Goal: Task Accomplishment & Management: Manage account settings

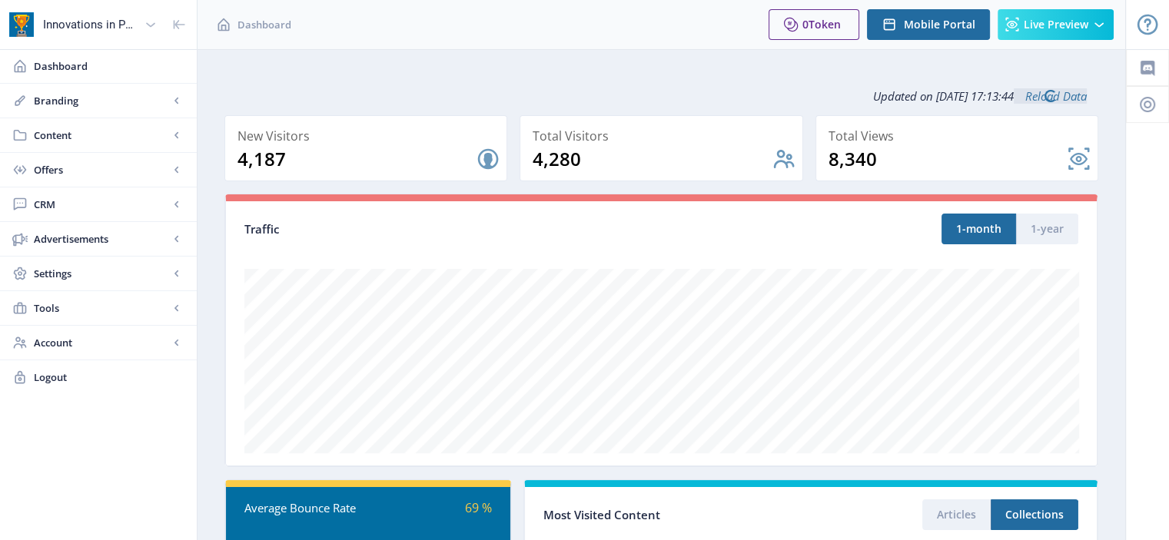
click at [111, 134] on span "Content" at bounding box center [101, 135] width 135 height 15
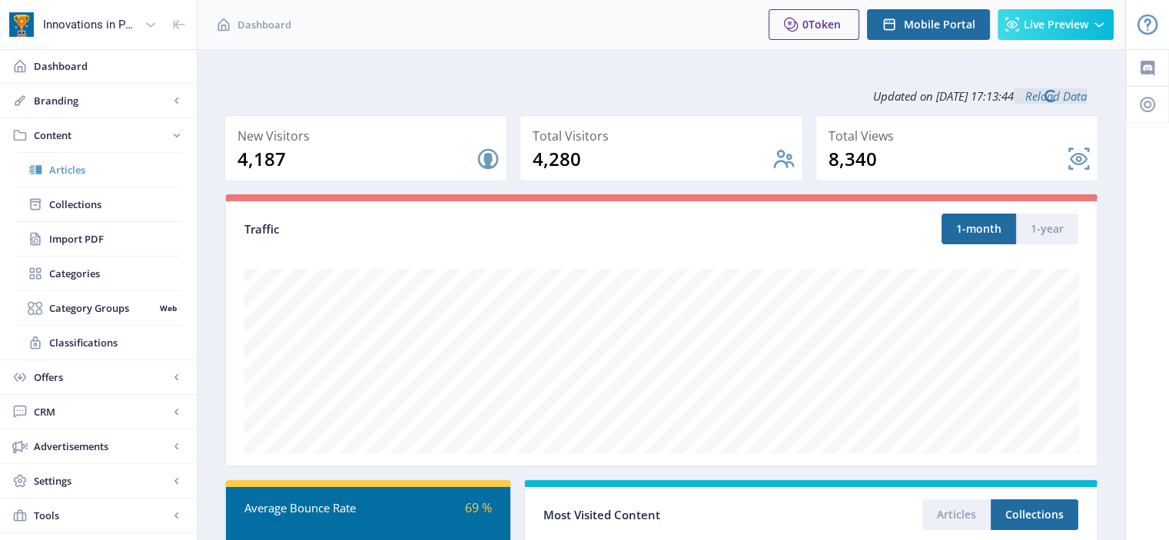
click at [79, 168] on span "Articles" at bounding box center [115, 169] width 132 height 15
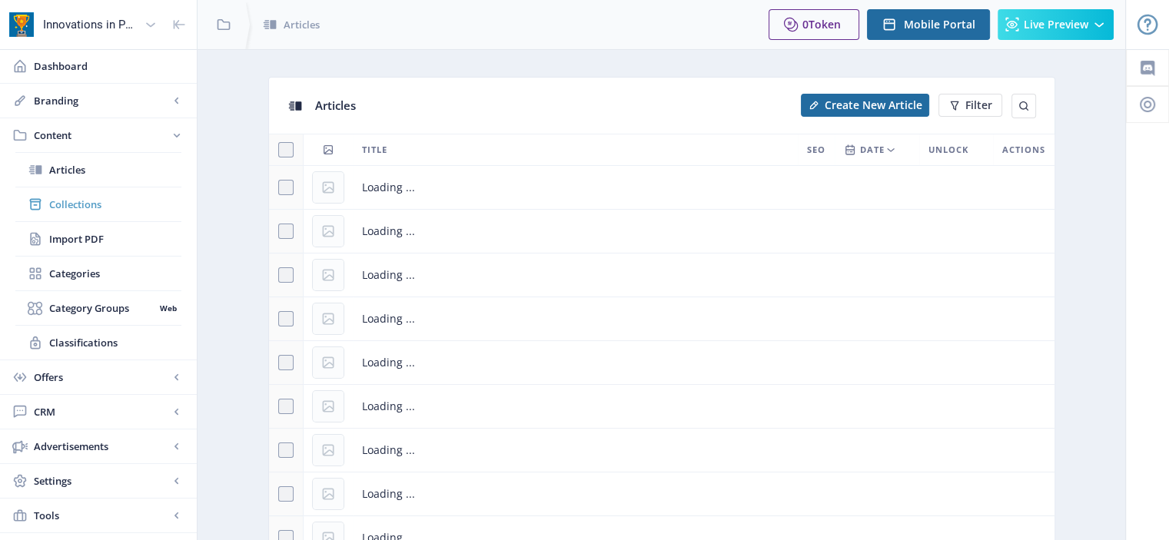
click at [88, 191] on link "Collections" at bounding box center [98, 205] width 166 height 34
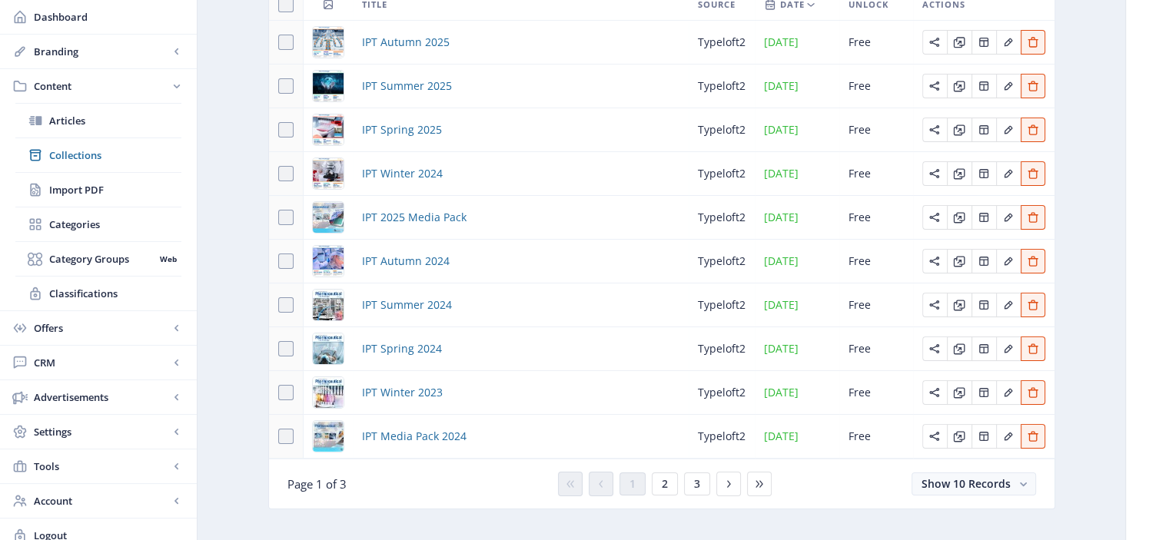
scroll to position [218, 0]
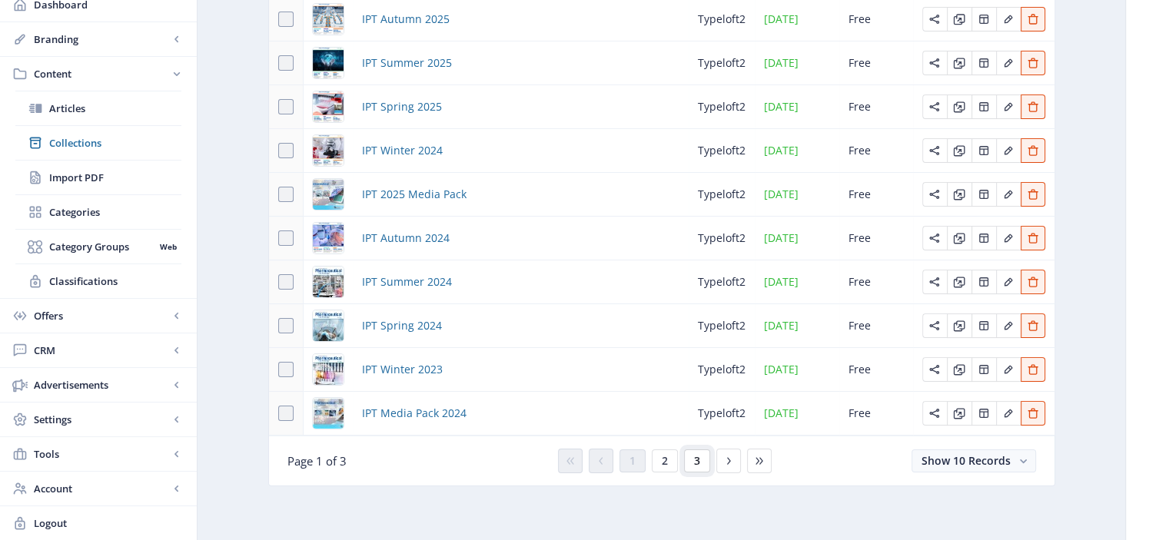
click at [694, 463] on span "3" at bounding box center [697, 461] width 6 height 12
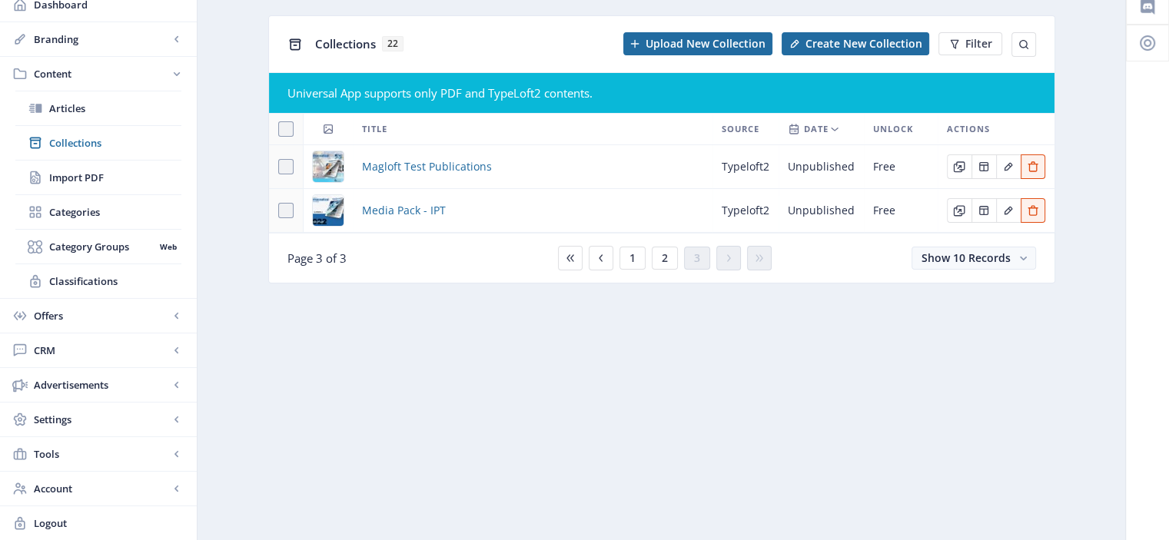
scroll to position [58, 0]
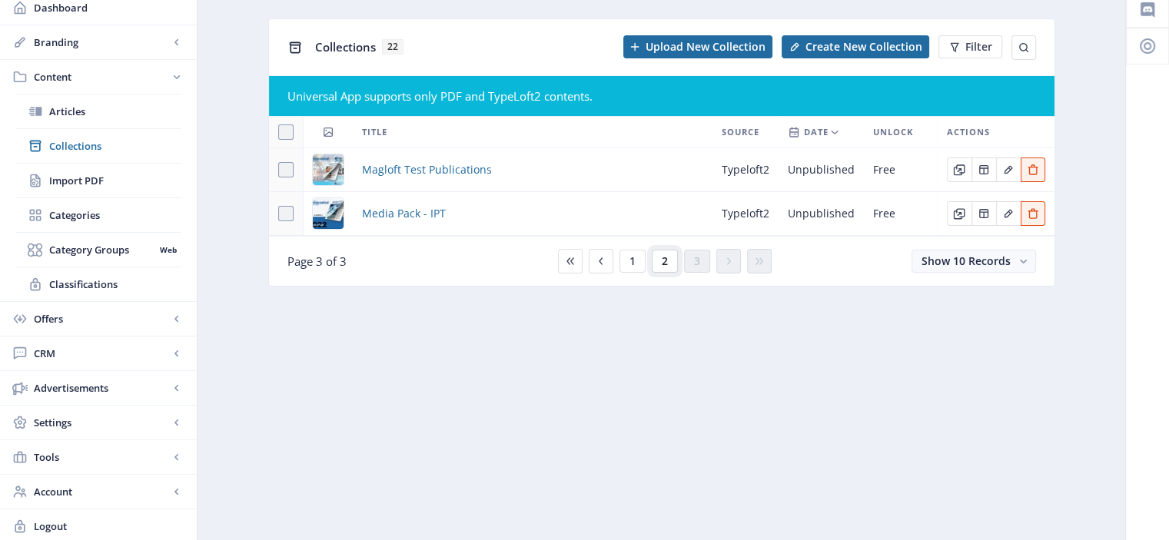
click at [658, 265] on button "2" at bounding box center [665, 261] width 26 height 23
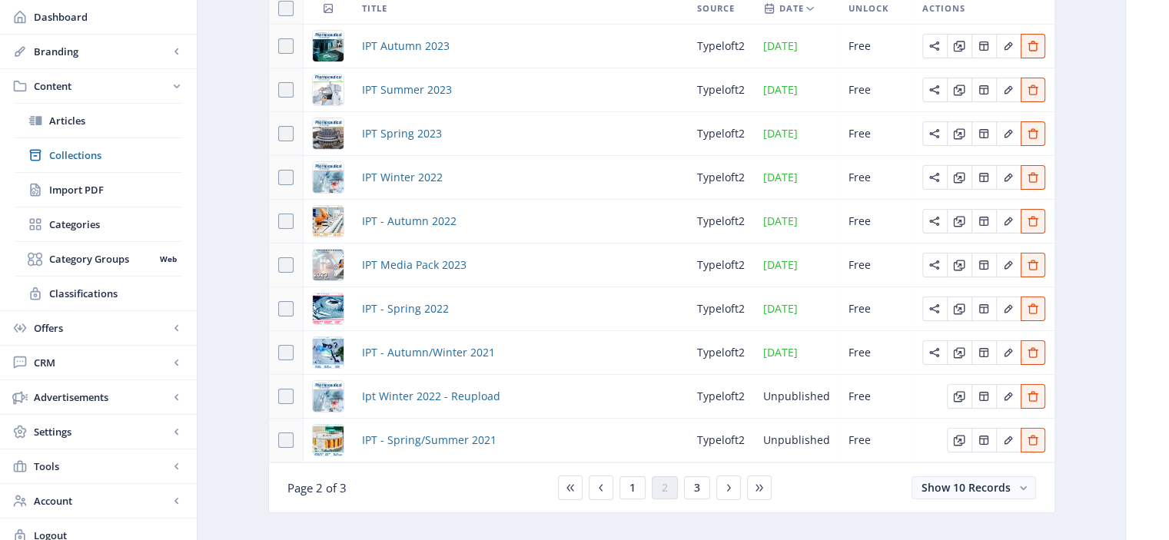
scroll to position [206, 0]
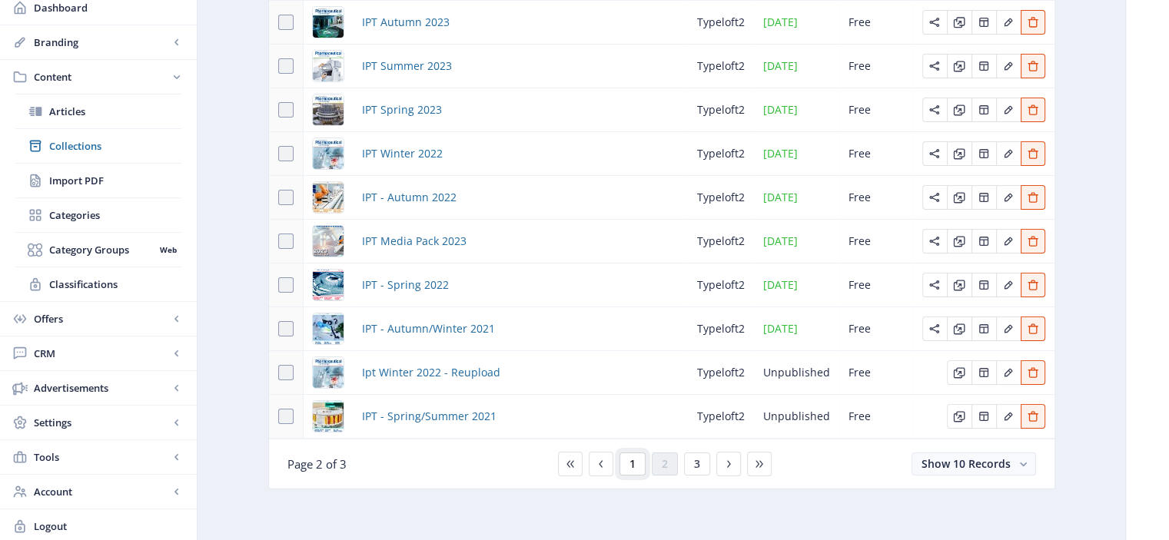
click at [635, 460] on span "1" at bounding box center [632, 464] width 6 height 12
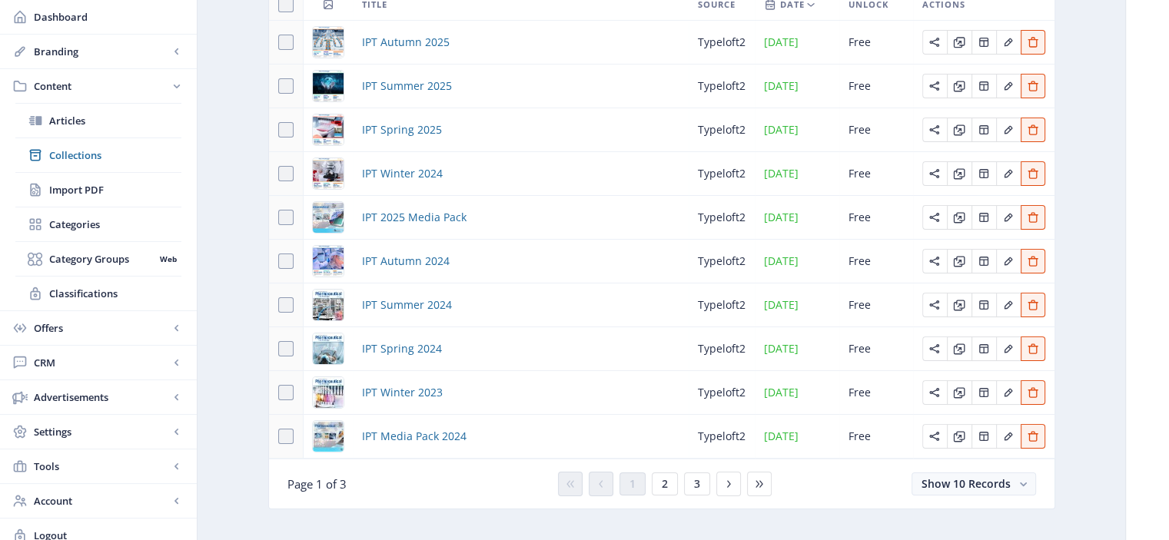
scroll to position [188, 0]
click at [655, 490] on button "2" at bounding box center [665, 481] width 26 height 23
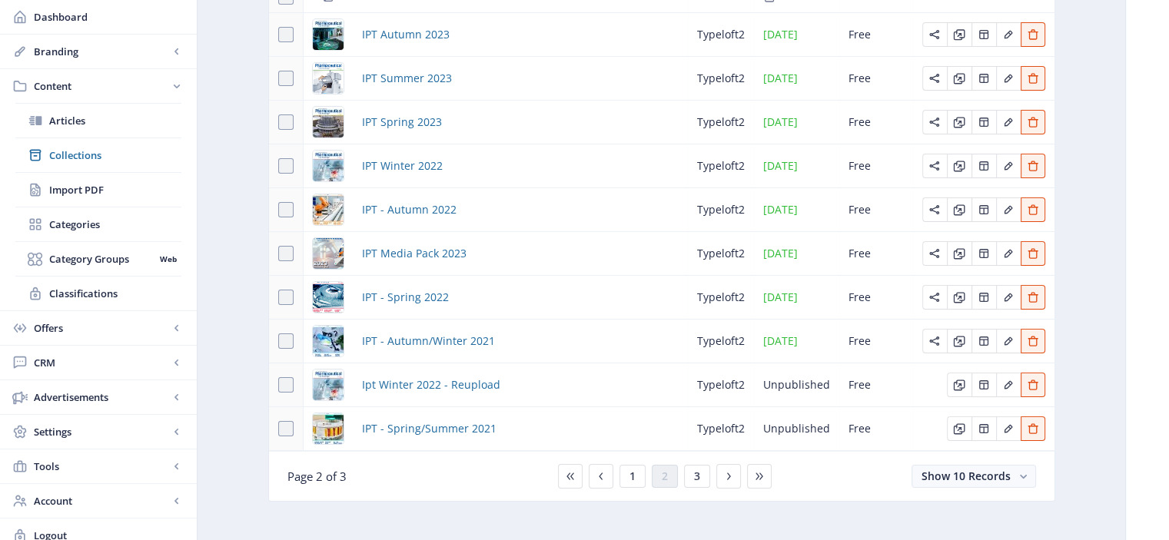
scroll to position [196, 0]
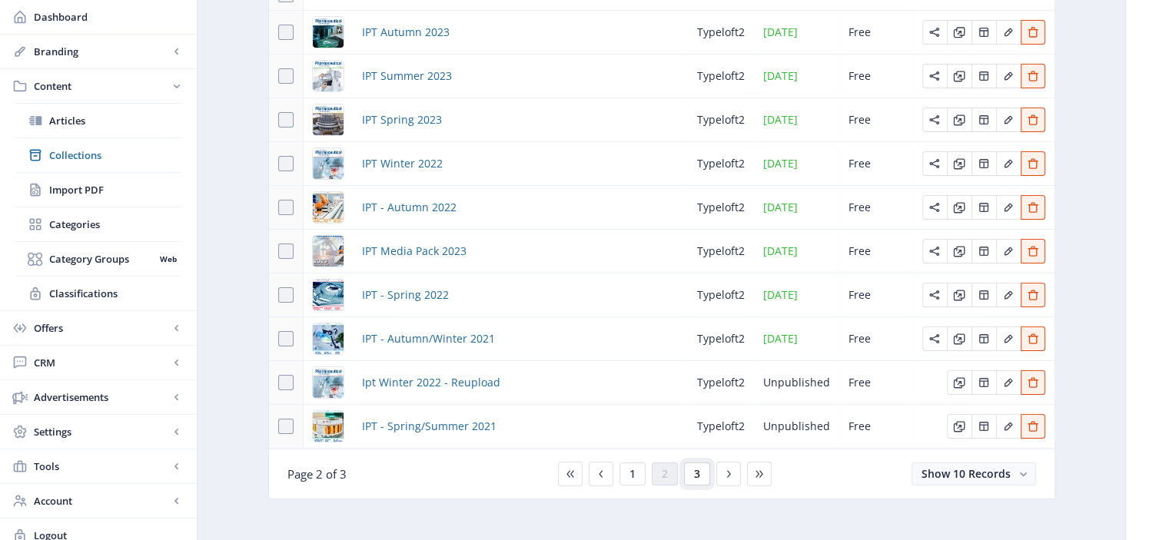
click at [692, 479] on button "3" at bounding box center [697, 474] width 26 height 23
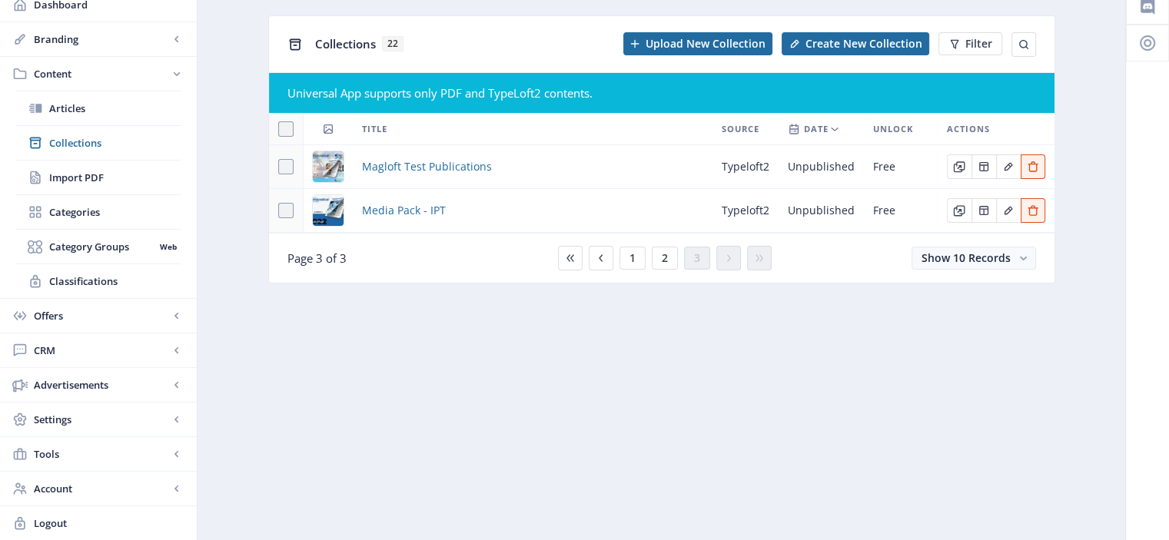
scroll to position [58, 0]
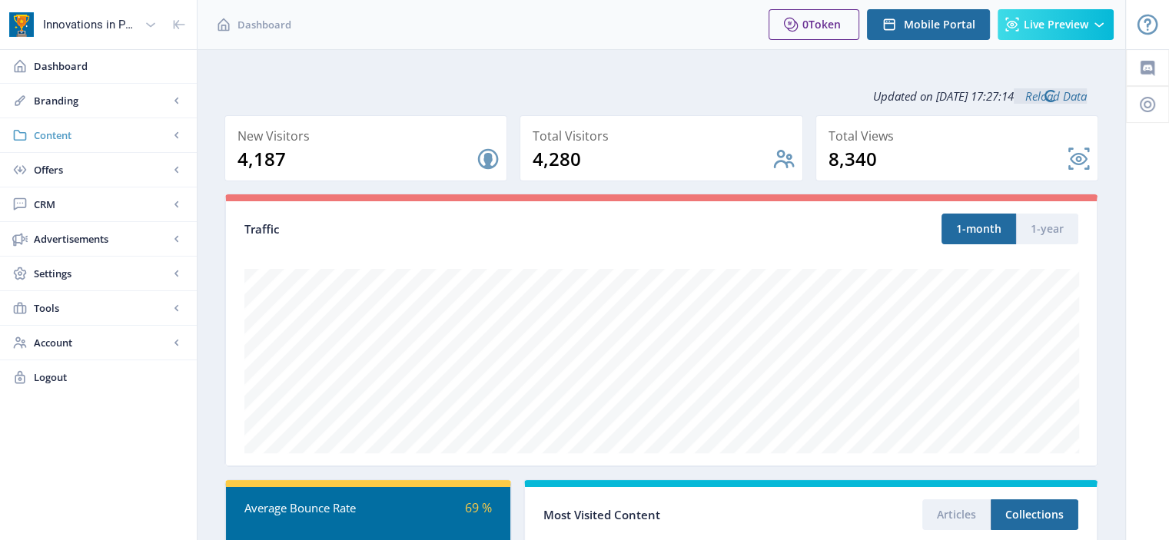
click at [124, 124] on link "Content" at bounding box center [98, 135] width 197 height 34
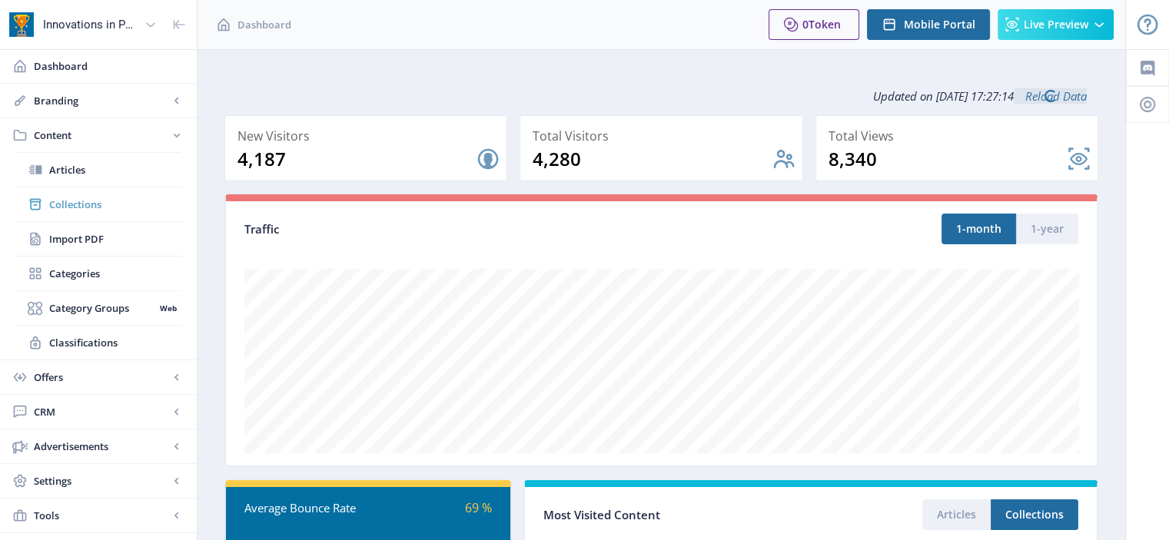
click at [89, 198] on span "Collections" at bounding box center [115, 204] width 132 height 15
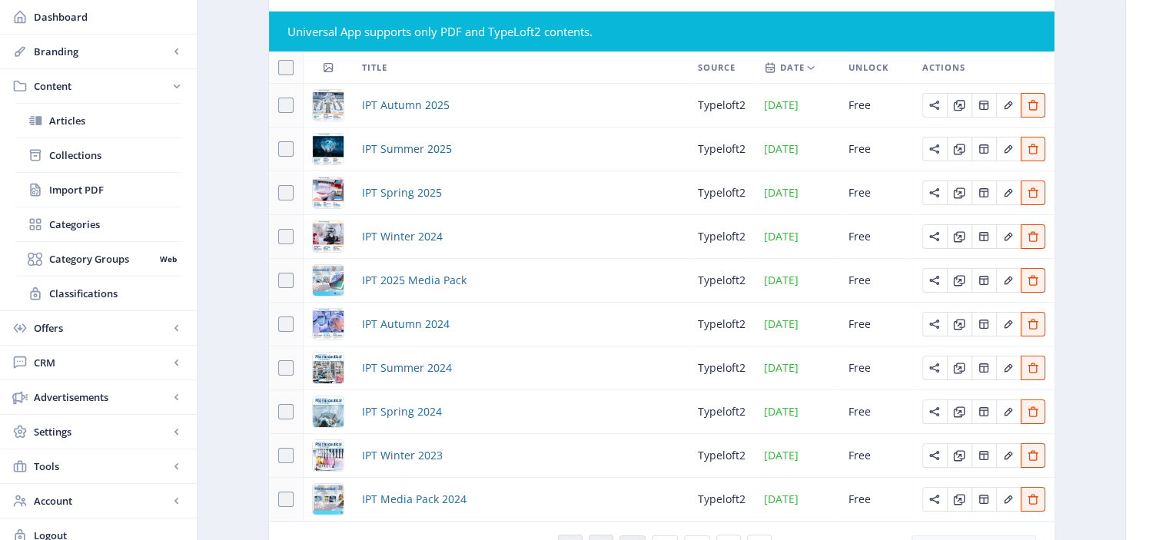
scroll to position [124, 0]
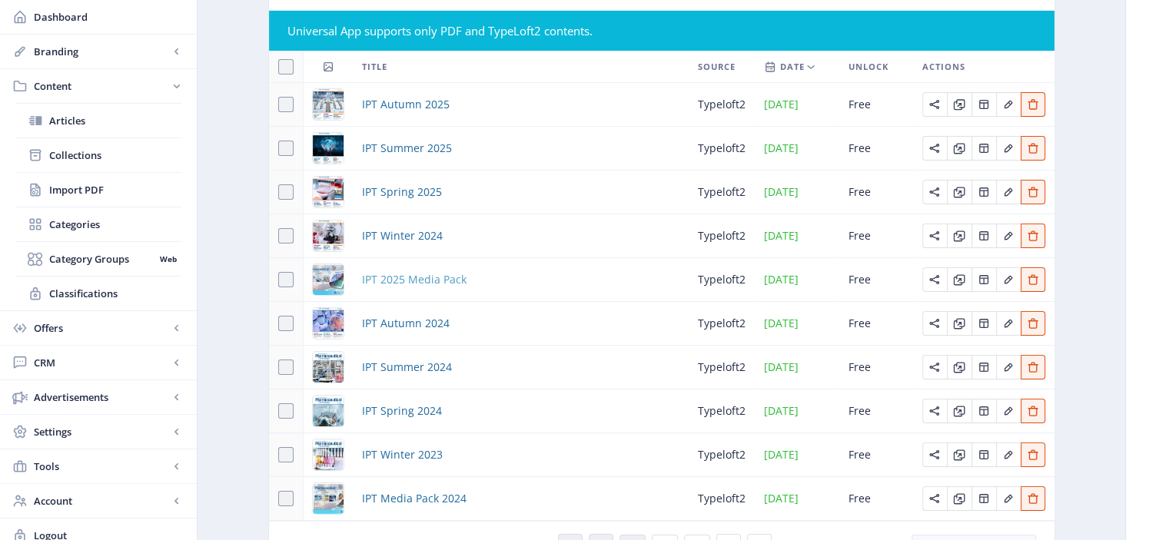
click at [445, 287] on span "IPT 2025 Media Pack" at bounding box center [414, 279] width 105 height 18
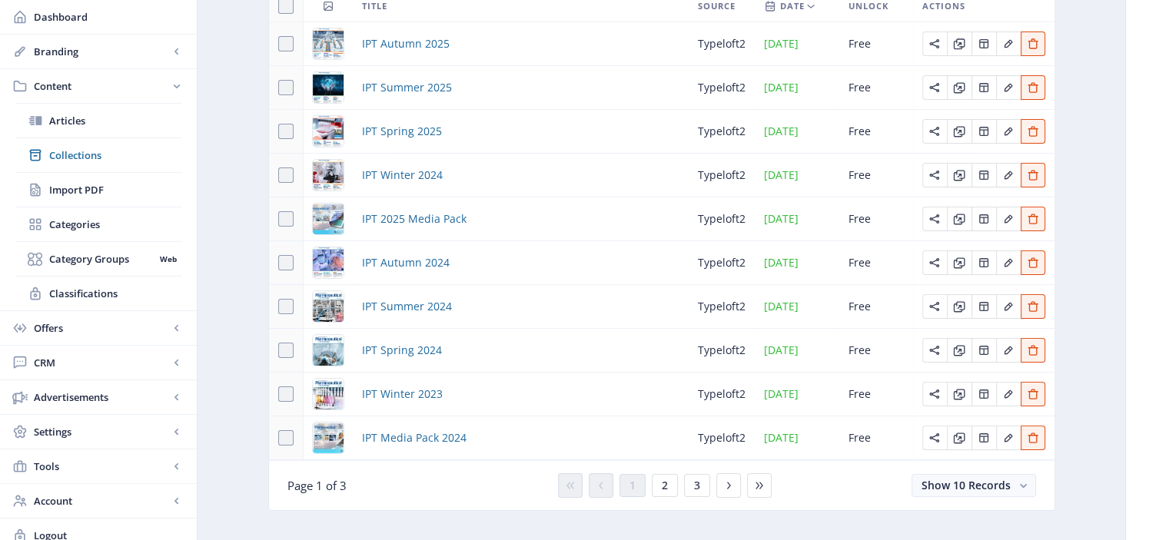
scroll to position [218, 0]
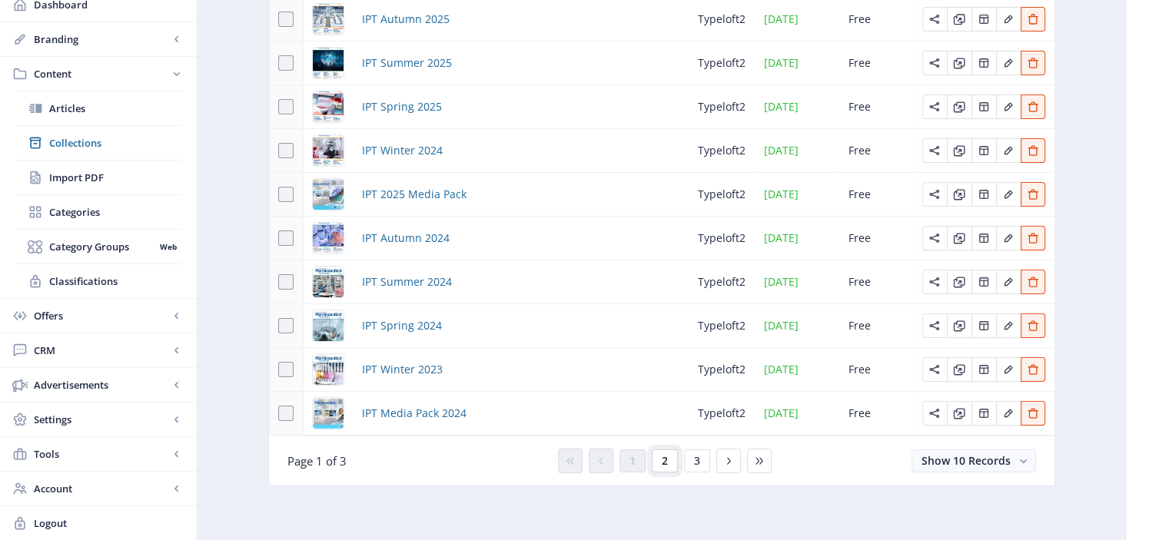
click at [663, 470] on button "2" at bounding box center [665, 461] width 26 height 23
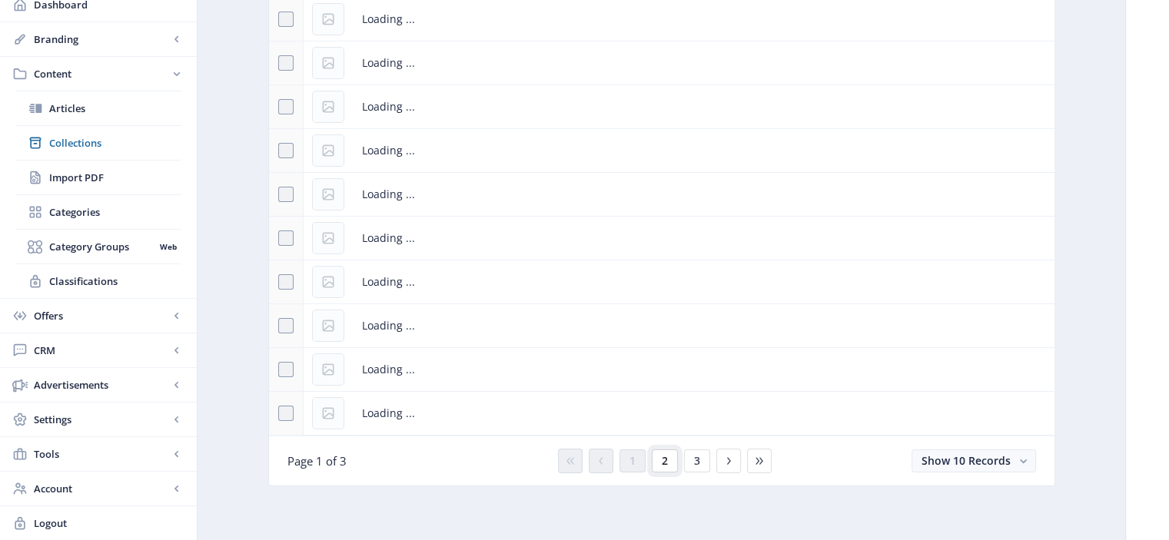
scroll to position [206, 0]
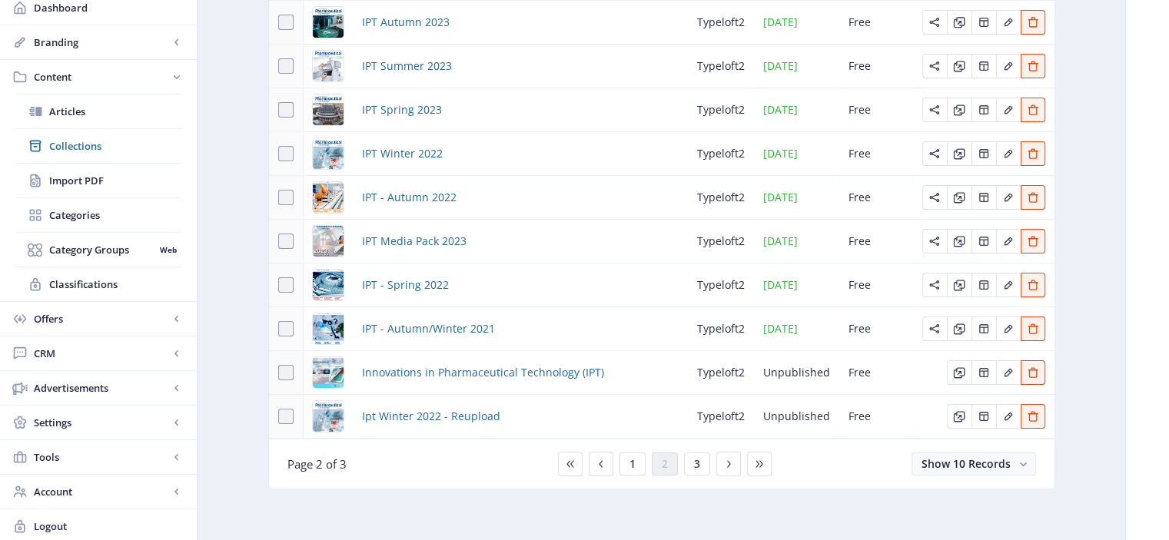
click at [529, 385] on td "Innovations in Pharmaceutical Technology (IPT)" at bounding box center [520, 373] width 335 height 44
click at [530, 377] on span "Innovations in Pharmaceutical Technology (IPT)" at bounding box center [483, 372] width 242 height 18
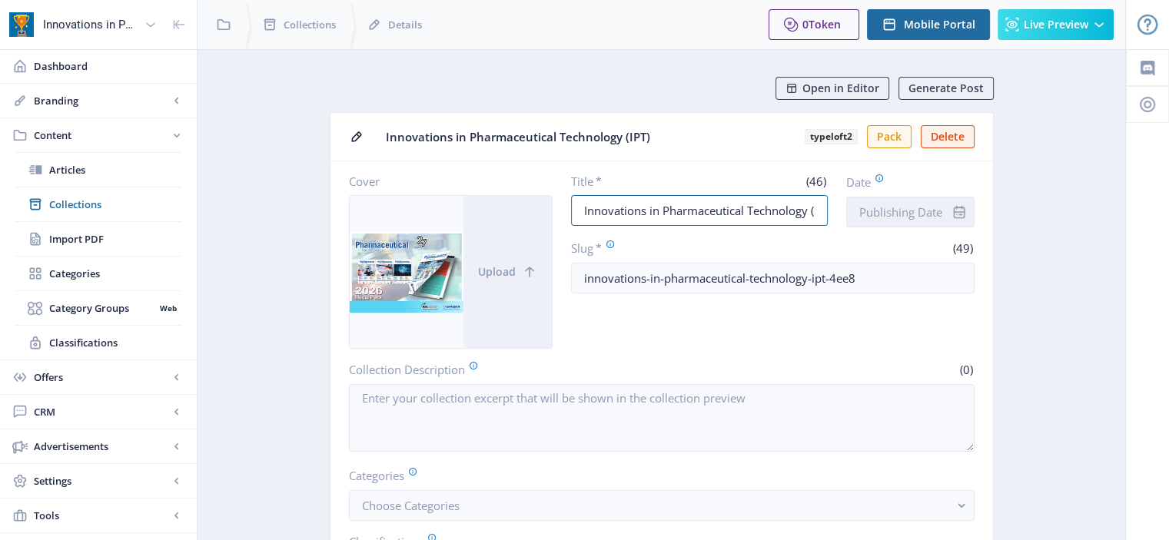
scroll to position [0, 23]
drag, startPoint x: 589, startPoint y: 207, endPoint x: 856, endPoint y: 207, distance: 267.4
click at [856, 207] on div "Title * (46) Innovations in Pharmaceutical Technology (IPT) Date" at bounding box center [772, 201] width 403 height 54
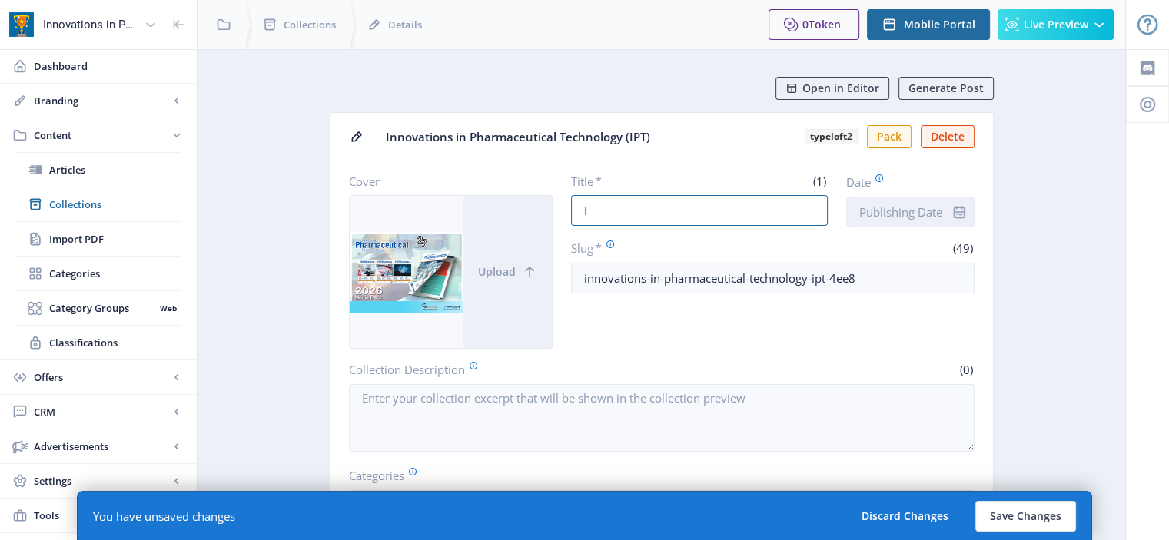
scroll to position [0, 0]
type input "IPT Media Pack 2026"
drag, startPoint x: 881, startPoint y: 271, endPoint x: 815, endPoint y: 279, distance: 67.3
click at [815, 279] on input "innovations-in-pharmaceutical-technology-ipt-4ee8" at bounding box center [772, 278] width 403 height 31
type input "innovations-in-pharmaceutical-technology-media-pack-2026"
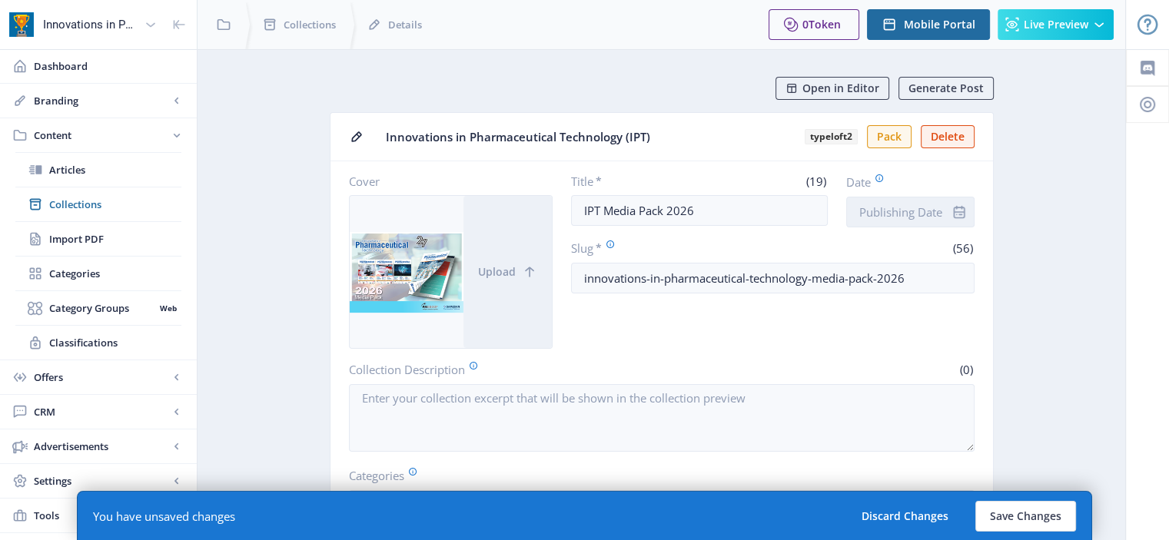
click at [908, 199] on input "Date" at bounding box center [910, 212] width 128 height 31
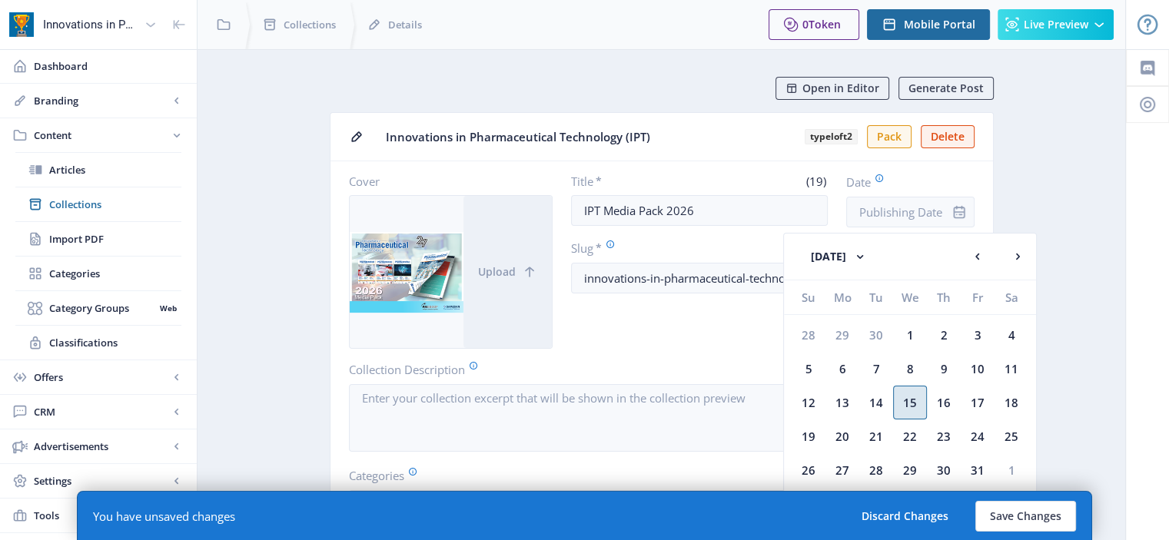
click at [907, 393] on div "15" at bounding box center [910, 403] width 34 height 34
type input "Oct 15, 2025"
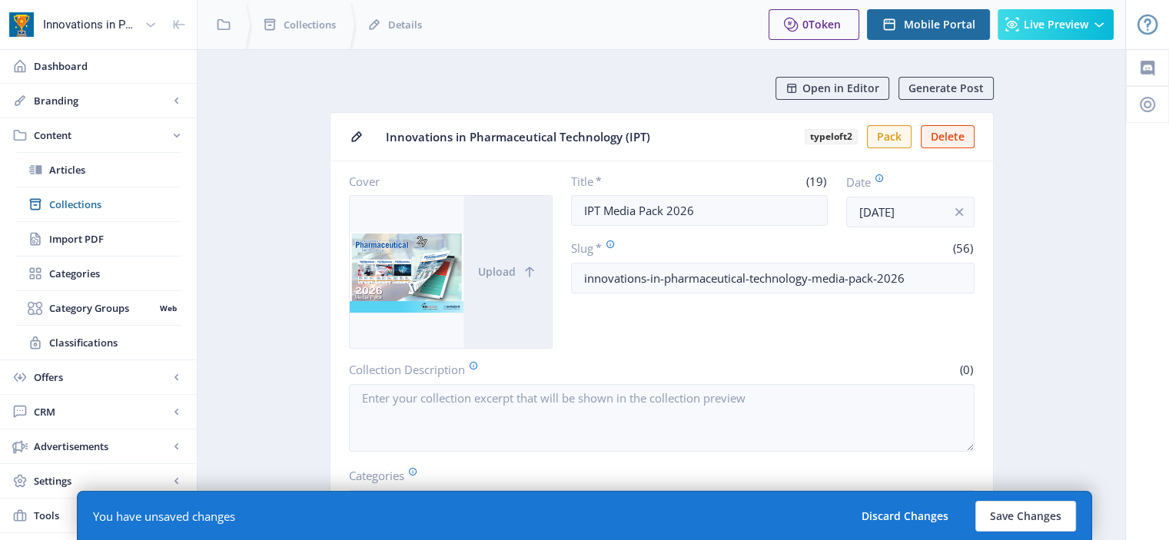
click at [753, 318] on div "Title * (19) IPT Media Pack 2026 Date Oct 15, 2025 Slug * (56) innovations-in-p…" at bounding box center [772, 261] width 403 height 175
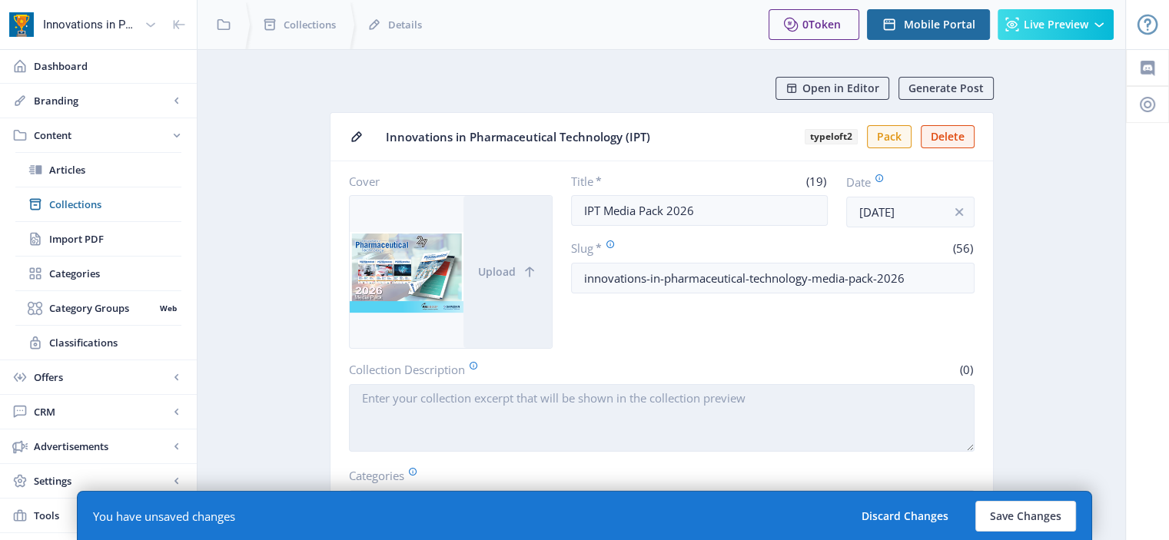
click at [607, 428] on textarea "Collection Description" at bounding box center [662, 418] width 626 height 68
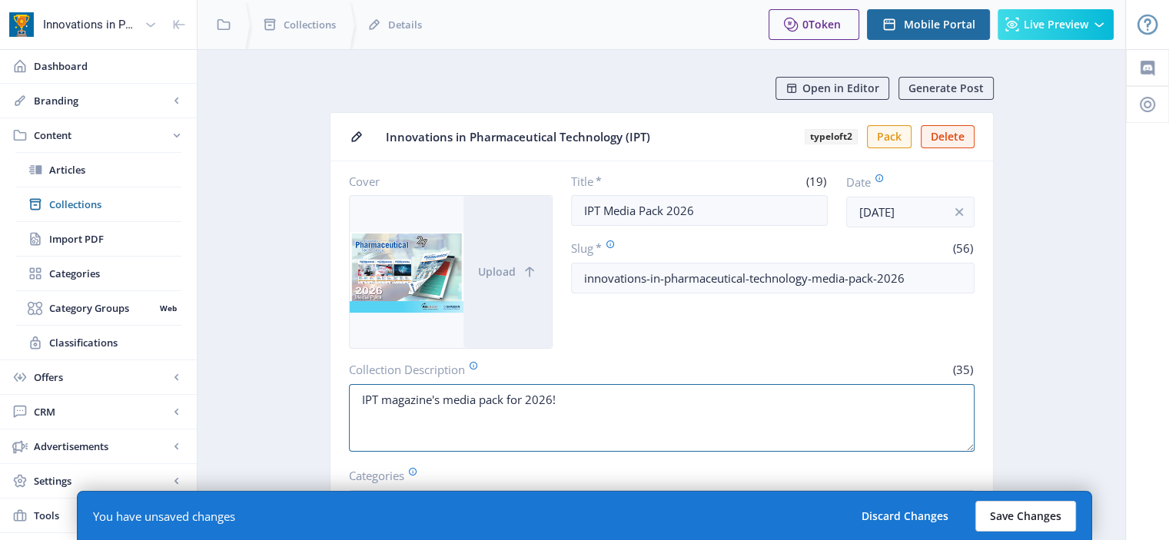
type textarea "IPT magazine's media pack for 2026!"
click at [1055, 525] on button "Save Changes" at bounding box center [1025, 516] width 101 height 31
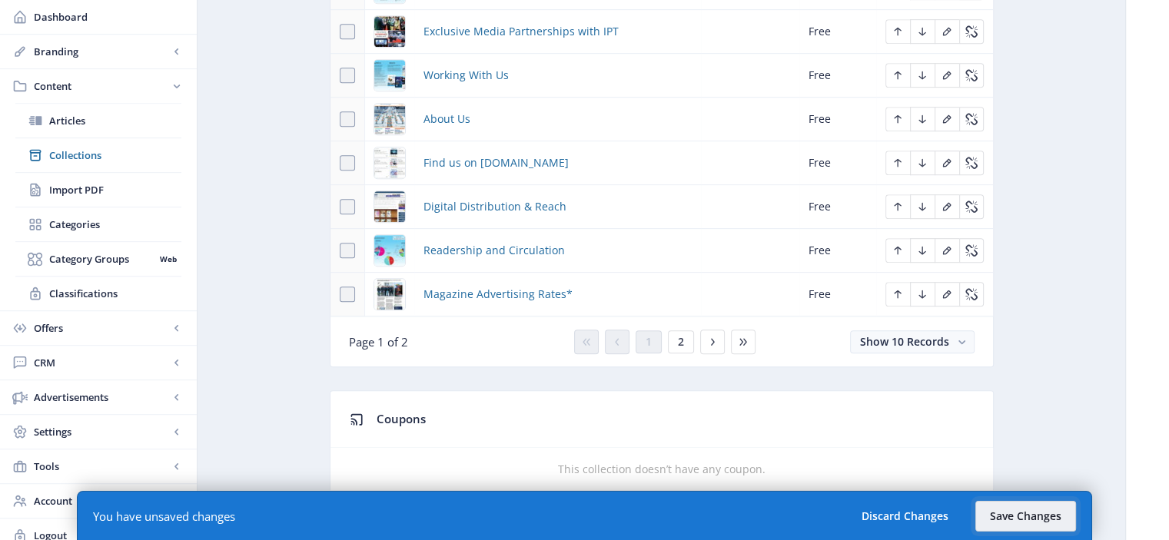
scroll to position [901, 0]
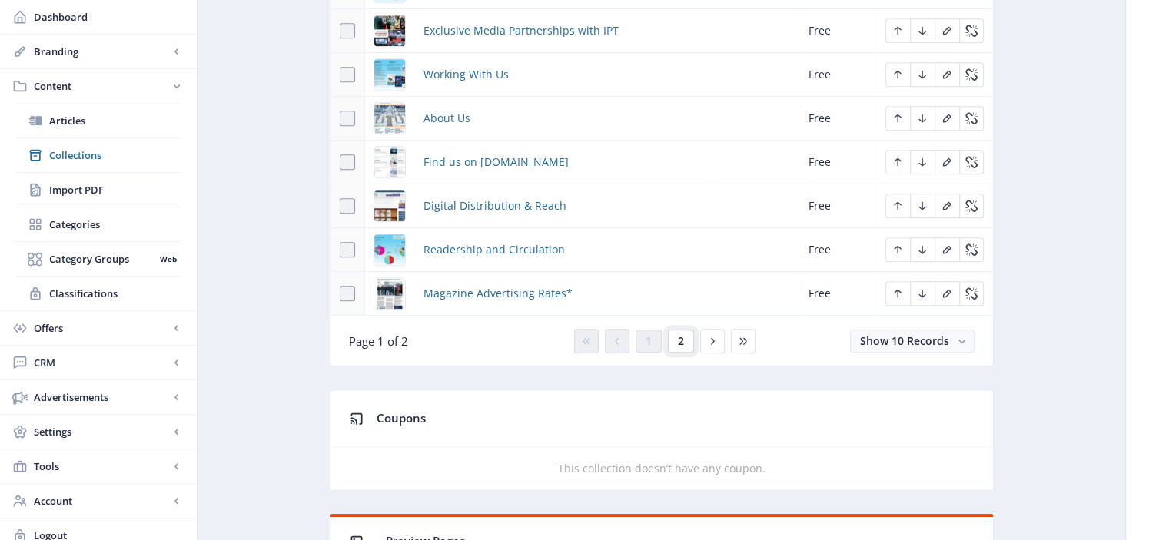
click at [686, 333] on button "2" at bounding box center [681, 341] width 26 height 23
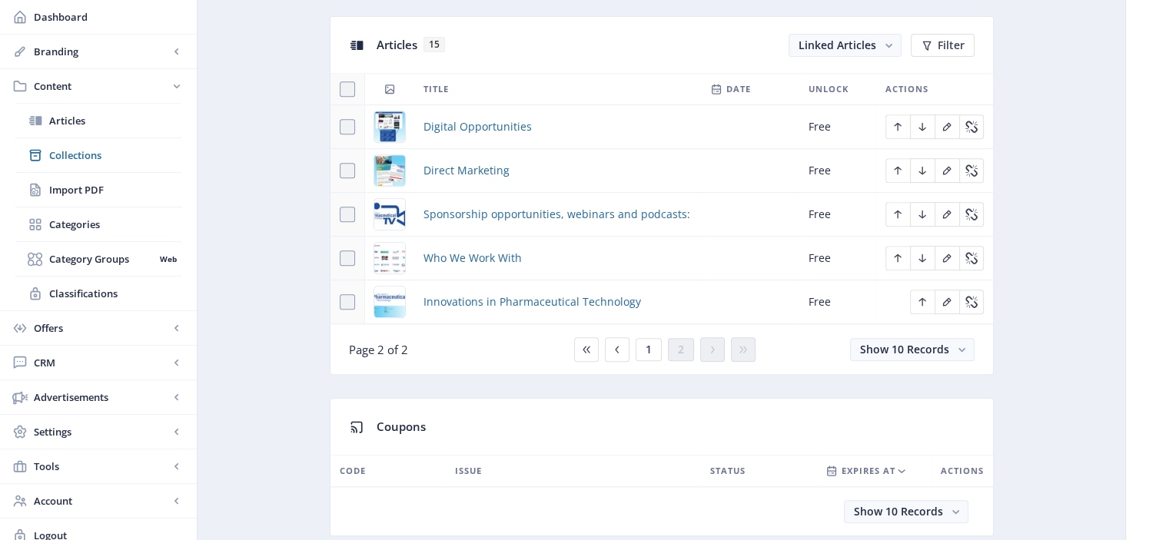
scroll to position [672, 0]
click at [598, 307] on span "Innovations in Pharmaceutical Technology" at bounding box center [531, 303] width 217 height 18
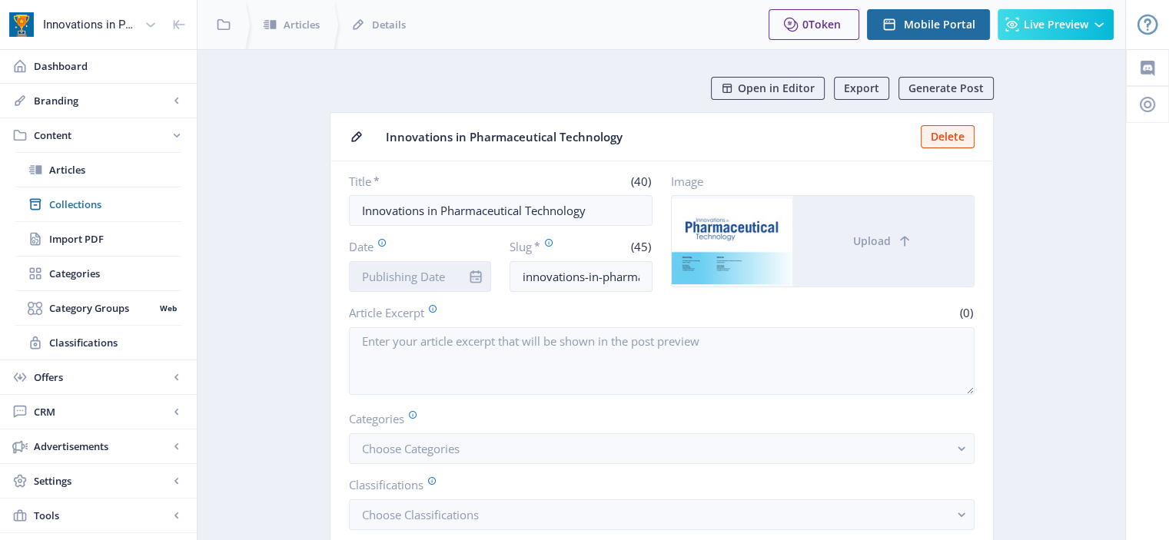
click at [440, 267] on input "Date" at bounding box center [420, 276] width 143 height 31
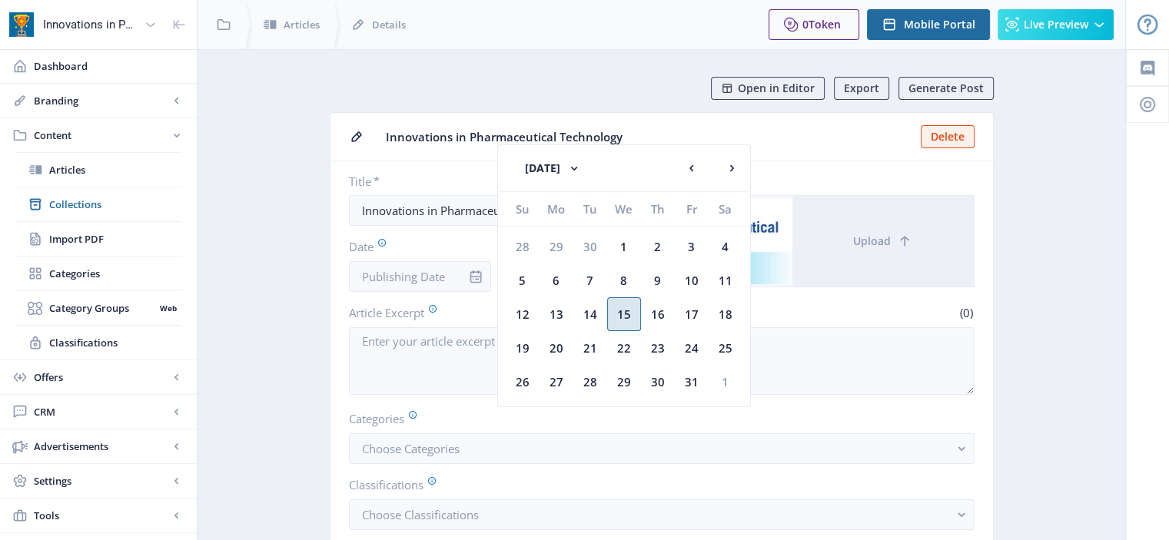
click at [622, 316] on div "15" at bounding box center [624, 314] width 34 height 34
type input "Oct 15, 2025"
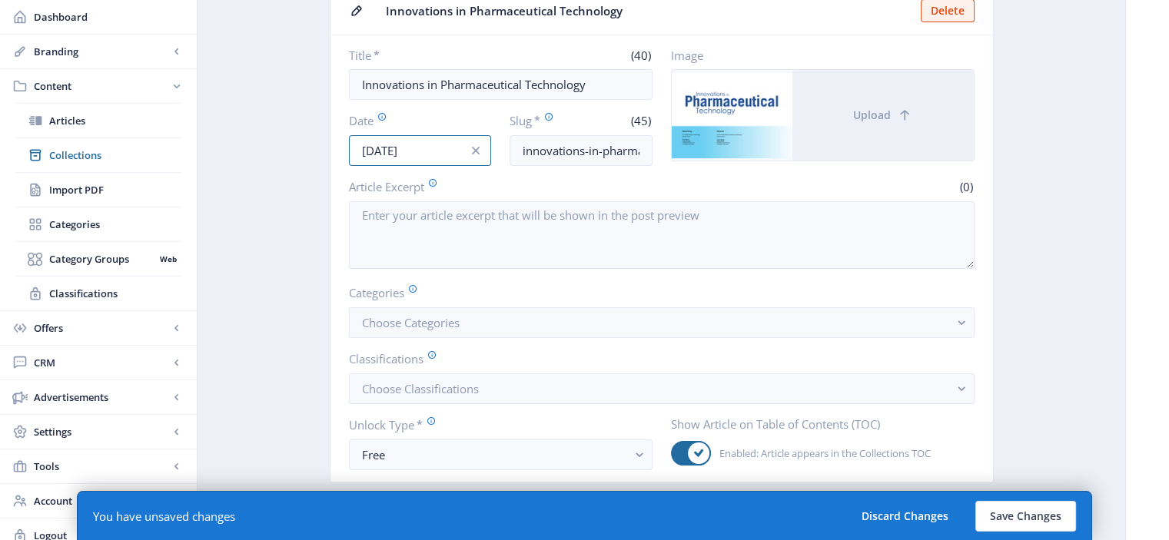
scroll to position [128, 0]
click at [1005, 516] on button "Save Changes" at bounding box center [1025, 516] width 101 height 31
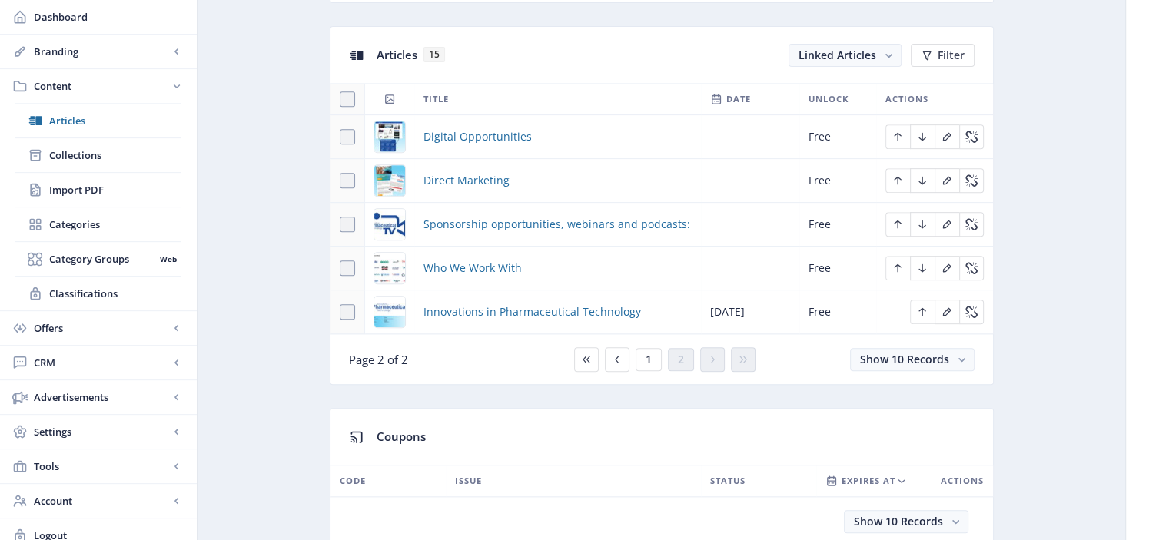
scroll to position [742, 0]
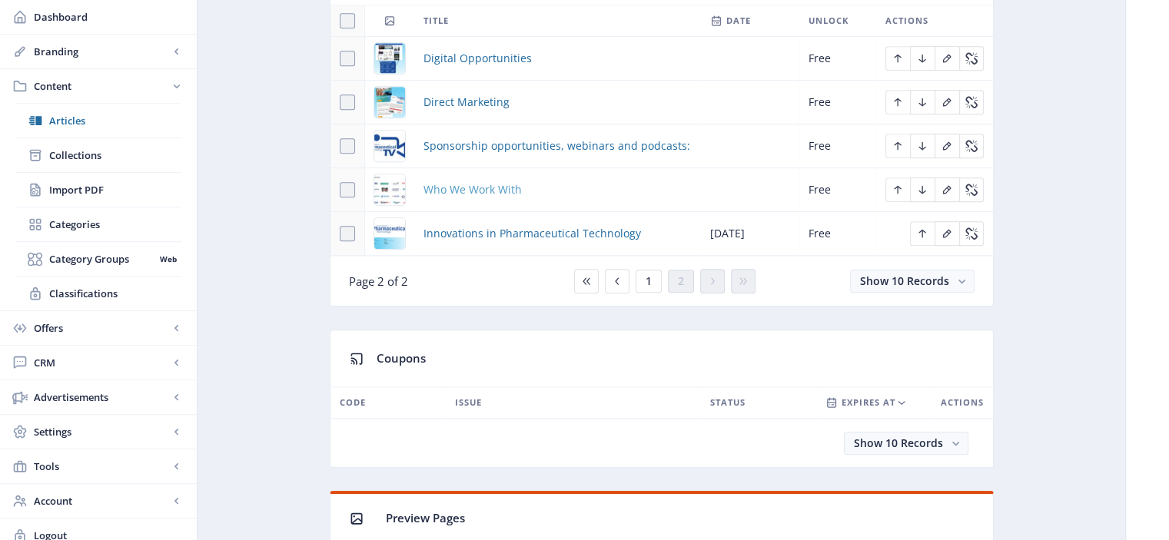
click at [516, 192] on span "Who We Work With" at bounding box center [472, 190] width 98 height 18
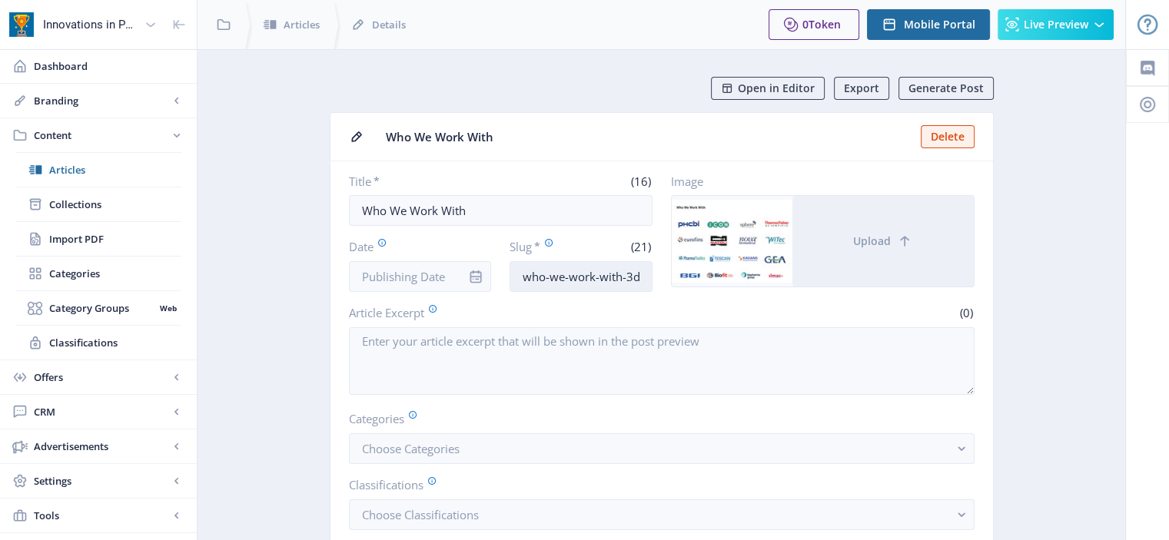
click at [634, 272] on input "who-we-work-with-3d49" at bounding box center [580, 276] width 143 height 31
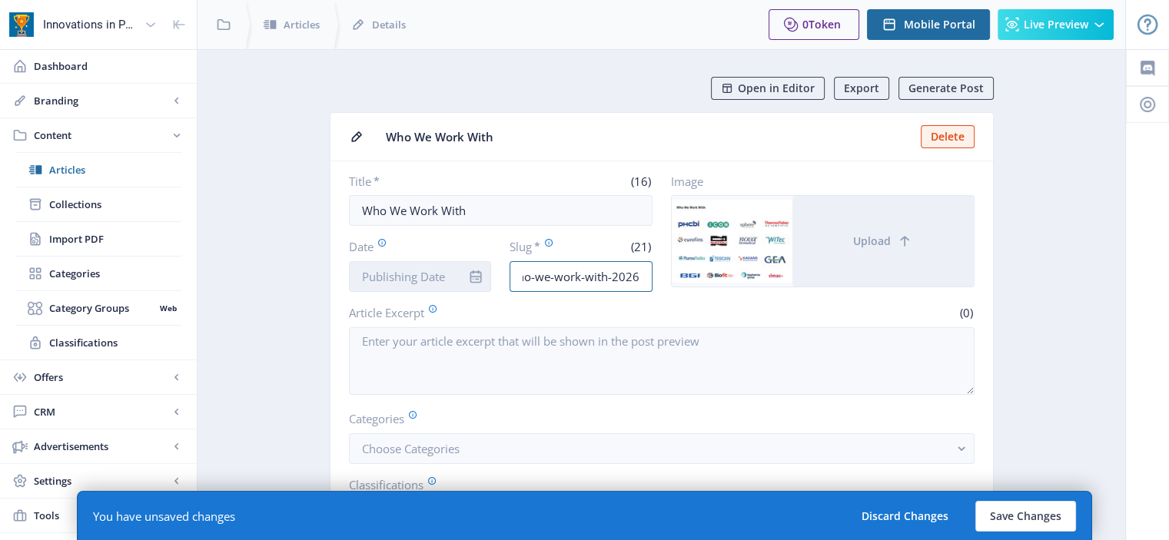
type input "who-we-work-with-2026"
click at [426, 282] on input "Date" at bounding box center [420, 276] width 143 height 31
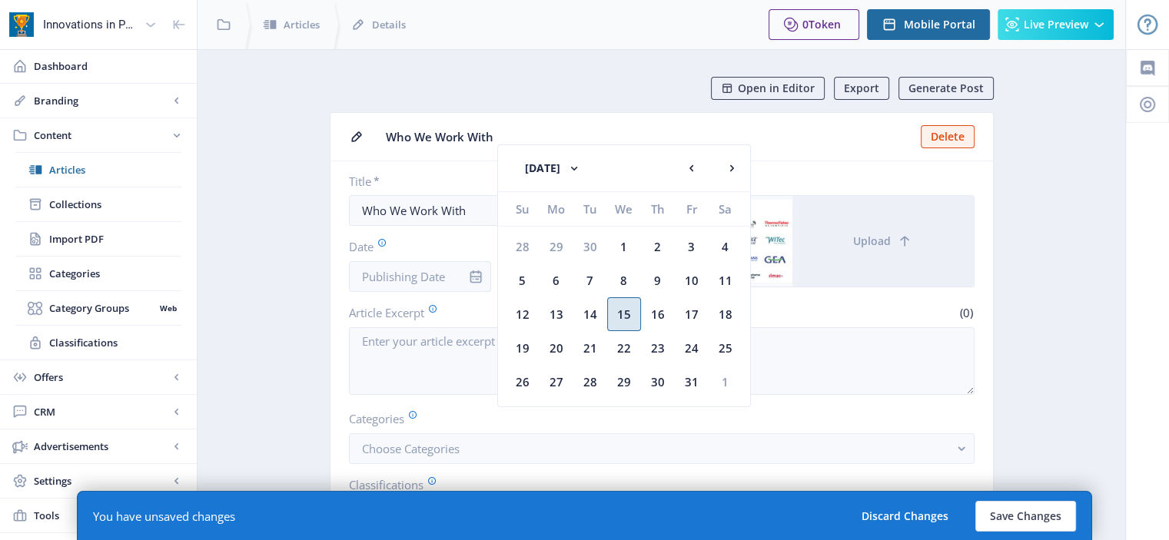
click at [624, 310] on div "15" at bounding box center [624, 314] width 34 height 34
type input "Oct 15, 2025"
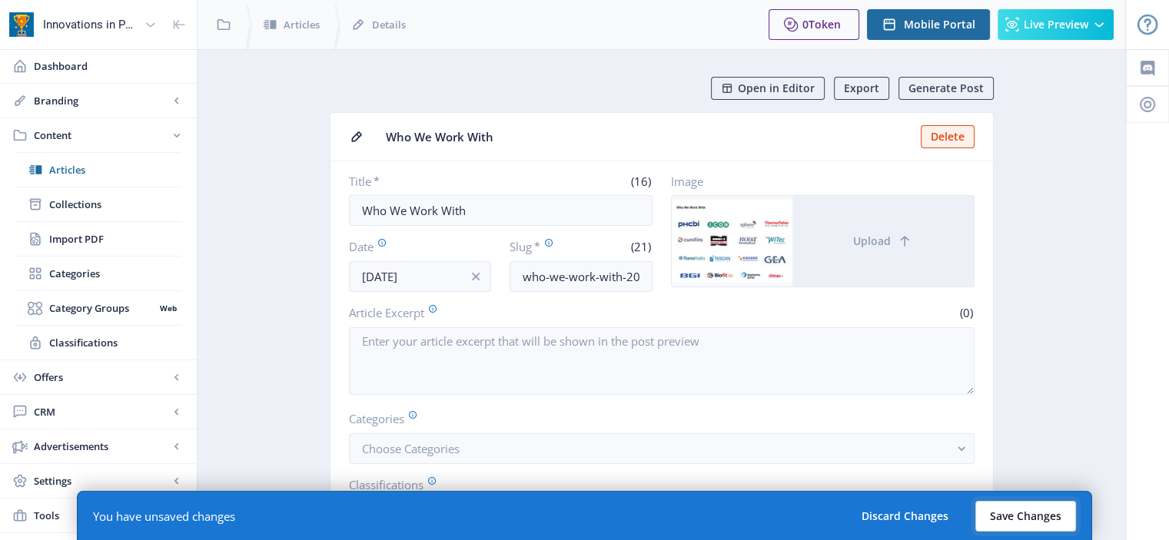
click at [1031, 523] on button "Save Changes" at bounding box center [1025, 516] width 101 height 31
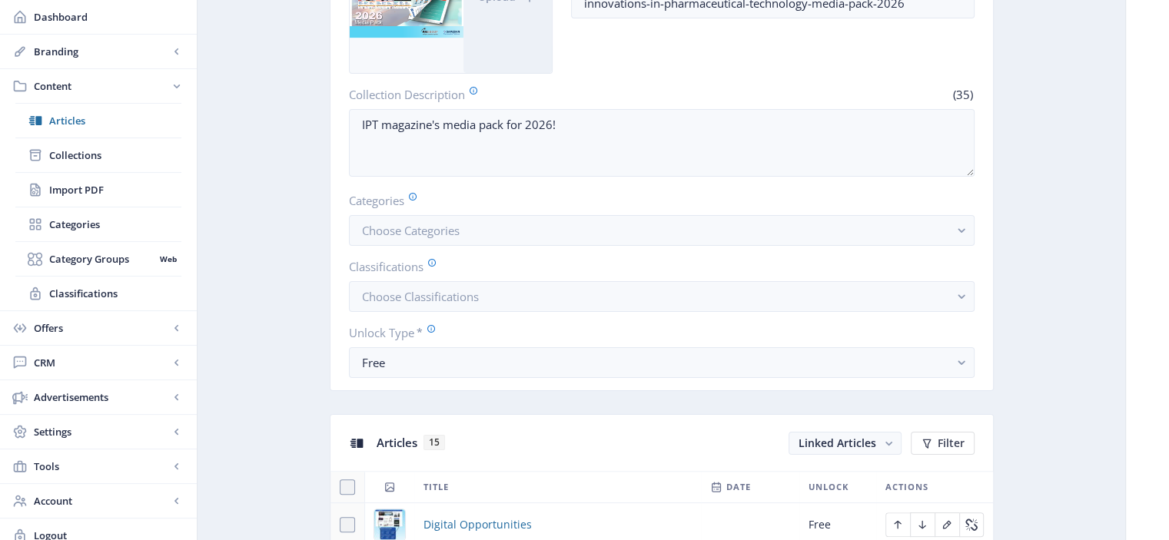
scroll to position [681, 0]
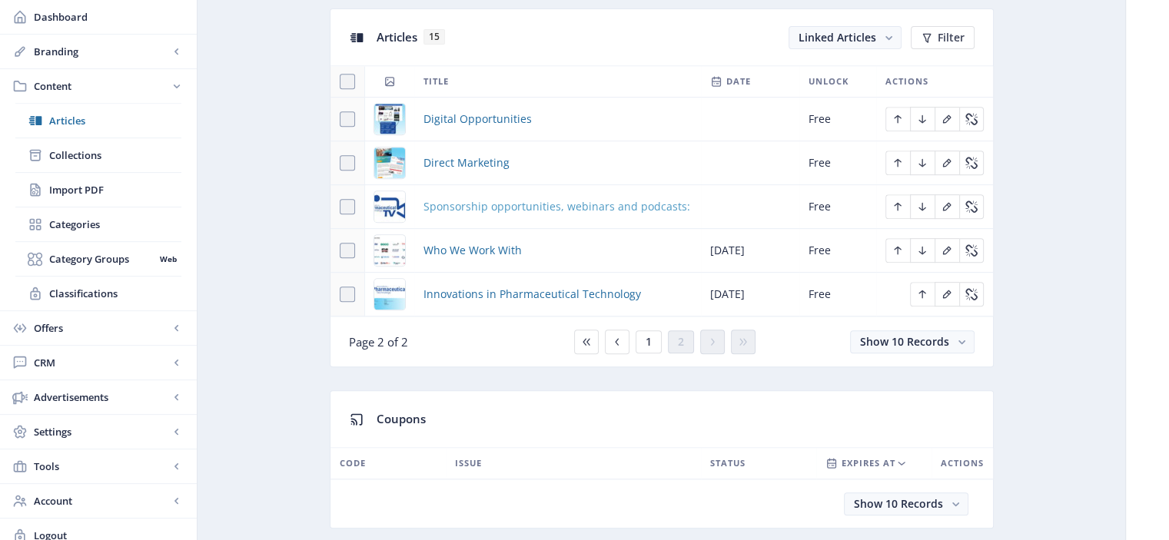
click at [579, 208] on span "Sponsorship opportunities, webinars and podcasts:" at bounding box center [556, 206] width 267 height 18
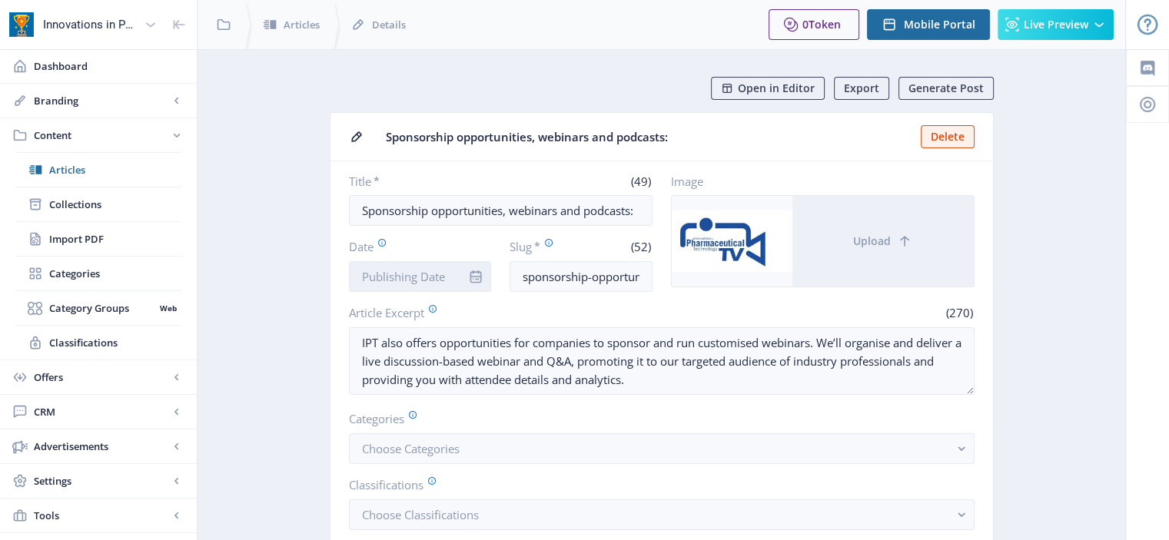
click at [428, 289] on input "Date" at bounding box center [420, 276] width 143 height 31
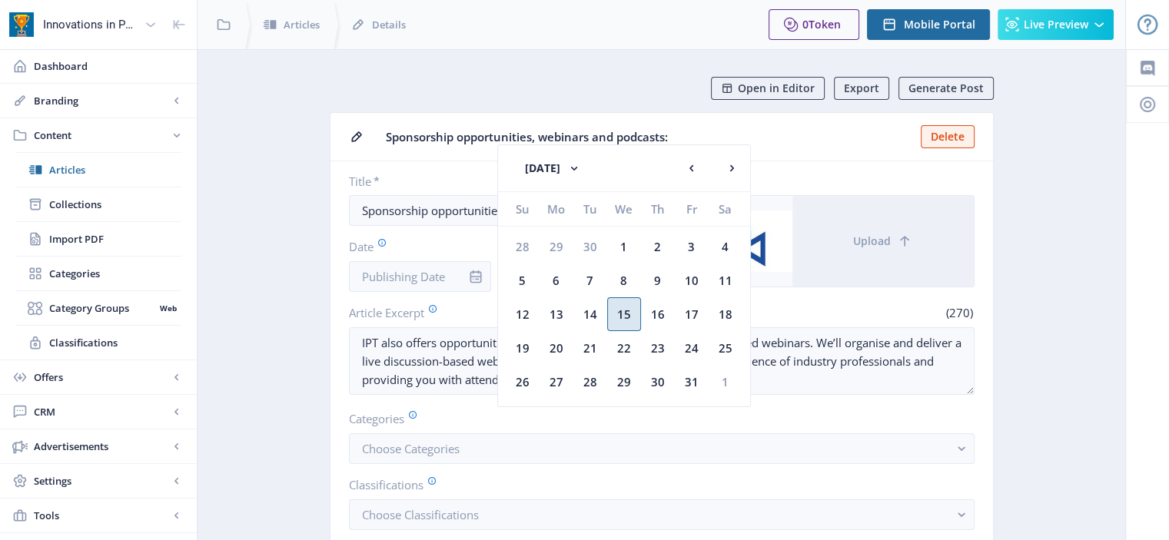
click at [626, 310] on div "15" at bounding box center [624, 314] width 34 height 34
type input "Oct 15, 2025"
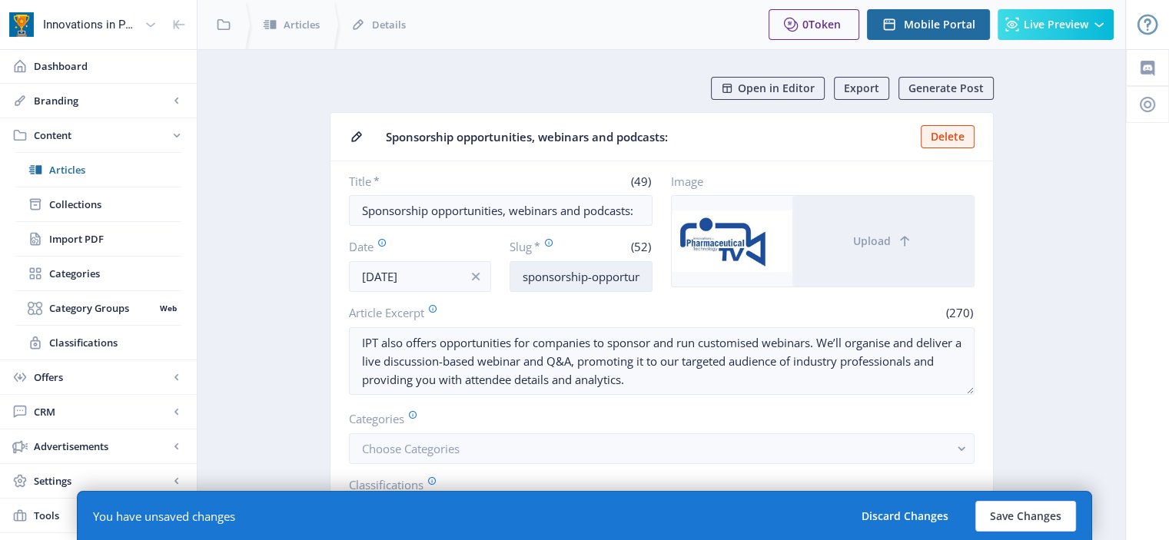
click at [620, 271] on input "sponsorship-opportunities-webinars-and-podcasts-9bf6" at bounding box center [580, 276] width 143 height 31
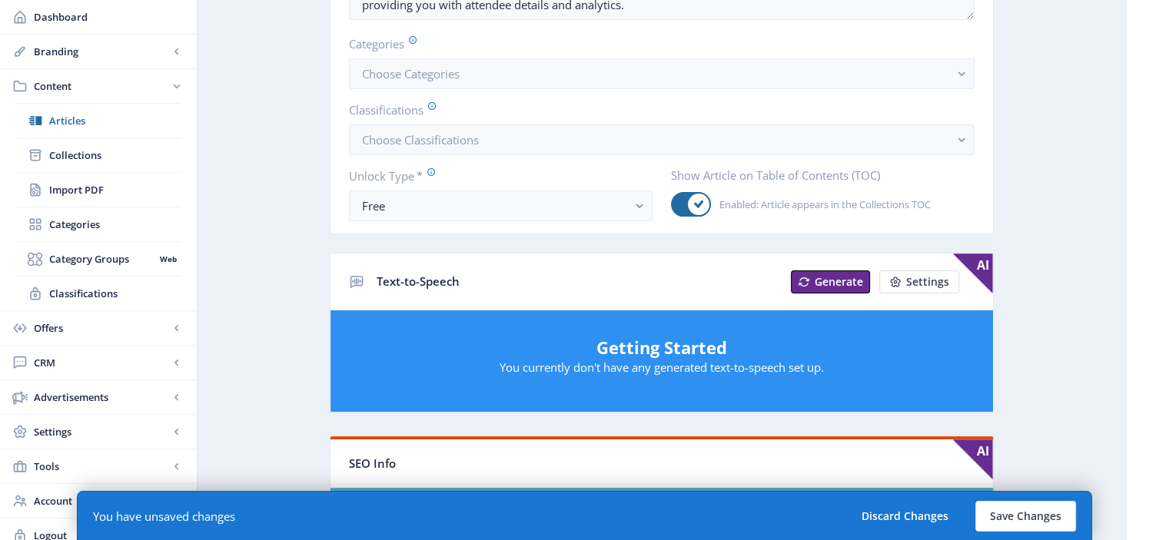
scroll to position [364, 0]
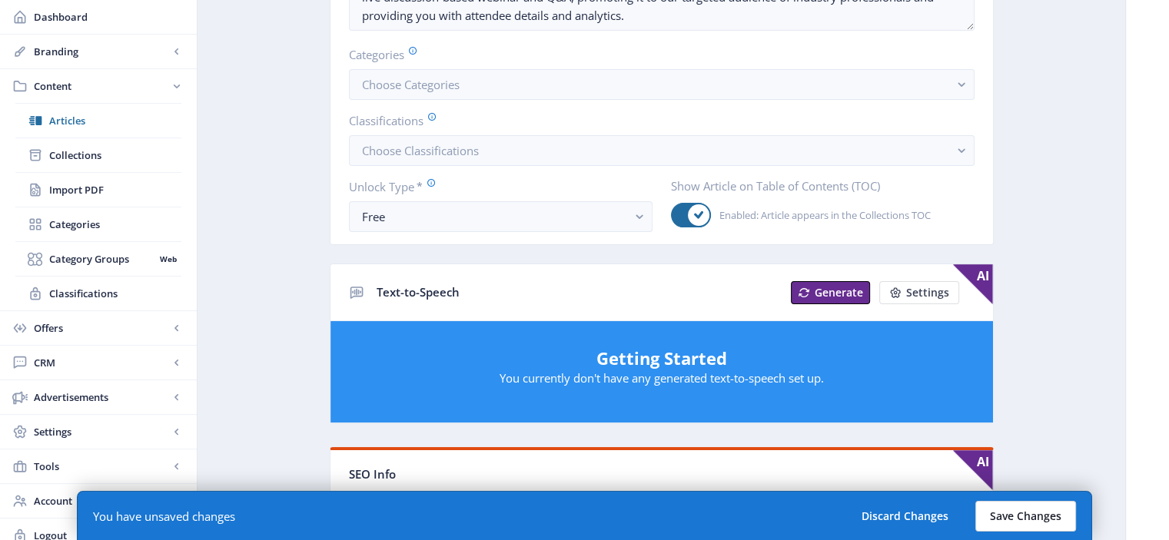
type input "sponsorship-opportunities-webinars-and-podcasts-2026"
click at [991, 522] on button "Save Changes" at bounding box center [1025, 516] width 101 height 31
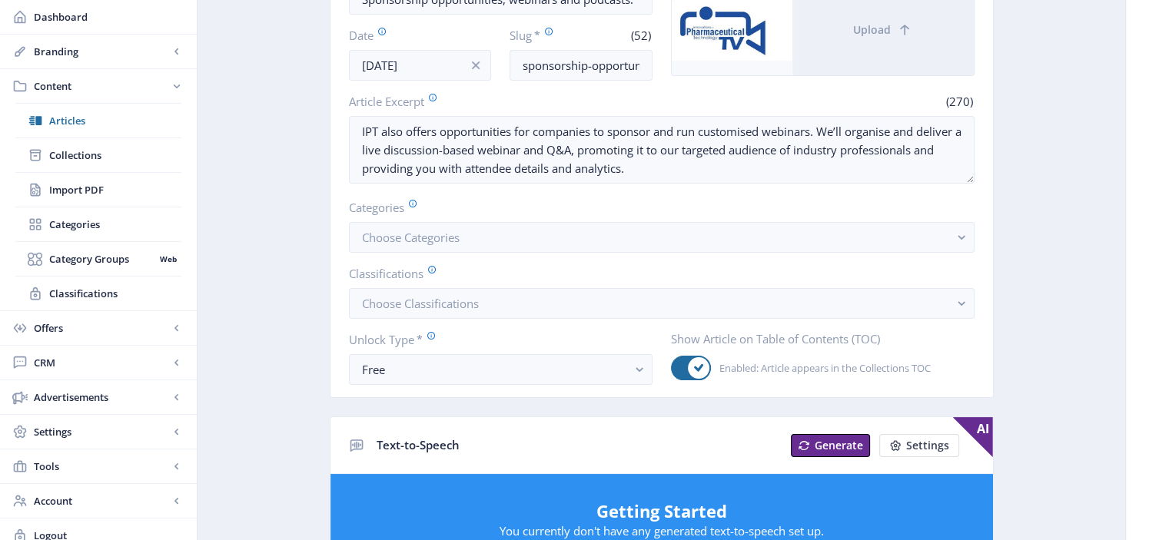
scroll to position [200, 0]
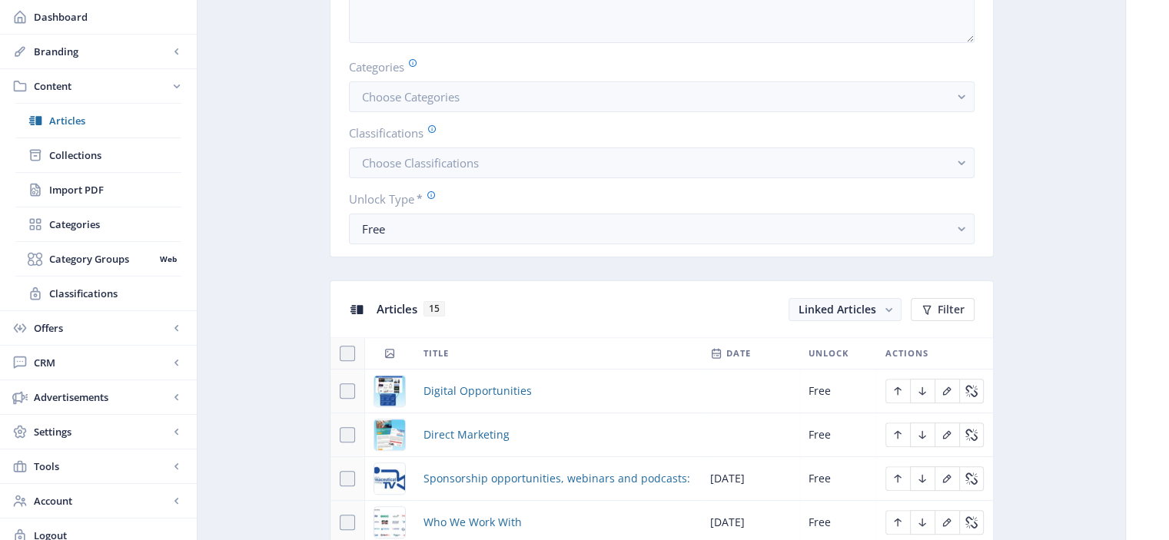
scroll to position [422, 0]
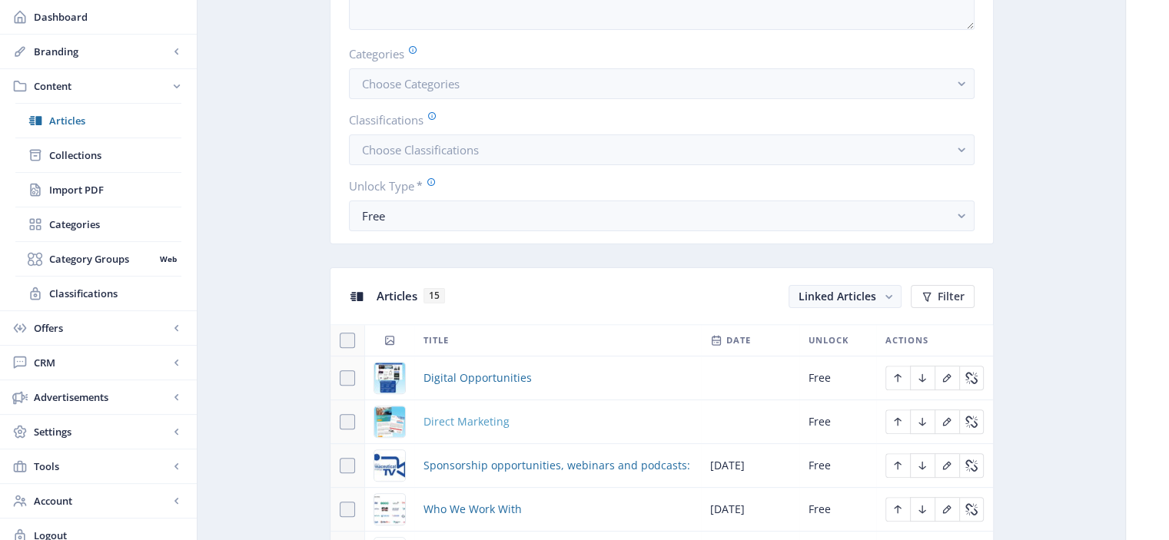
click at [492, 416] on span "Direct Marketing" at bounding box center [466, 422] width 86 height 18
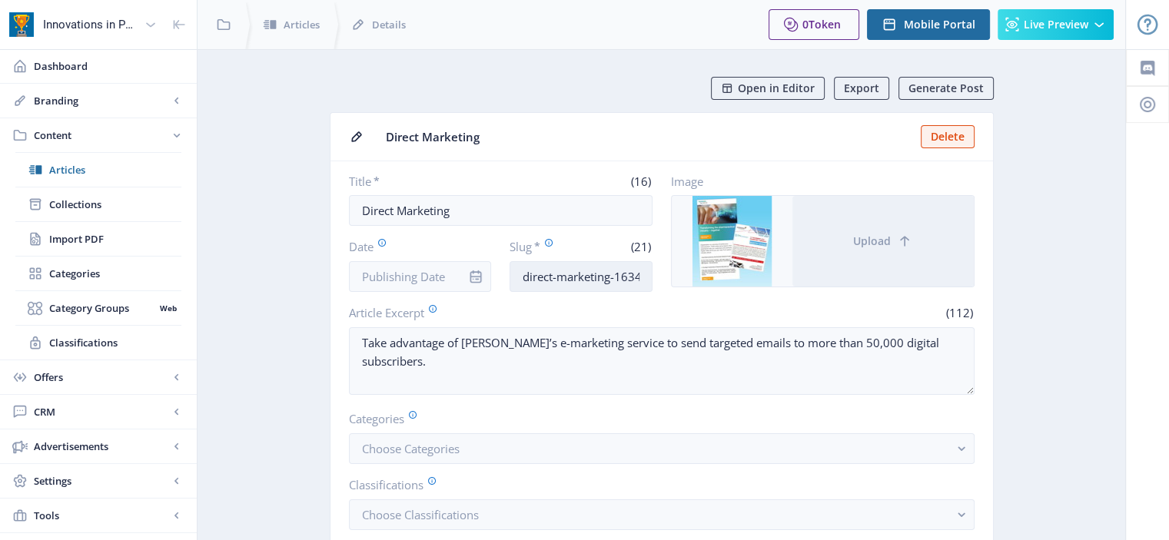
click at [609, 276] on input "direct-marketing-1634" at bounding box center [580, 276] width 143 height 31
drag, startPoint x: 618, startPoint y: 276, endPoint x: 749, endPoint y: 276, distance: 131.4
click at [749, 276] on div "Title * (16) Direct Marketing Date Slug * (21) direct-marketing-1634 Image Uplo…" at bounding box center [662, 233] width 626 height 118
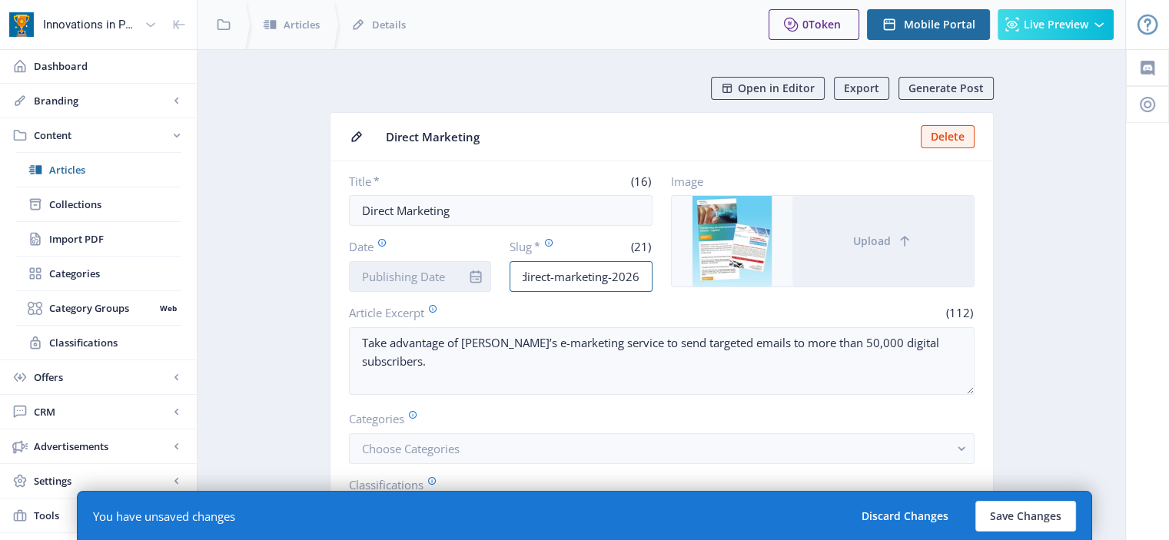
type input "direct-marketing-2026"
click at [442, 269] on input "Date" at bounding box center [420, 276] width 143 height 31
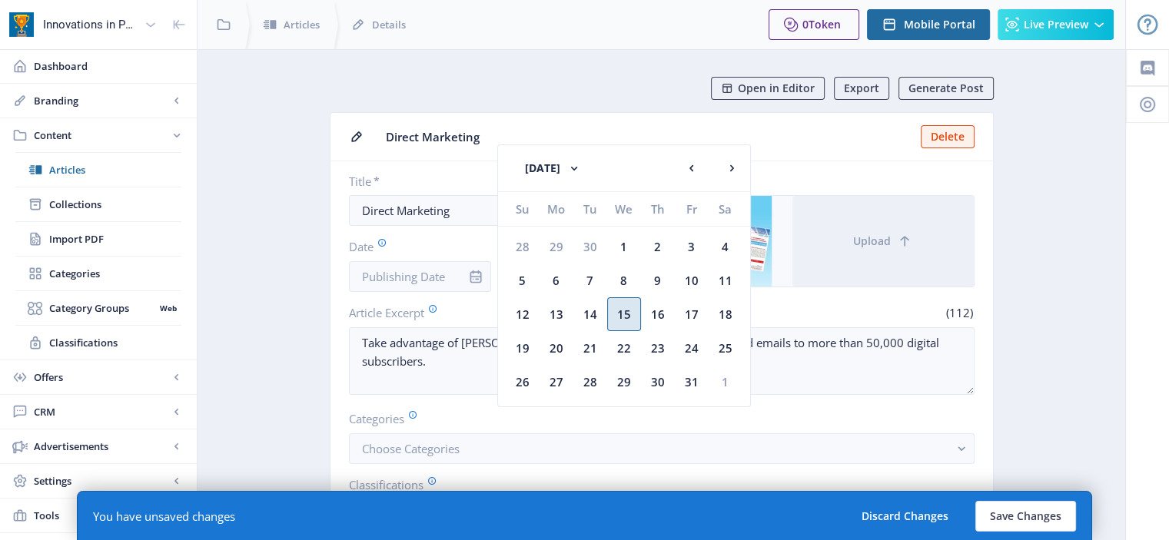
click at [627, 314] on div "15" at bounding box center [624, 314] width 34 height 34
type input "Oct 15, 2025"
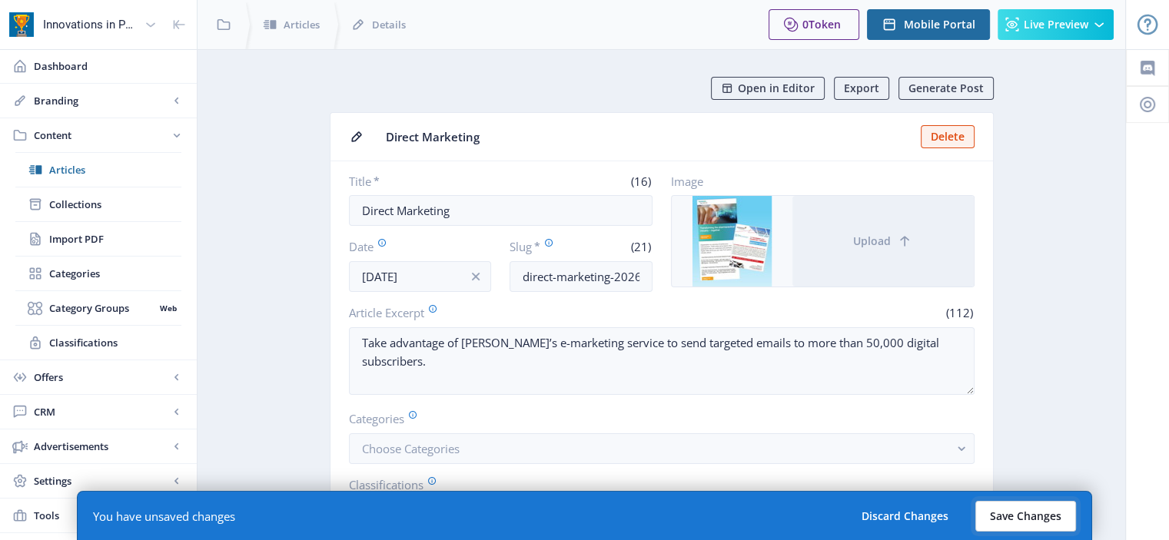
click at [1014, 520] on button "Save Changes" at bounding box center [1025, 516] width 101 height 31
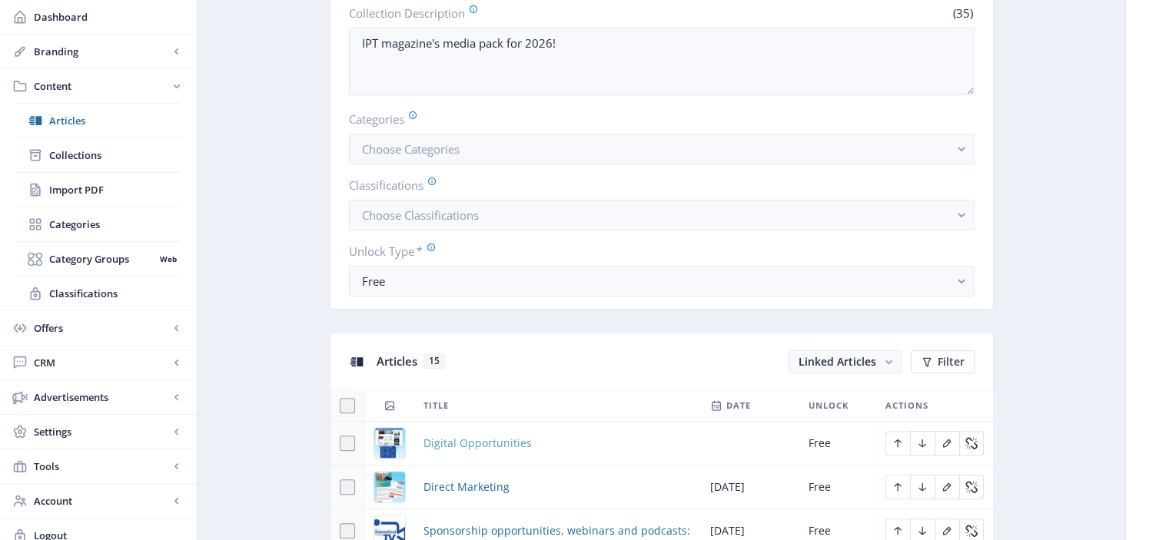
click at [509, 437] on span "Digital Opportunities" at bounding box center [477, 443] width 108 height 18
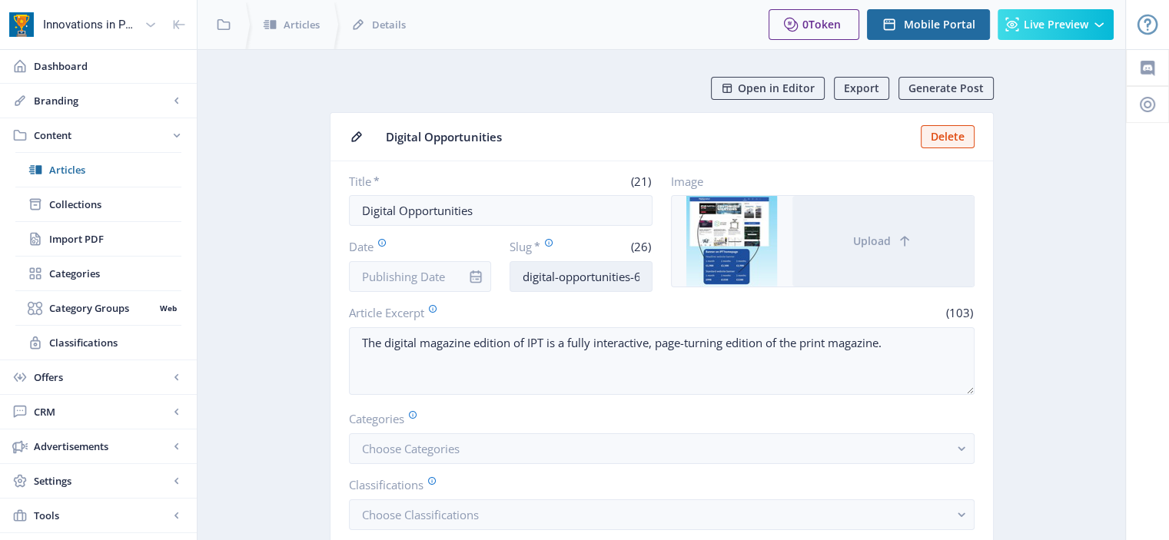
click at [589, 279] on input "digital-opportunities-6fe6" at bounding box center [580, 276] width 143 height 31
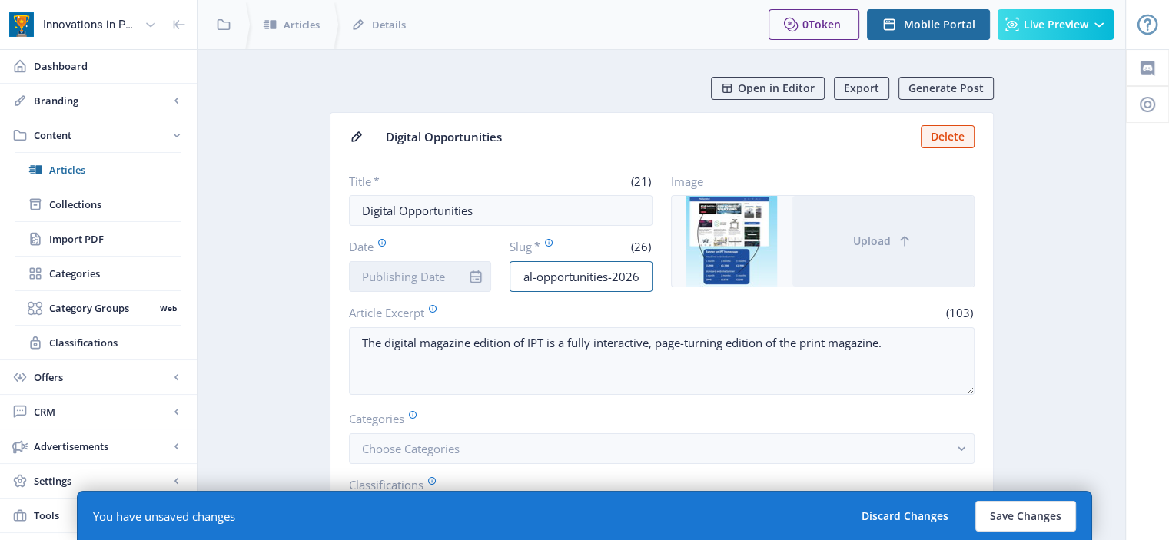
type input "digital-opportunities-2026"
click at [403, 267] on input "Date" at bounding box center [420, 276] width 143 height 31
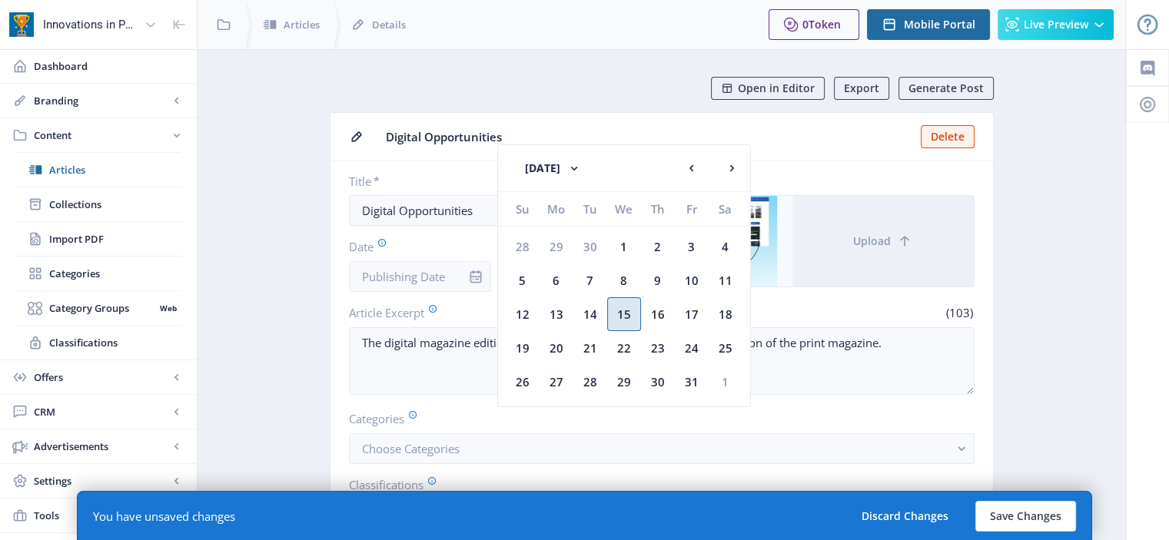
click at [630, 307] on div "15" at bounding box center [624, 314] width 34 height 34
type input "Oct 15, 2025"
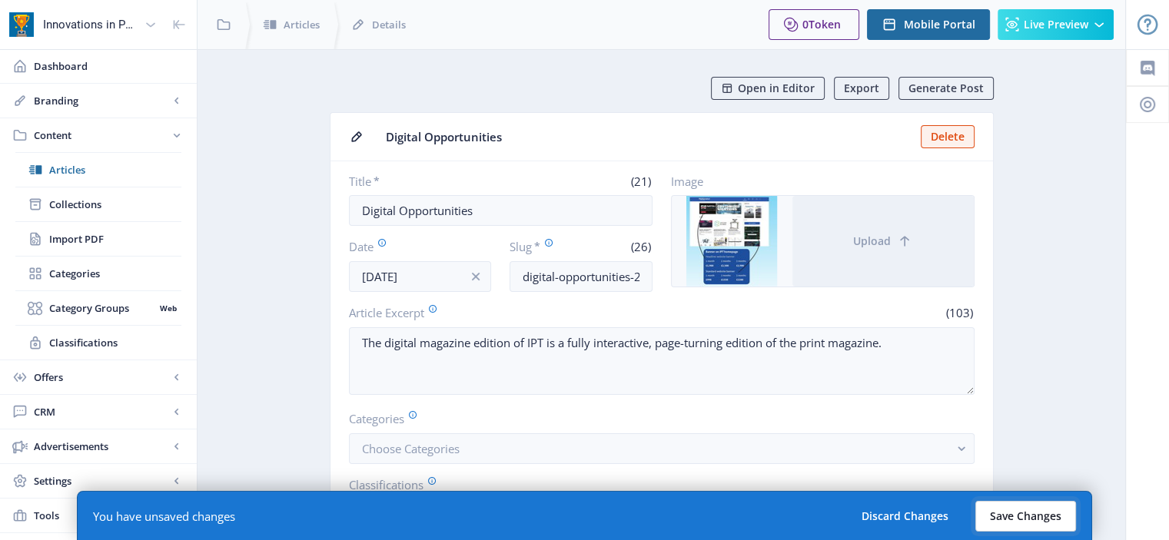
click at [1047, 521] on button "Save Changes" at bounding box center [1025, 516] width 101 height 31
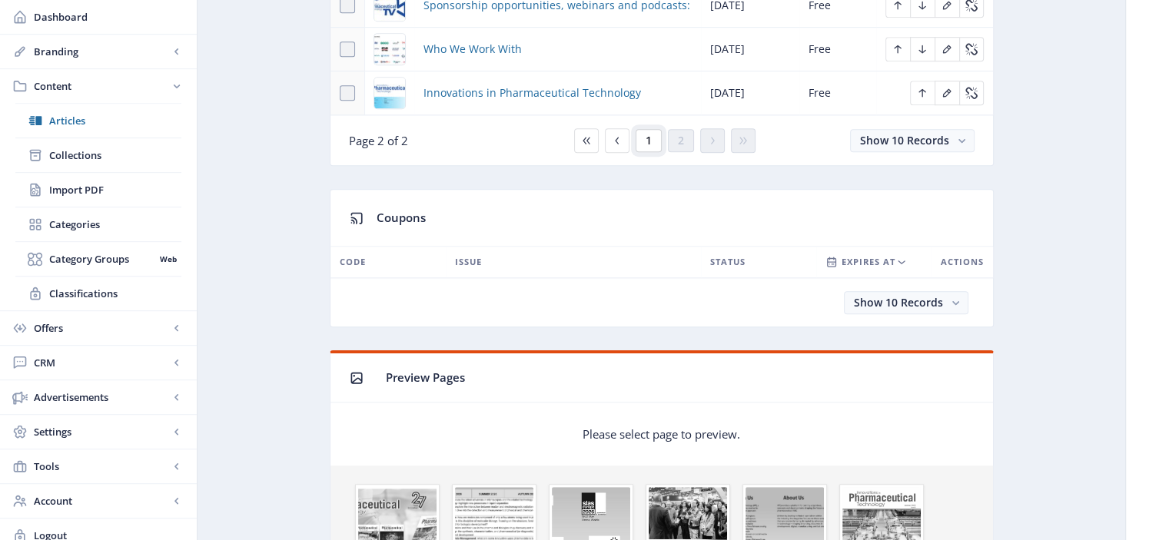
click at [647, 134] on span "1" at bounding box center [649, 140] width 6 height 12
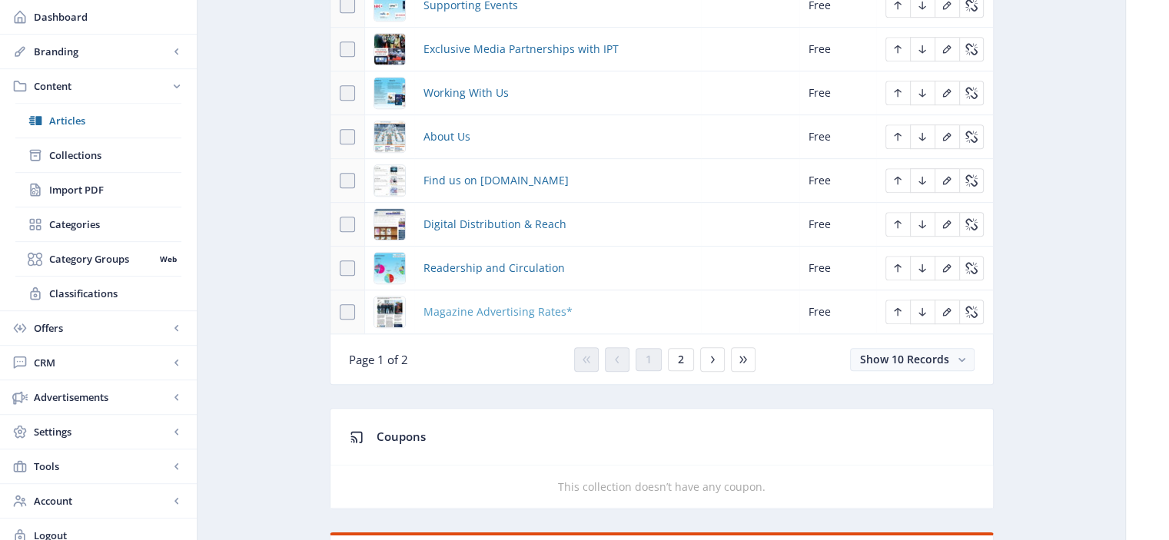
click at [538, 306] on span "Magazine Advertising Rates*" at bounding box center [497, 312] width 149 height 18
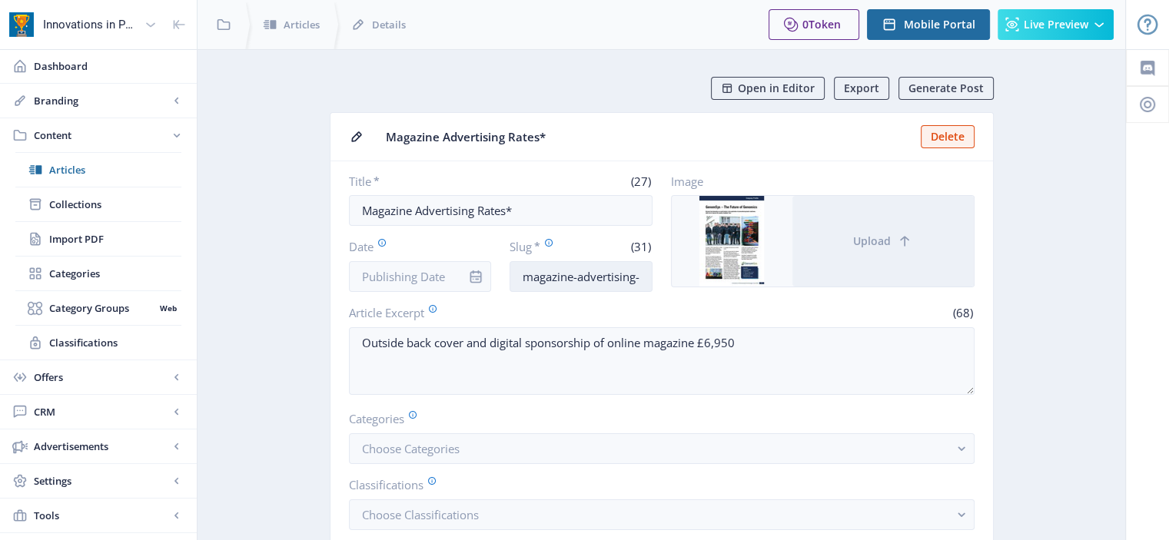
click at [633, 278] on input "magazine-advertising-rates-a986" at bounding box center [580, 276] width 143 height 31
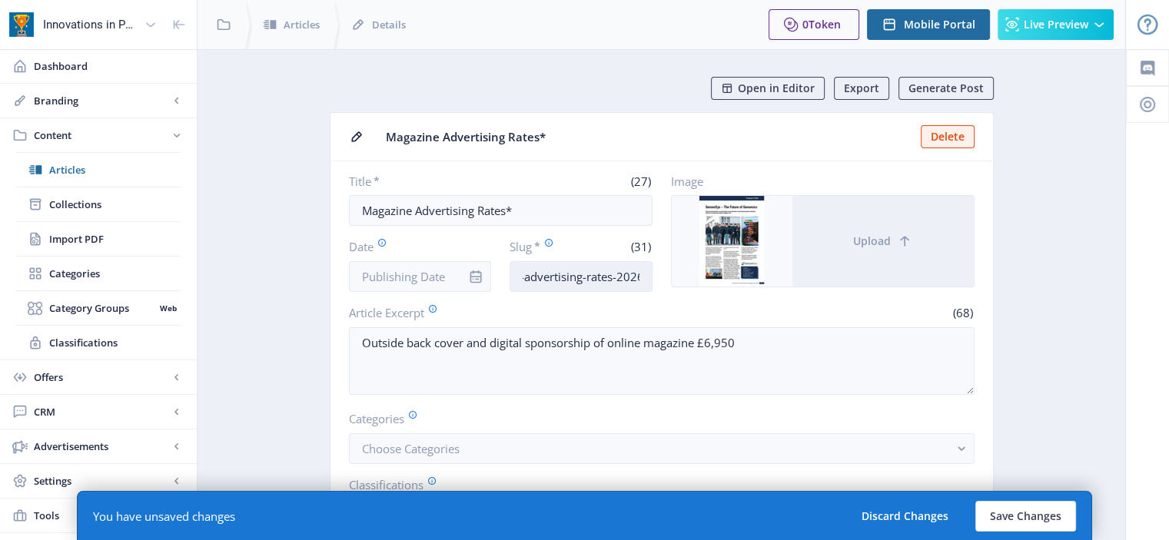
scroll to position [0, 60]
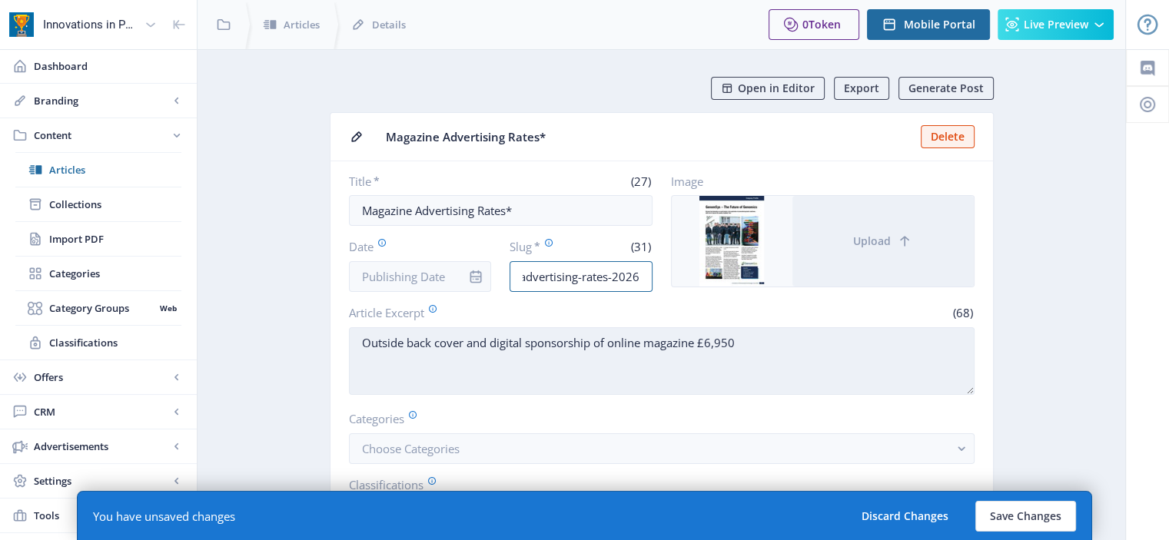
type input "magazine-advertising-rates-2026"
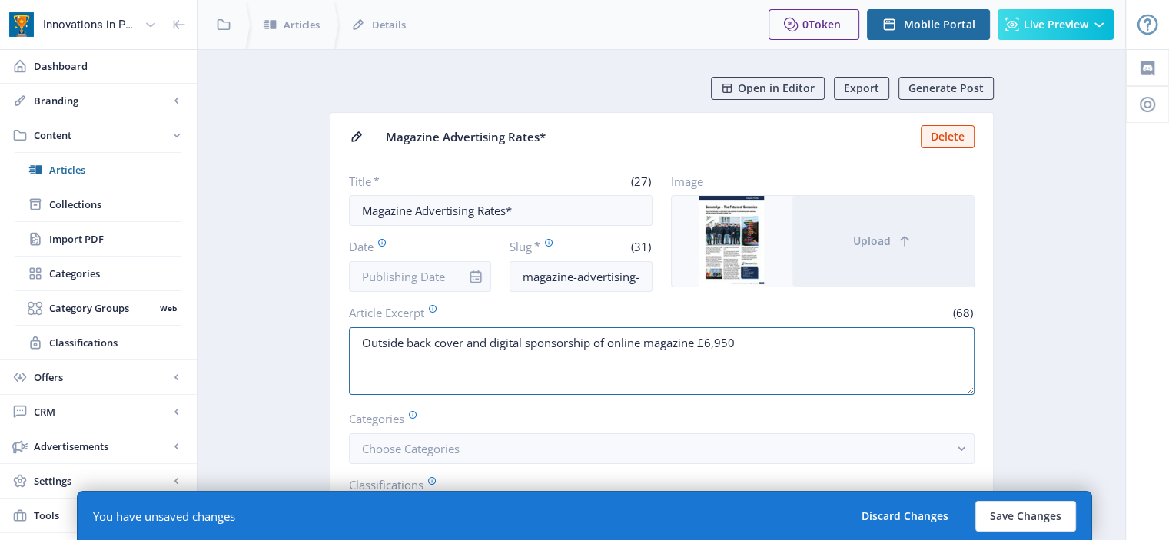
drag, startPoint x: 788, startPoint y: 343, endPoint x: 234, endPoint y: 332, distance: 554.9
type textarea "Magazine advertising rates for 2026"
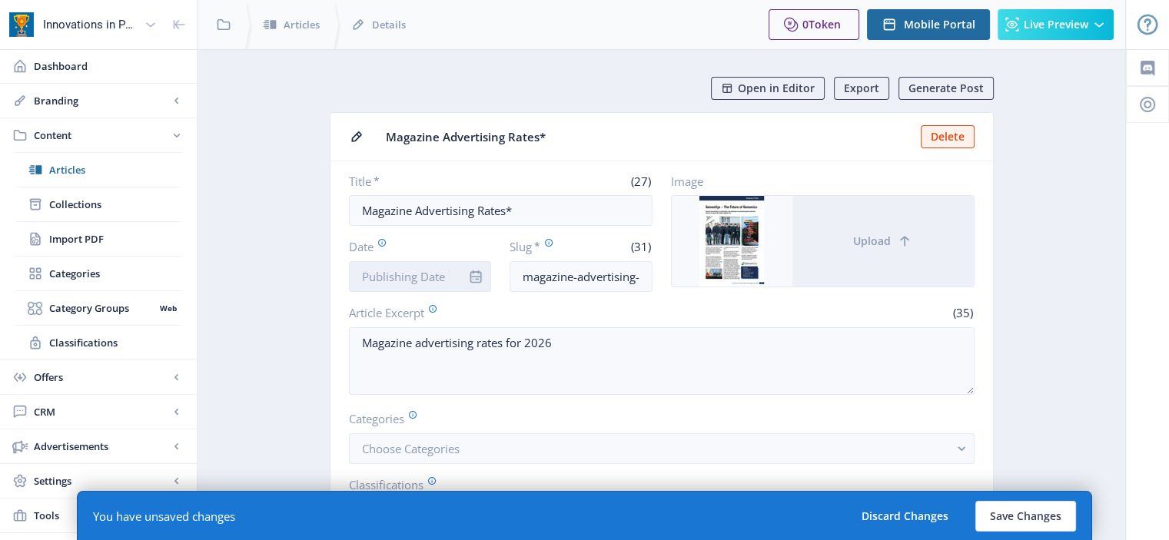
click at [430, 273] on input "Date" at bounding box center [420, 276] width 143 height 31
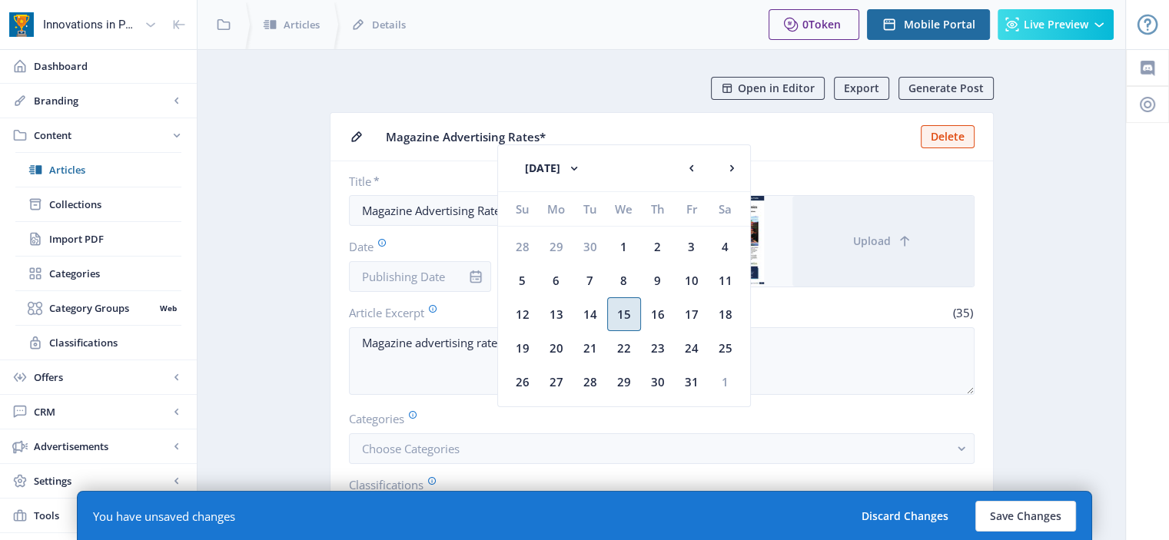
click at [619, 303] on div "15" at bounding box center [624, 314] width 34 height 34
type input "Oct 15, 2025"
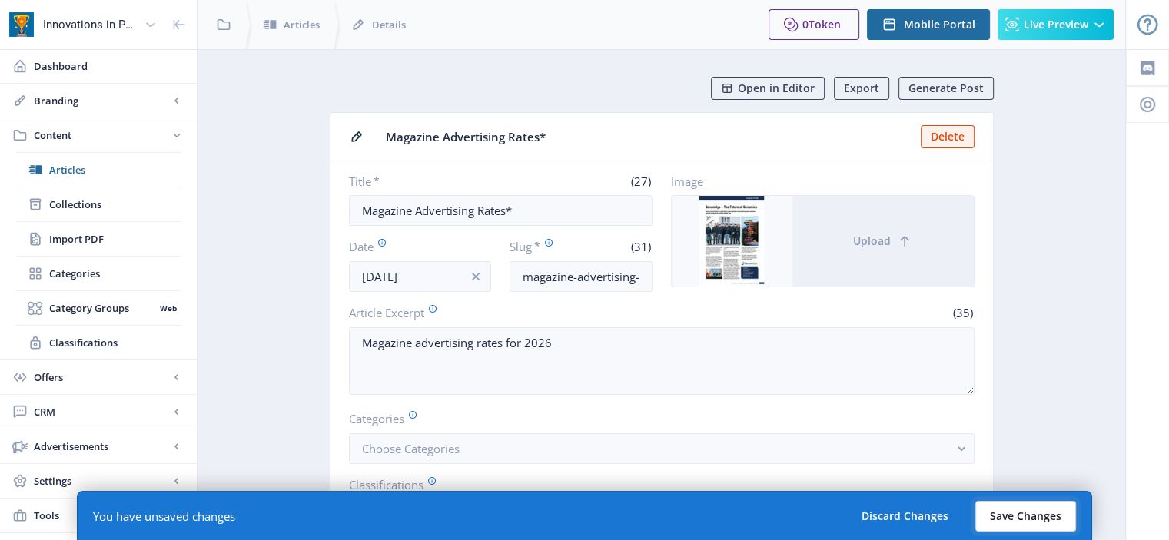
click at [1036, 503] on button "Save Changes" at bounding box center [1025, 516] width 101 height 31
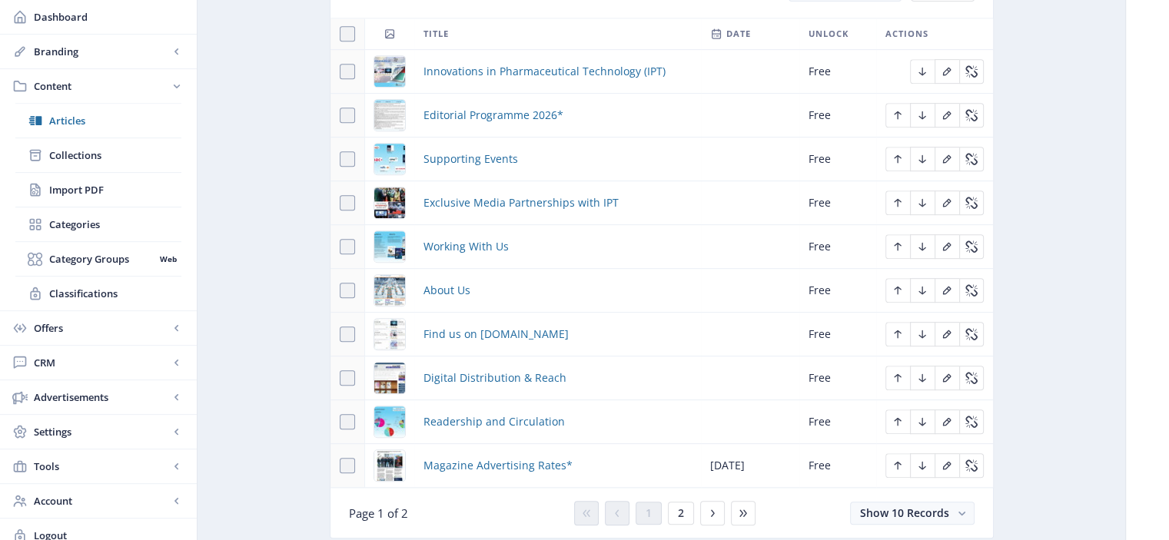
scroll to position [728, 0]
click at [529, 417] on span "Readership and Circulation" at bounding box center [493, 422] width 141 height 18
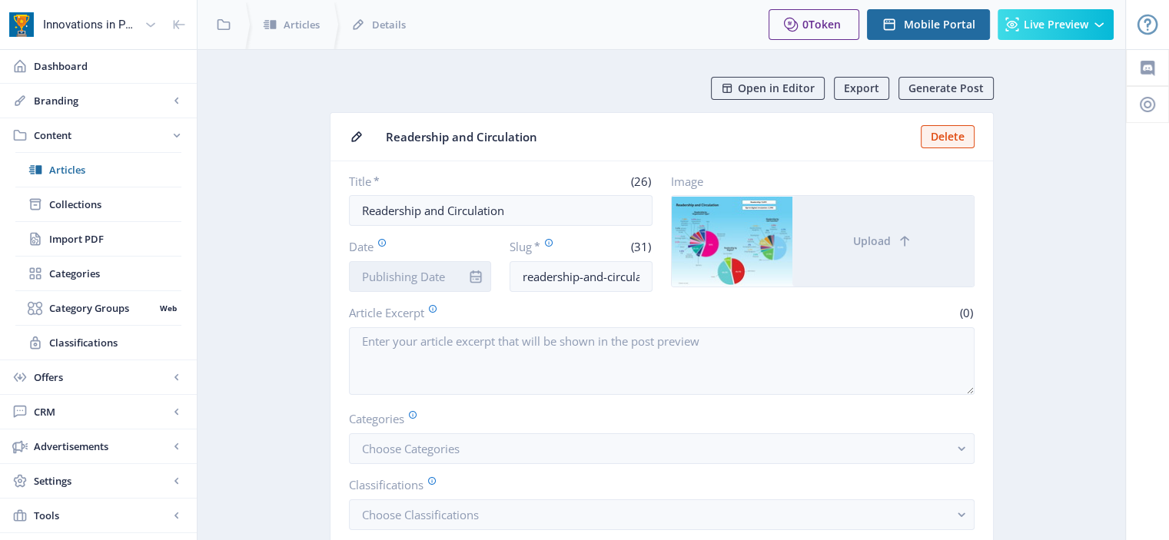
click at [390, 287] on input "Date" at bounding box center [420, 276] width 143 height 31
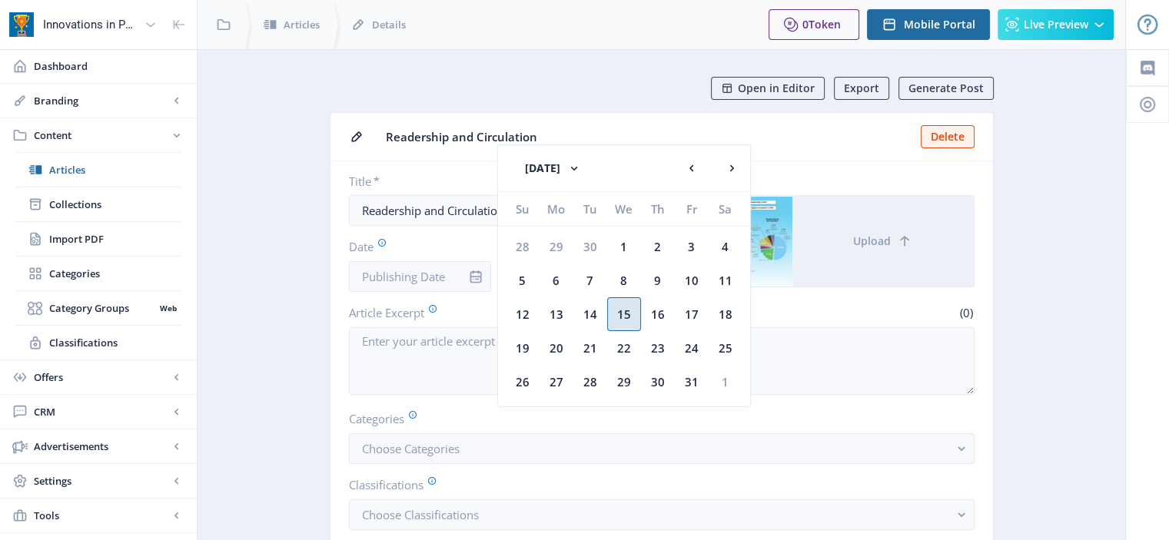
click at [609, 327] on div "15" at bounding box center [624, 314] width 34 height 34
type input "Oct 15, 2025"
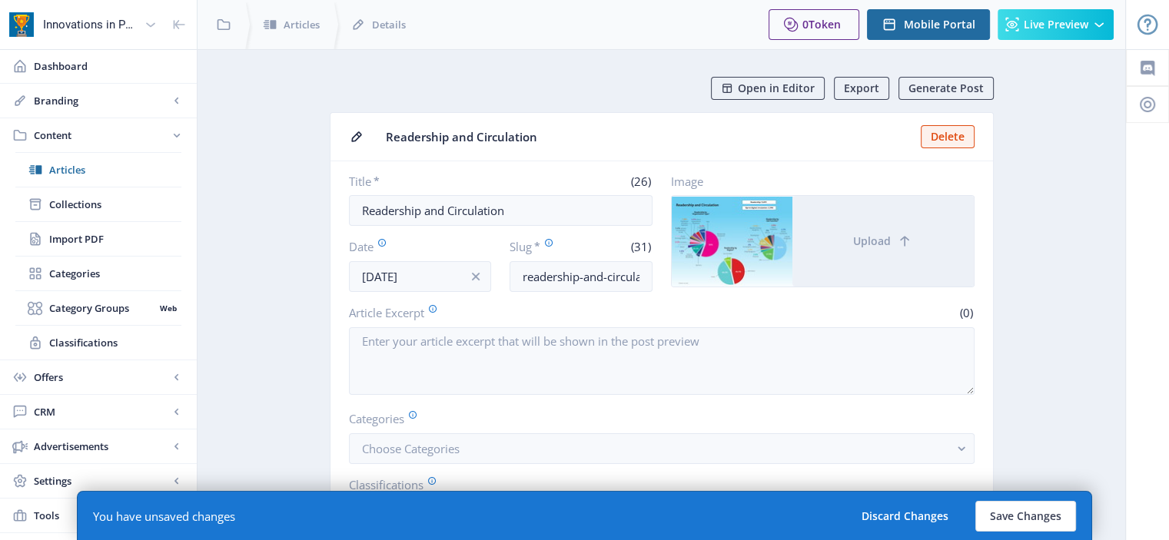
click at [1041, 494] on div "You have unsaved changes Discard Changes Save Changes" at bounding box center [584, 515] width 1015 height 49
click at [1041, 509] on button "Save Changes" at bounding box center [1025, 516] width 101 height 31
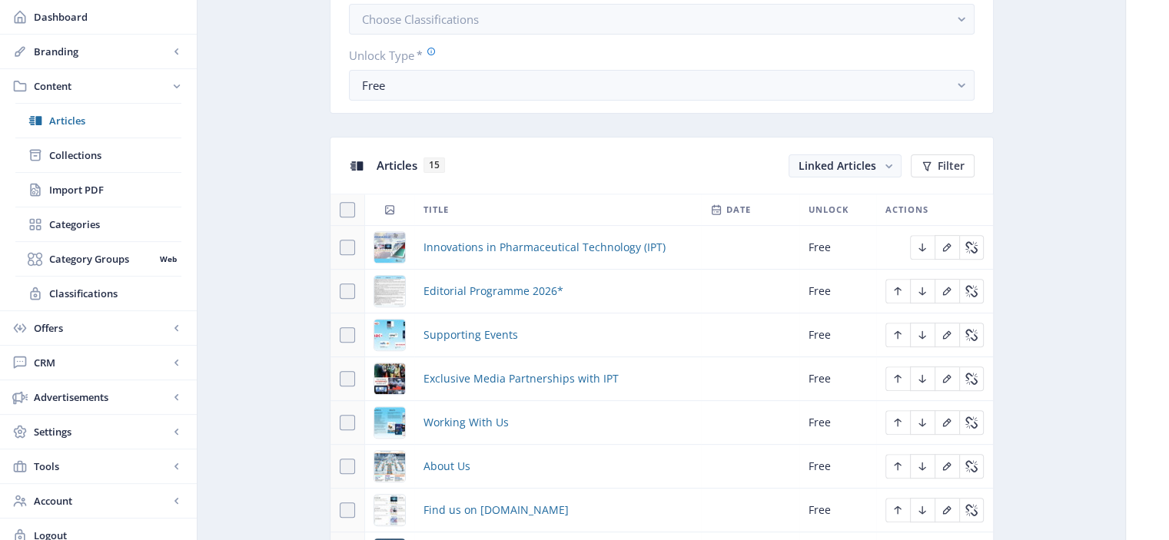
scroll to position [652, 0]
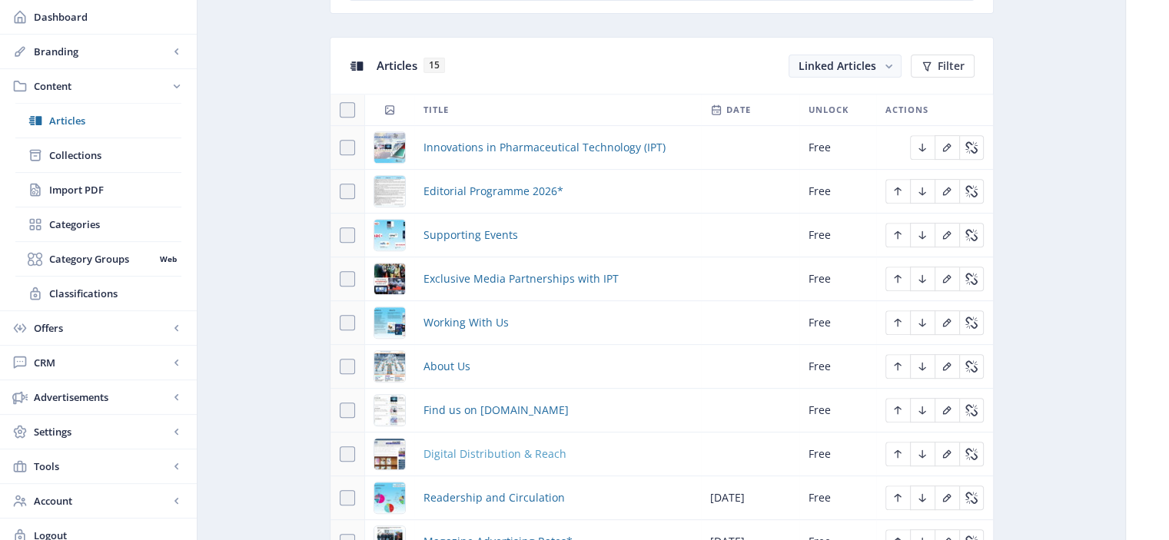
click at [501, 451] on span "Digital Distribution & Reach" at bounding box center [494, 454] width 143 height 18
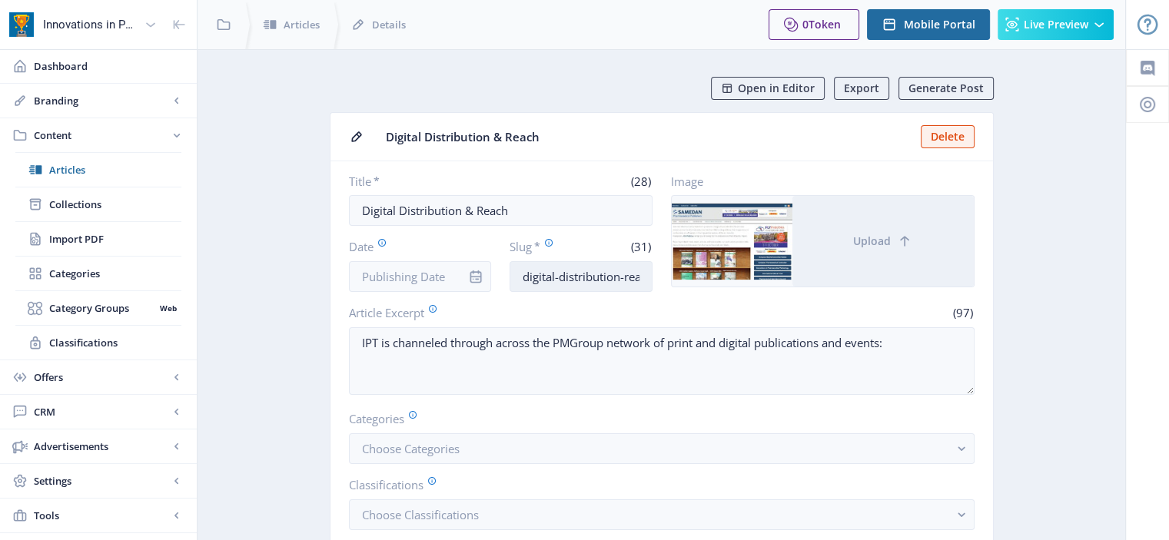
click at [607, 280] on input "digital-distribution-reach-eb0a" at bounding box center [580, 276] width 143 height 31
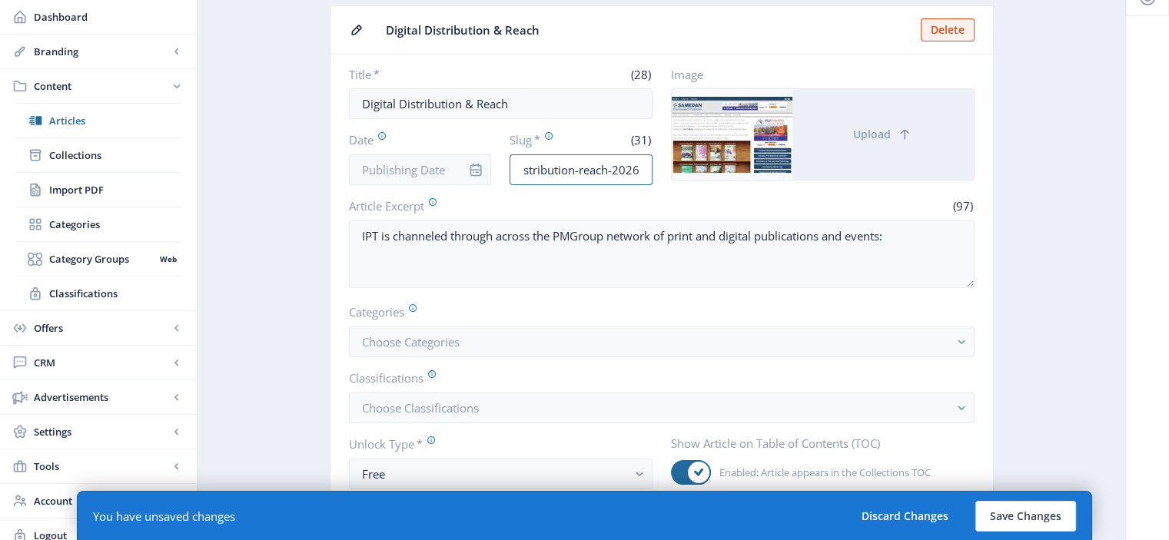
scroll to position [108, 0]
type input "digital-distribution-reach-2026"
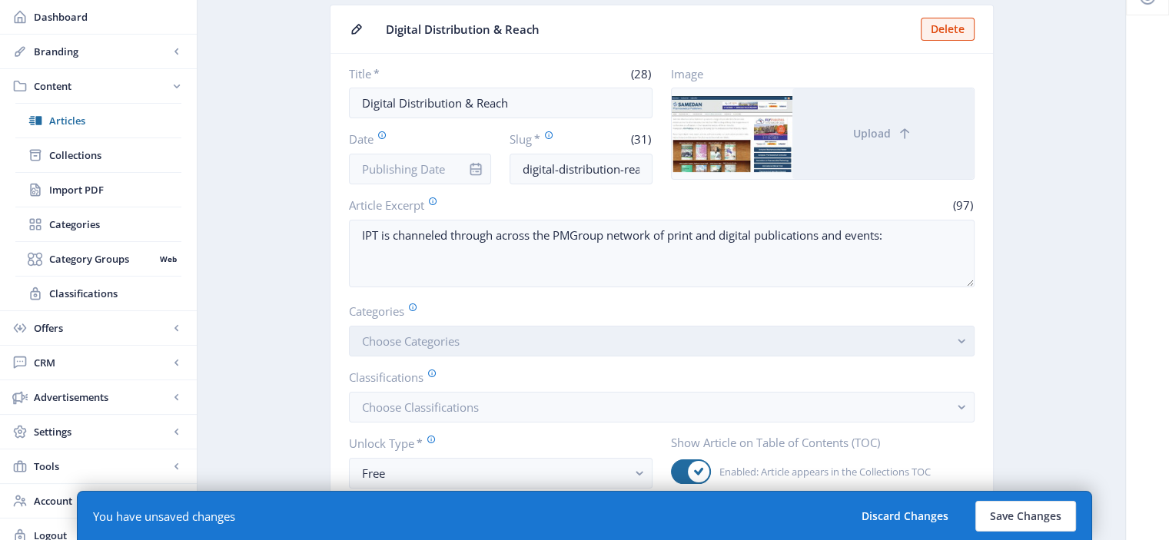
click at [488, 326] on button "Choose Categories" at bounding box center [662, 341] width 626 height 31
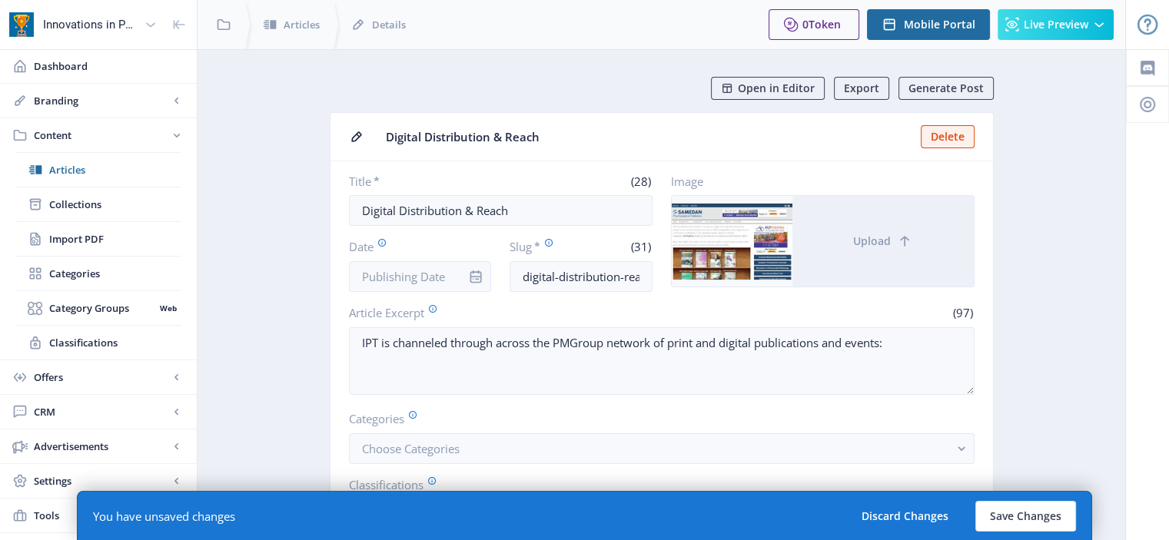
scroll to position [108, 0]
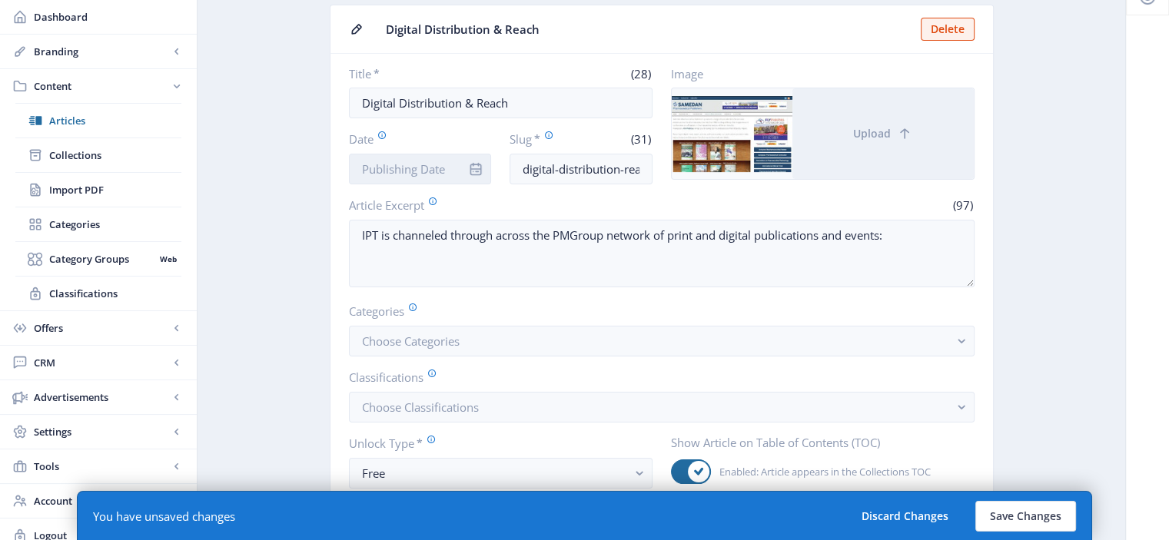
click at [412, 171] on input "Date" at bounding box center [420, 169] width 143 height 31
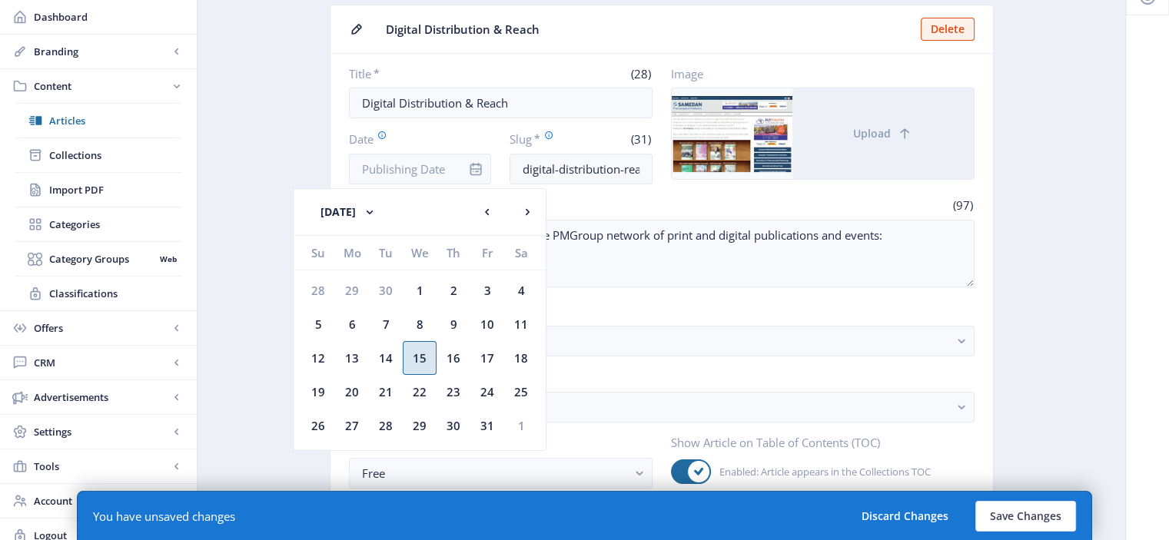
click at [415, 352] on div "15" at bounding box center [420, 358] width 34 height 34
type input "Oct 15, 2025"
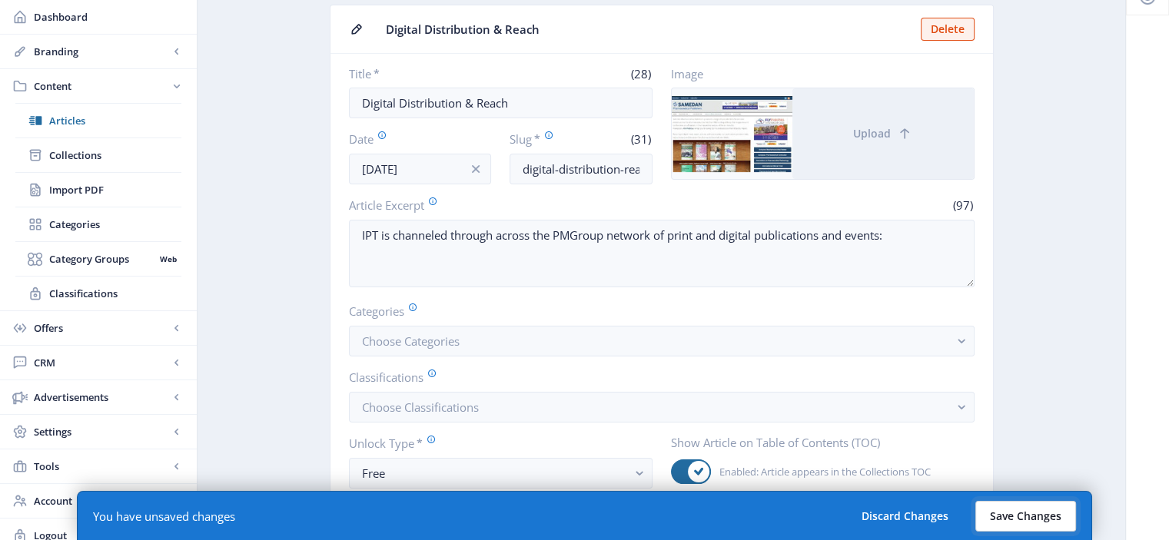
click at [1040, 517] on button "Save Changes" at bounding box center [1025, 516] width 101 height 31
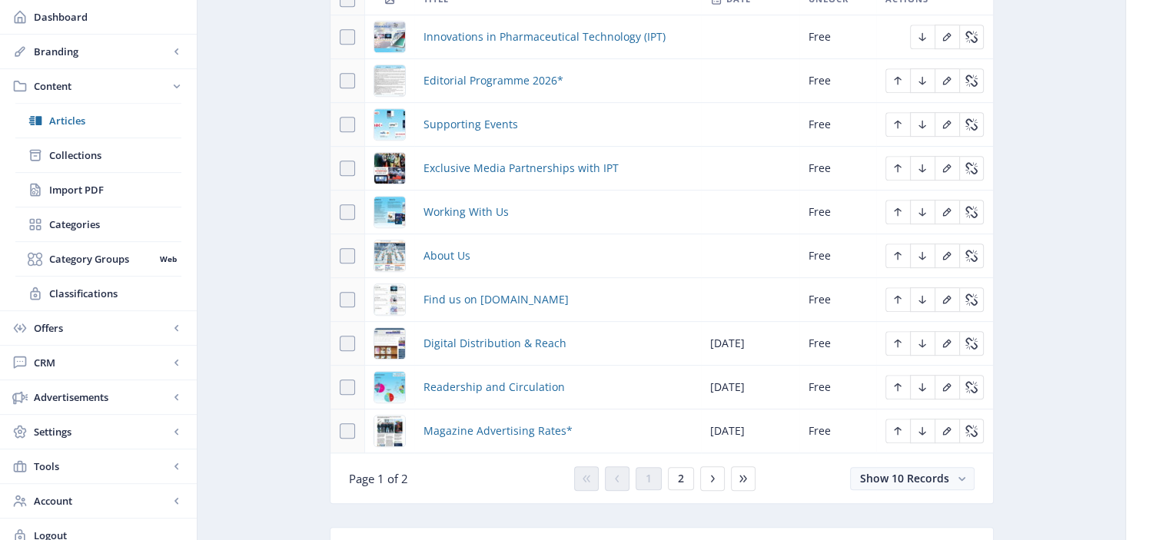
scroll to position [792, 0]
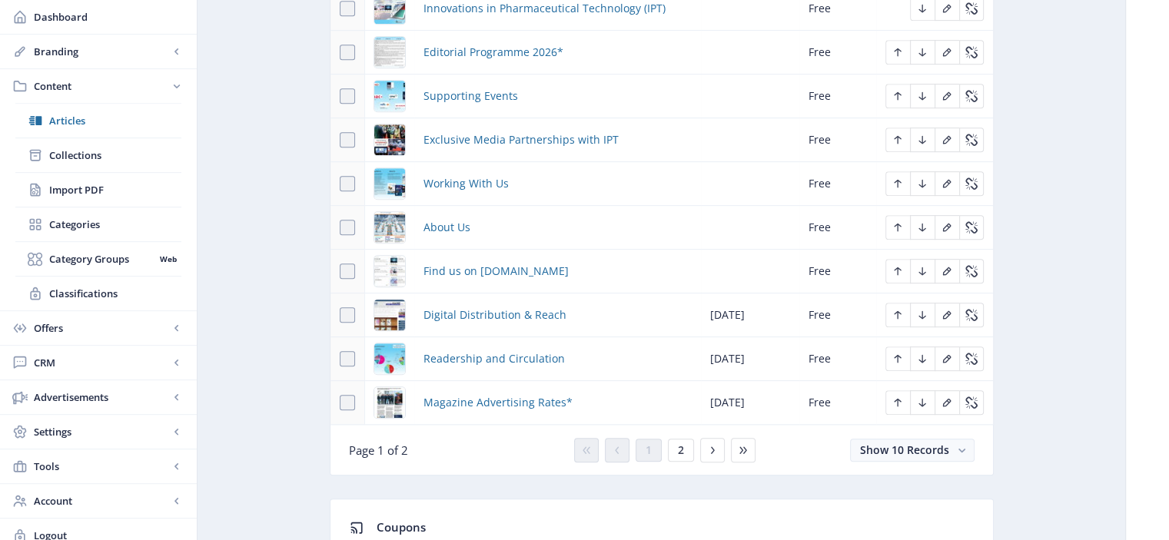
click at [519, 367] on td "Readership and Circulation" at bounding box center [557, 359] width 287 height 44
click at [514, 350] on span "Readership and Circulation" at bounding box center [493, 359] width 141 height 18
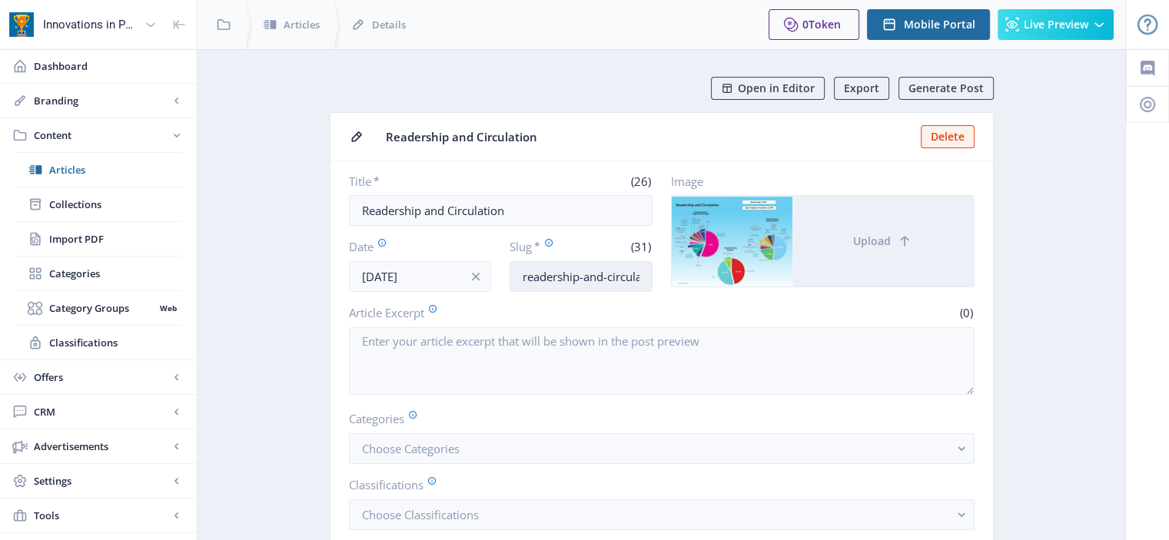
click at [609, 285] on input "readership-and-circulation-1052" at bounding box center [580, 276] width 143 height 31
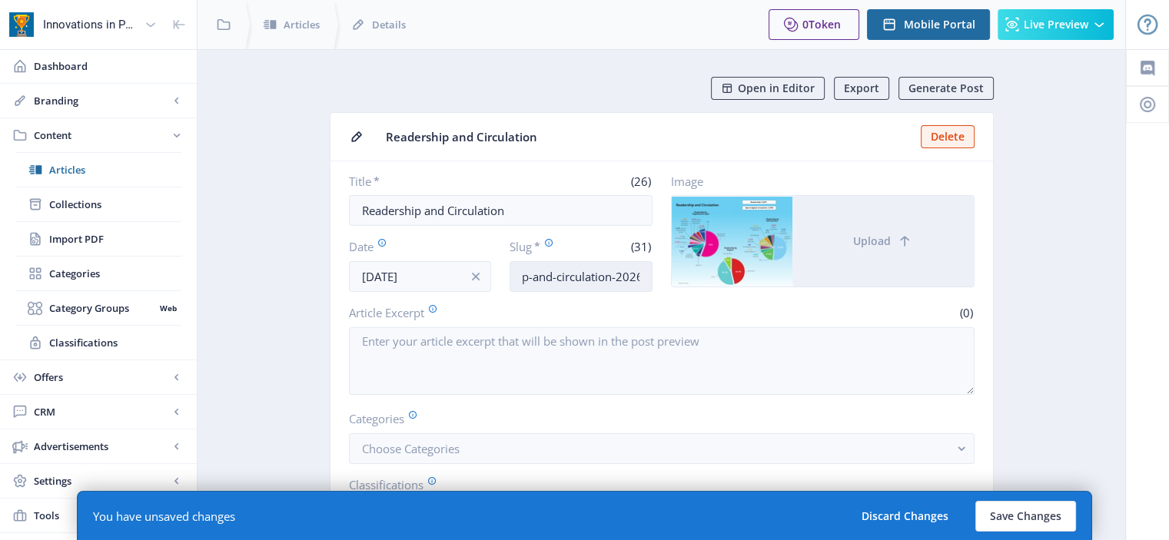
scroll to position [0, 58]
type input "readership-and-circulation-2026"
click at [1024, 506] on button "Save Changes" at bounding box center [1025, 516] width 101 height 31
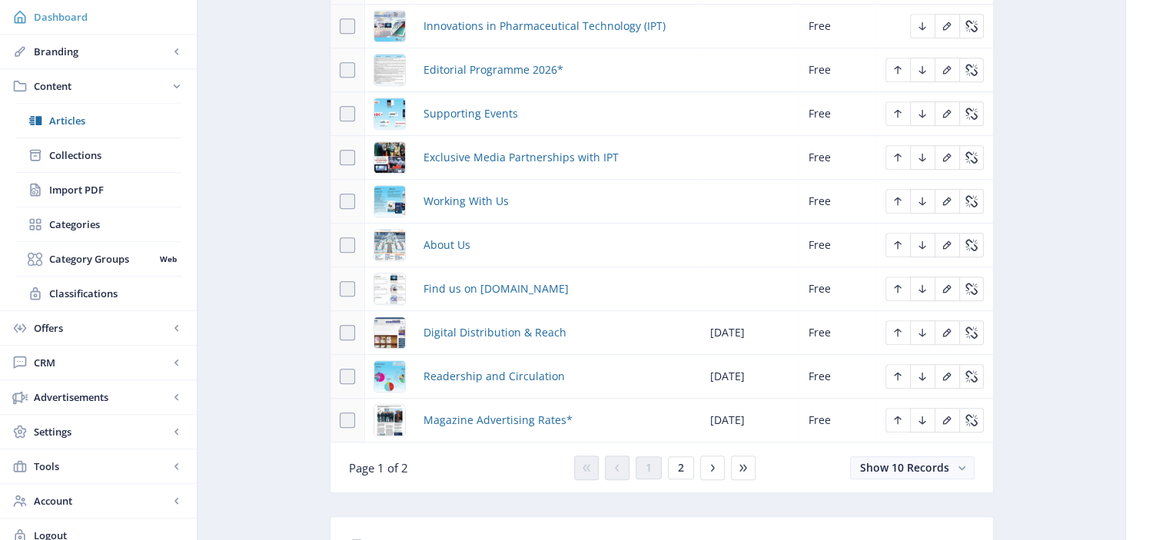
scroll to position [794, 0]
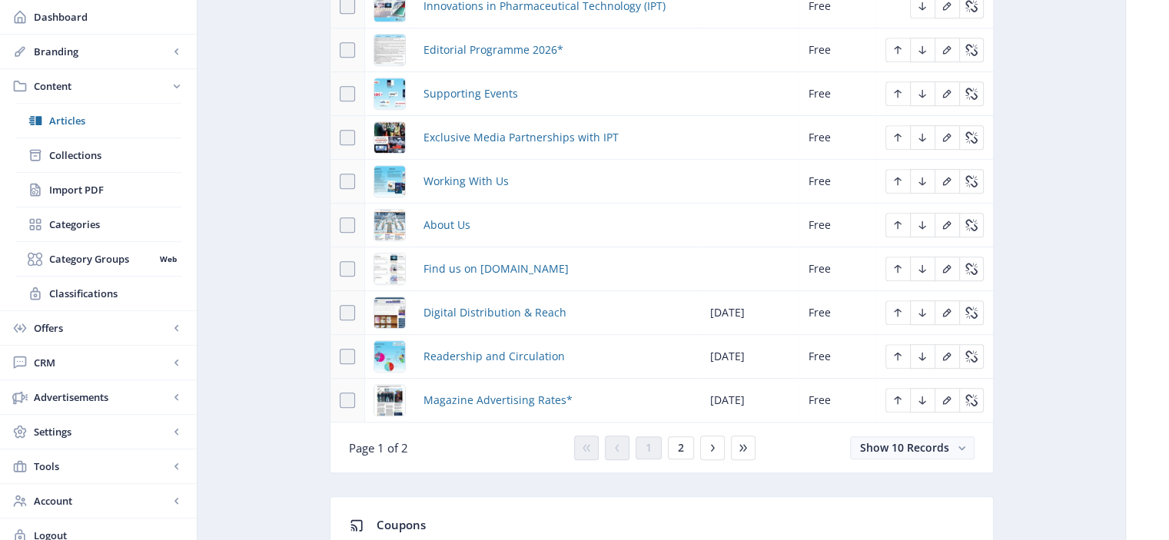
click at [527, 385] on td "Magazine Advertising Rates*" at bounding box center [557, 401] width 287 height 44
click at [538, 391] on span "Magazine Advertising Rates*" at bounding box center [497, 400] width 149 height 18
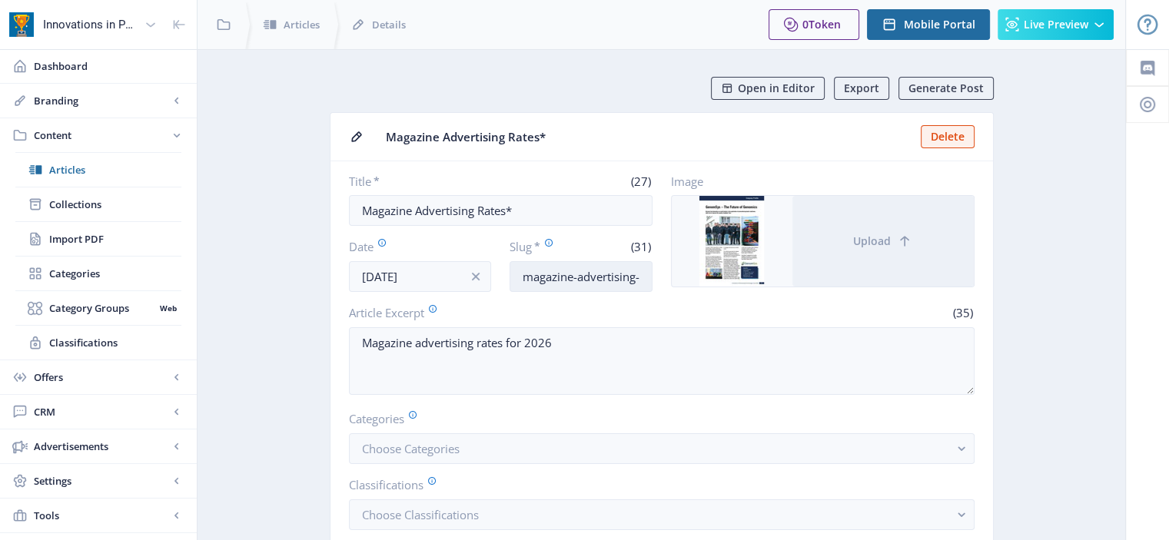
click at [616, 274] on input "magazine-advertising-rates-2026" at bounding box center [580, 276] width 143 height 31
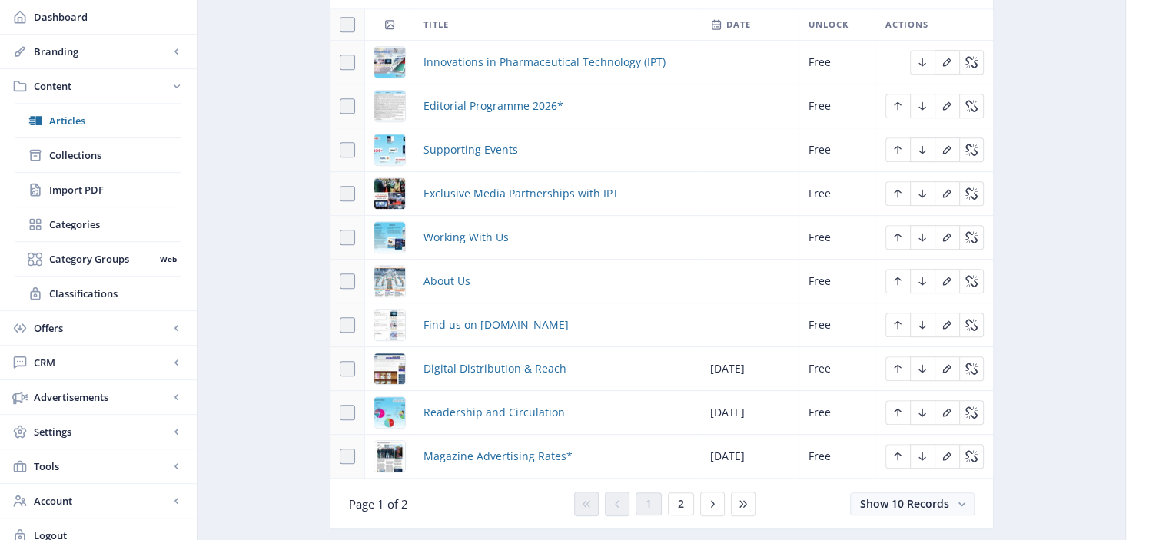
scroll to position [742, 0]
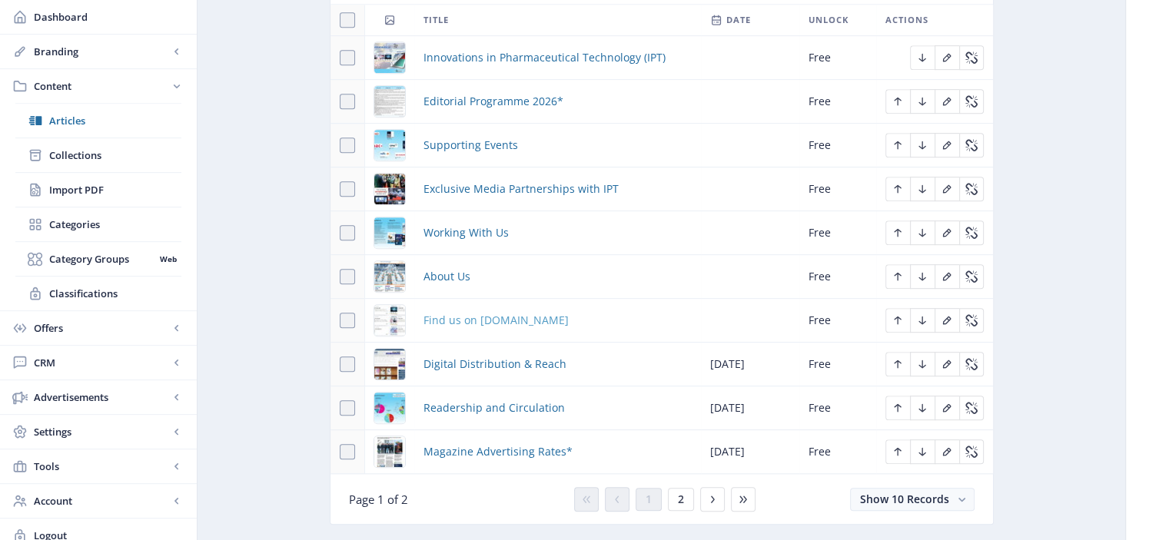
click at [520, 320] on span "Find us on iptonline.com" at bounding box center [495, 320] width 145 height 18
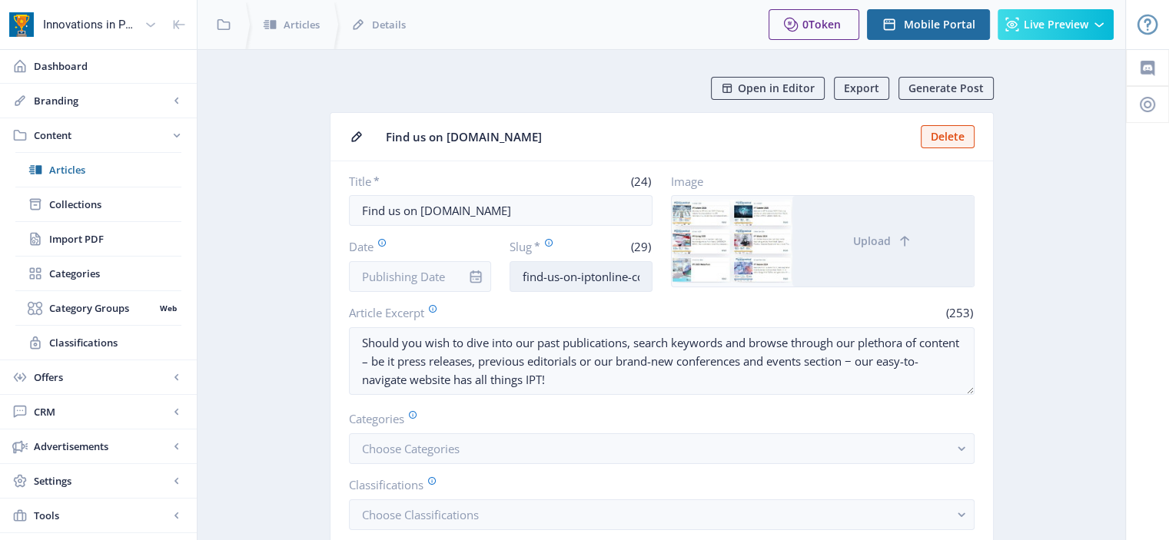
click at [596, 270] on input "find-us-on-iptonline-com-fee4" at bounding box center [580, 276] width 143 height 31
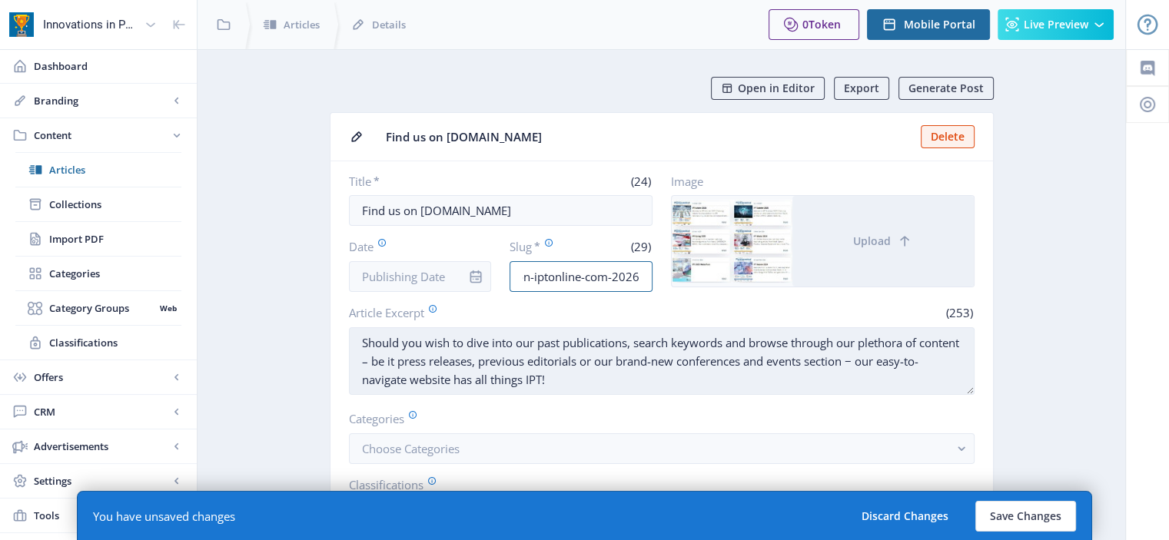
scroll to position [25, 0]
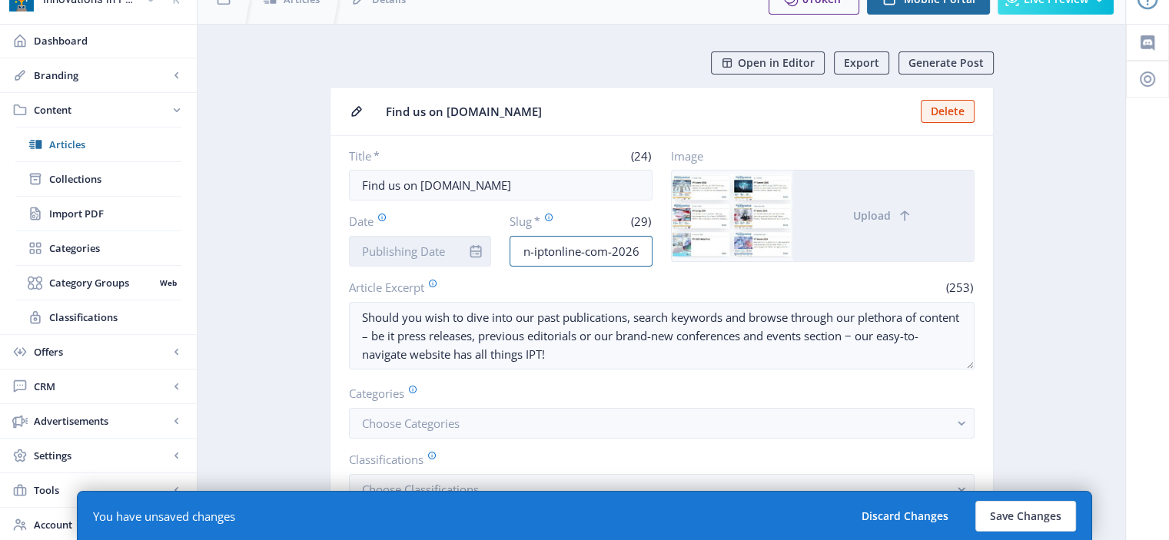
type input "find-us-on-iptonline-com-2026"
click at [423, 237] on input "Date" at bounding box center [420, 251] width 143 height 31
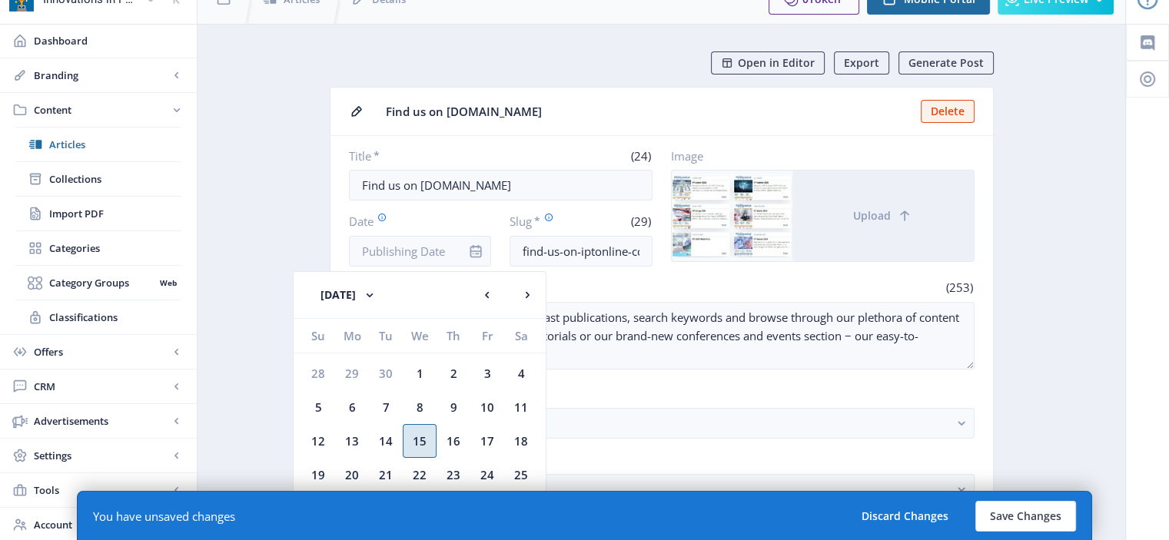
click at [417, 435] on div "15" at bounding box center [420, 441] width 34 height 34
type input "Oct 15, 2025"
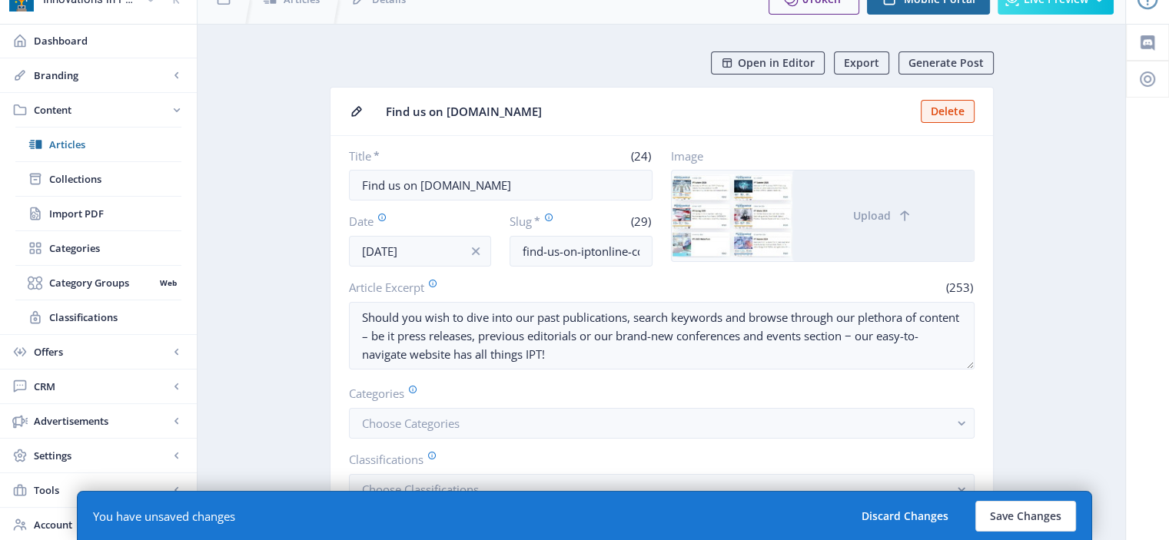
click at [757, 368] on div "Should you wish to dive into our past publications, search keywords and browse …" at bounding box center [662, 337] width 626 height 71
click at [997, 513] on button "Save Changes" at bounding box center [1025, 516] width 101 height 31
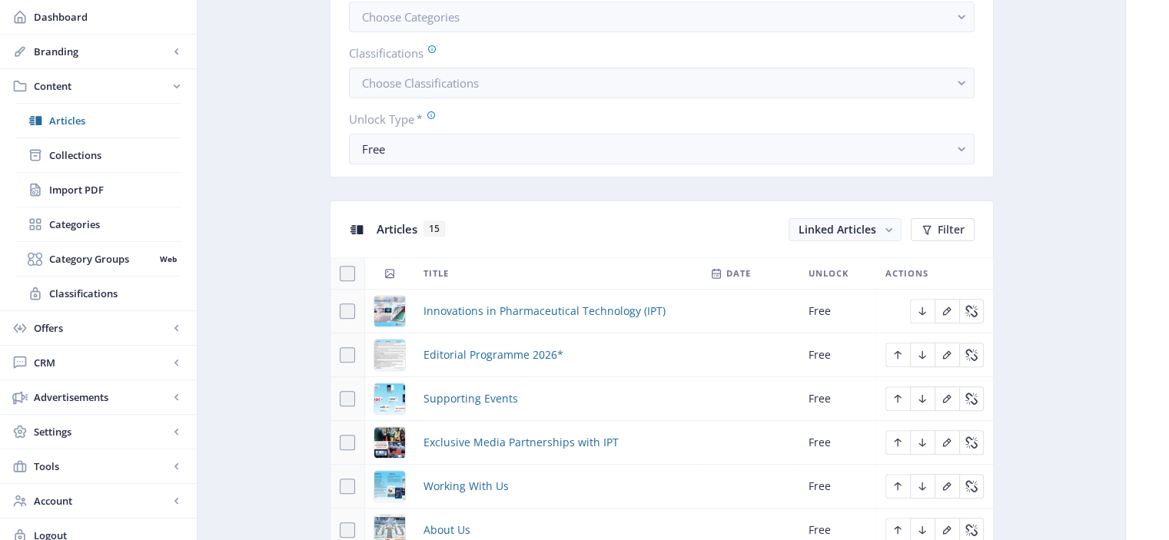
scroll to position [490, 0]
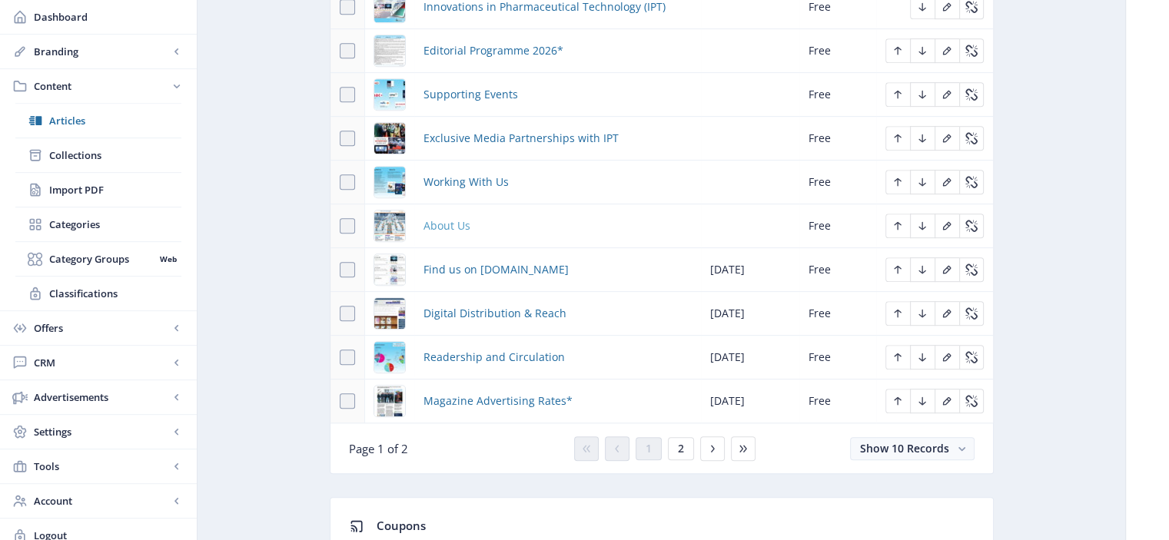
click at [456, 221] on span "About Us" at bounding box center [446, 226] width 47 height 18
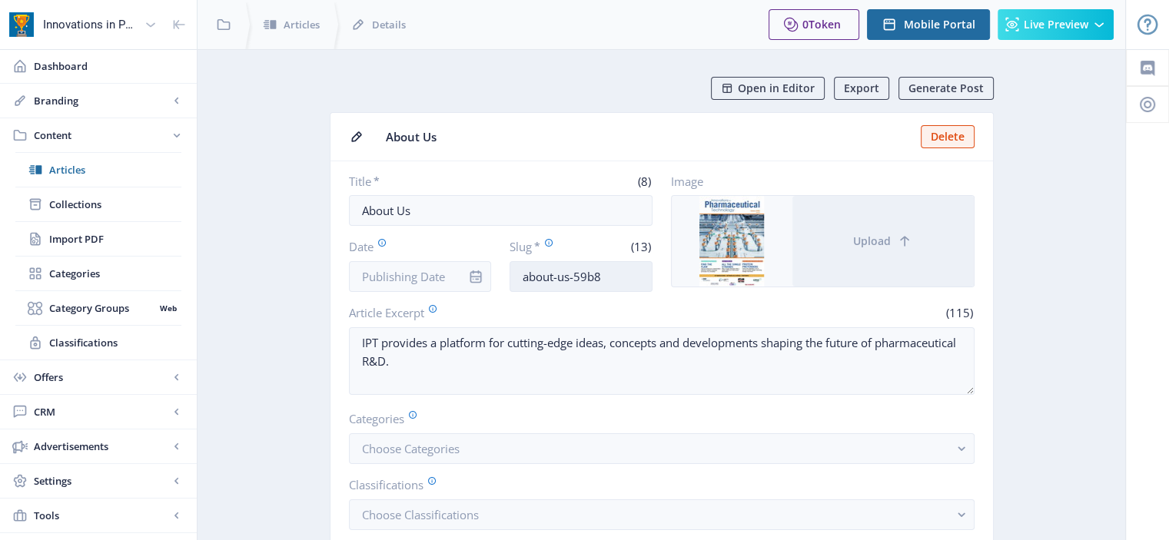
click at [622, 279] on input "about-us-59b8" at bounding box center [580, 276] width 143 height 31
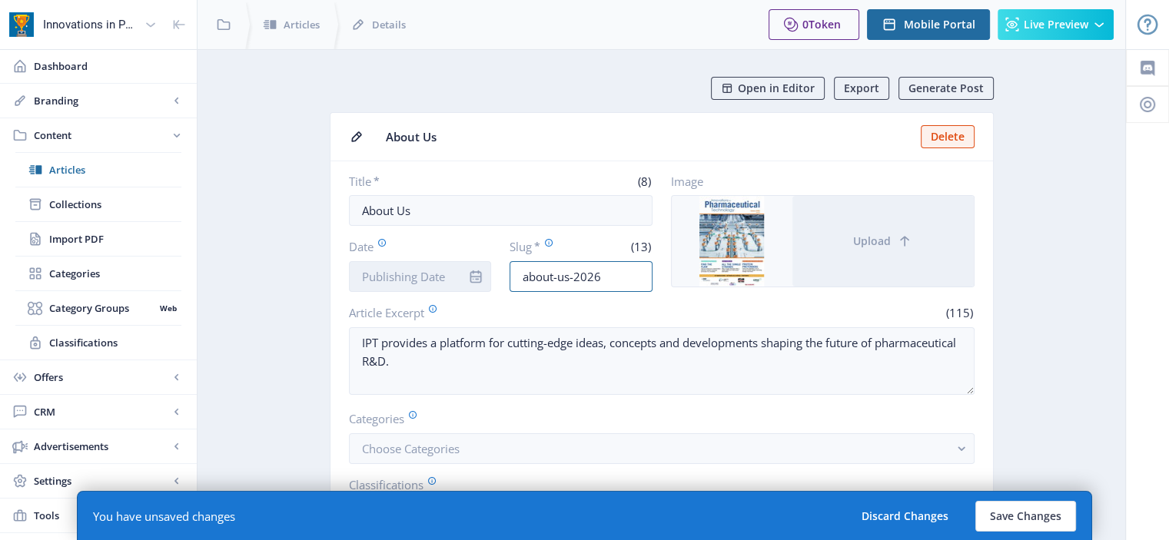
type input "about-us-2026"
click at [423, 276] on input "Date" at bounding box center [420, 276] width 143 height 31
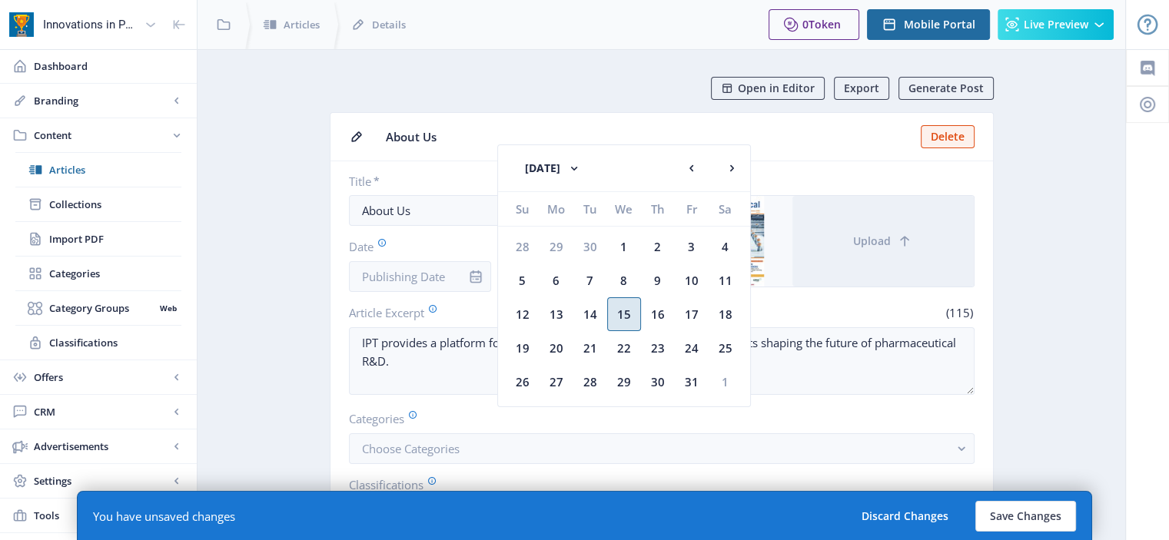
click at [619, 304] on div "15" at bounding box center [624, 314] width 34 height 34
type input "Oct 15, 2025"
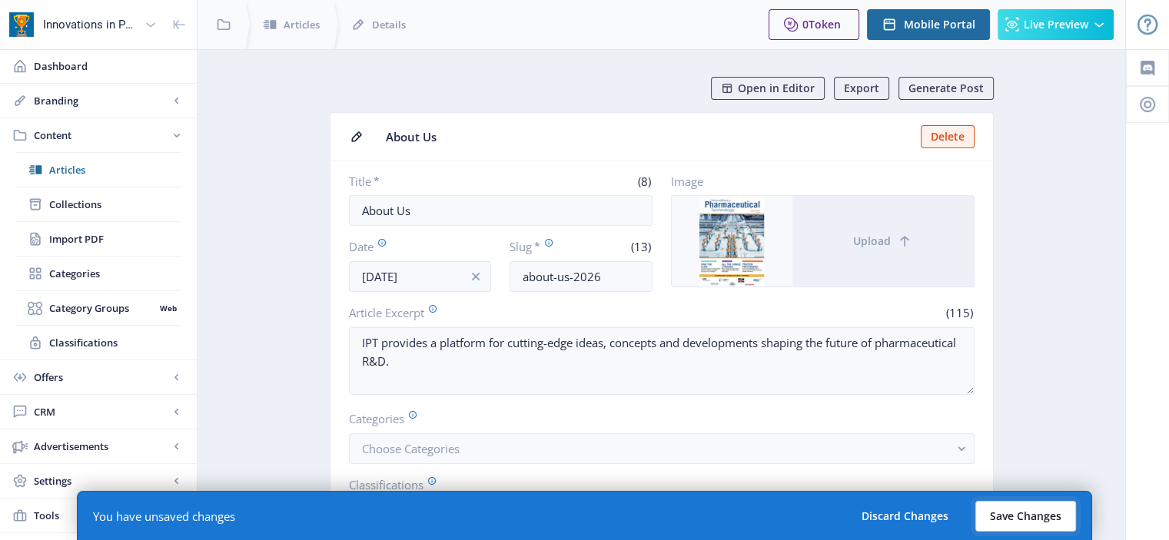
click at [1041, 521] on button "Save Changes" at bounding box center [1025, 516] width 101 height 31
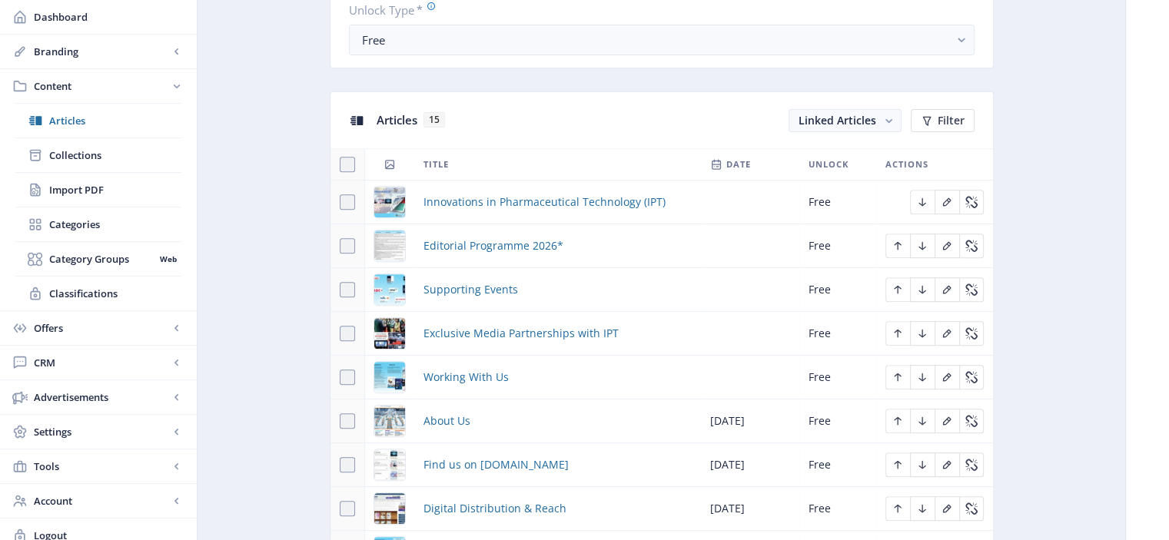
scroll to position [711, 0]
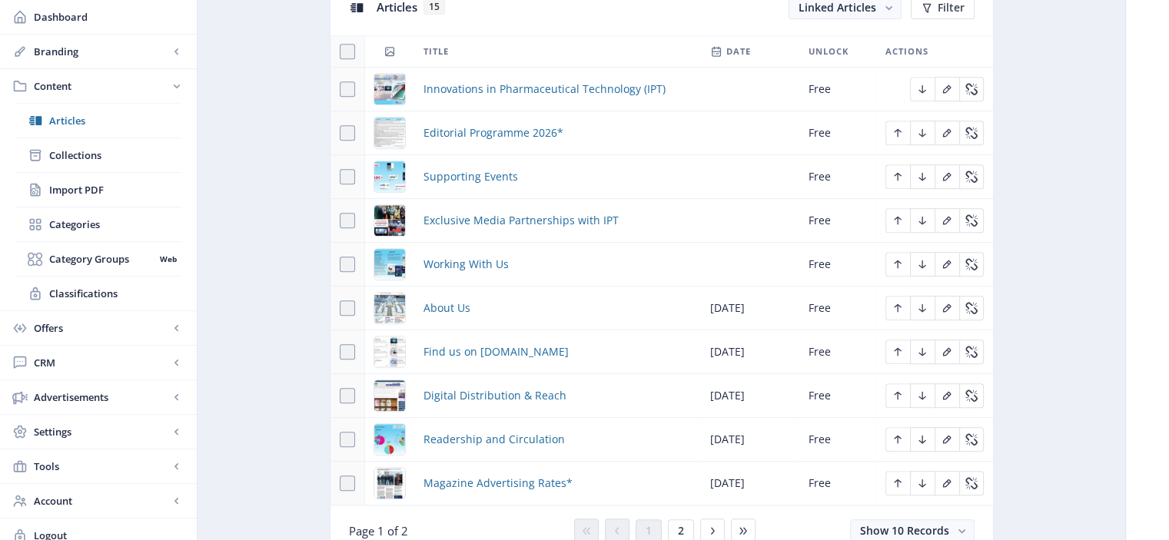
click at [462, 276] on td "Working With Us" at bounding box center [557, 265] width 287 height 44
click at [473, 256] on span "Working With Us" at bounding box center [465, 264] width 85 height 18
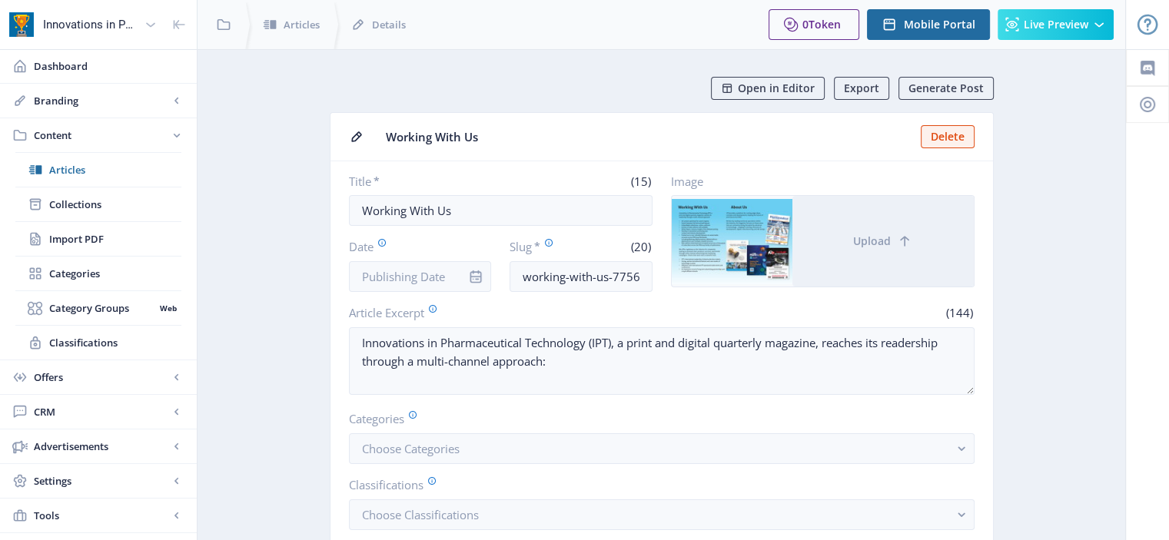
click at [627, 290] on div "Slug * (20) working-with-us-7756" at bounding box center [580, 265] width 143 height 54
drag, startPoint x: 612, startPoint y: 274, endPoint x: 703, endPoint y: 279, distance: 91.6
click at [703, 279] on div "Title * (15) Working With Us Date Slug * (20) working-with-us-7756 Image Upload" at bounding box center [662, 233] width 626 height 118
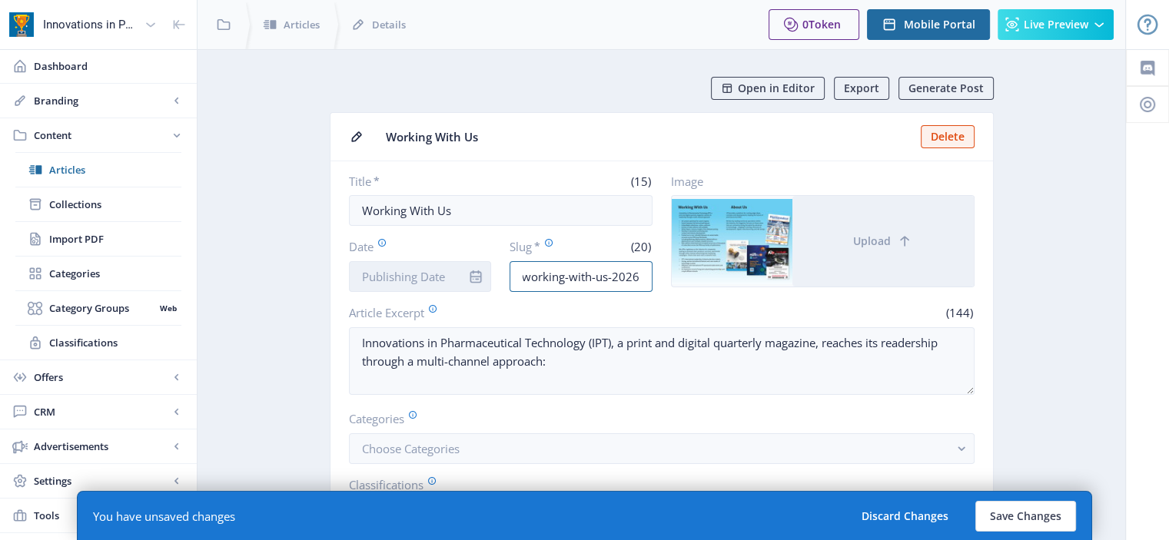
type input "working-with-us-2026"
click at [418, 286] on input "Date" at bounding box center [420, 276] width 143 height 31
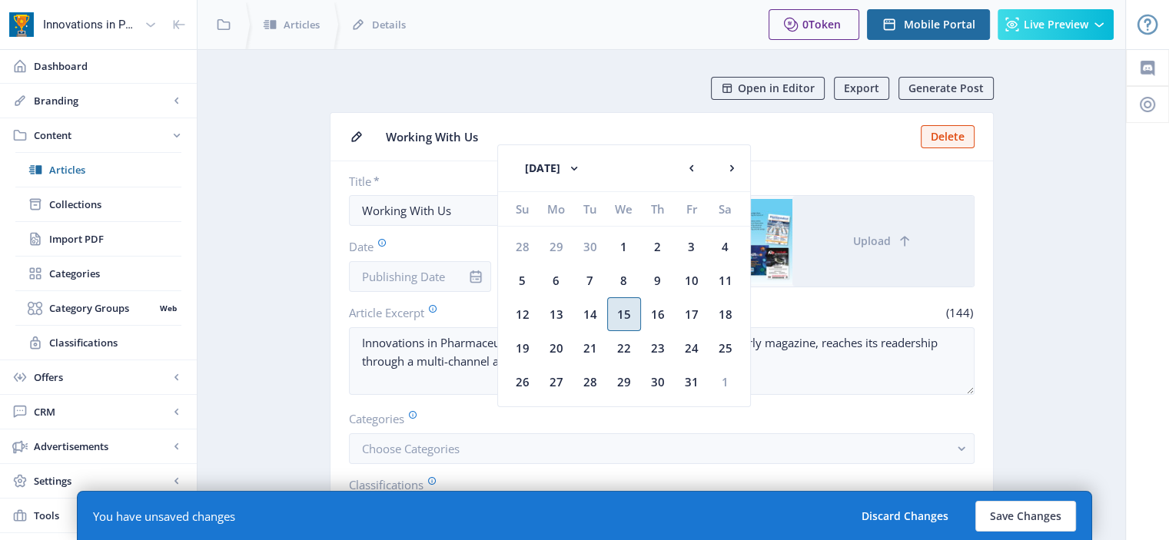
click at [630, 304] on div "15" at bounding box center [624, 314] width 34 height 34
type input "Oct 15, 2025"
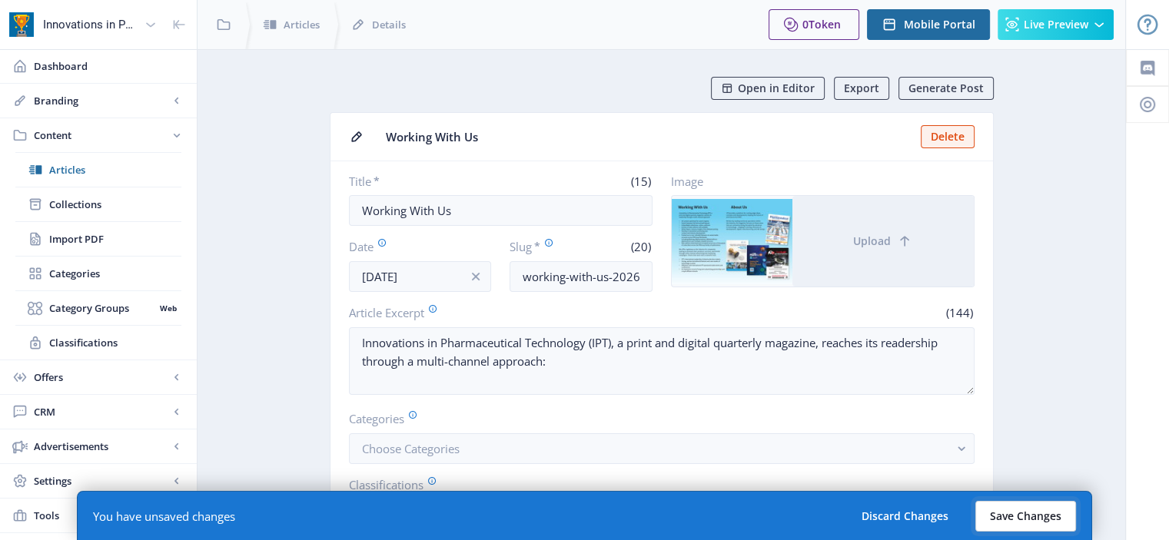
click at [990, 508] on button "Save Changes" at bounding box center [1025, 516] width 101 height 31
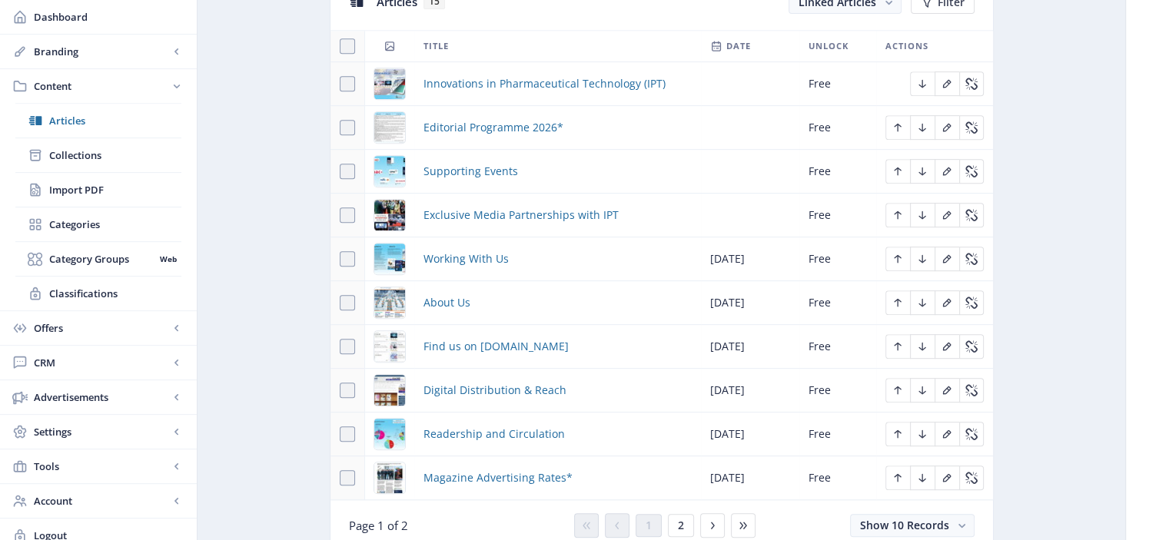
scroll to position [762, 0]
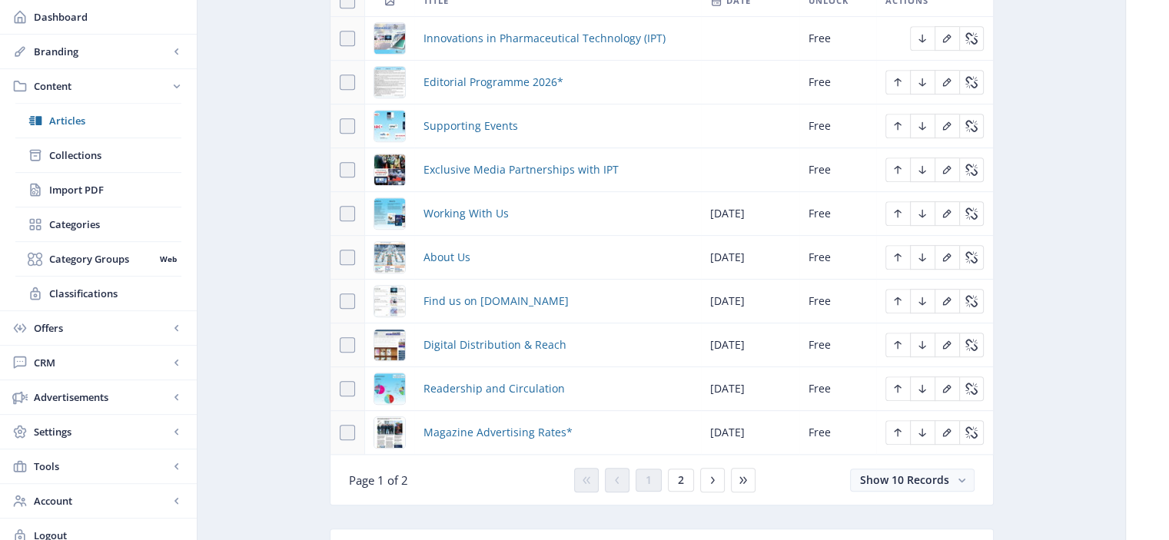
click at [559, 154] on td "Exclusive Media Partnerships with IPT" at bounding box center [557, 170] width 287 height 44
click at [569, 164] on span "Exclusive Media Partnerships with IPT" at bounding box center [520, 170] width 195 height 18
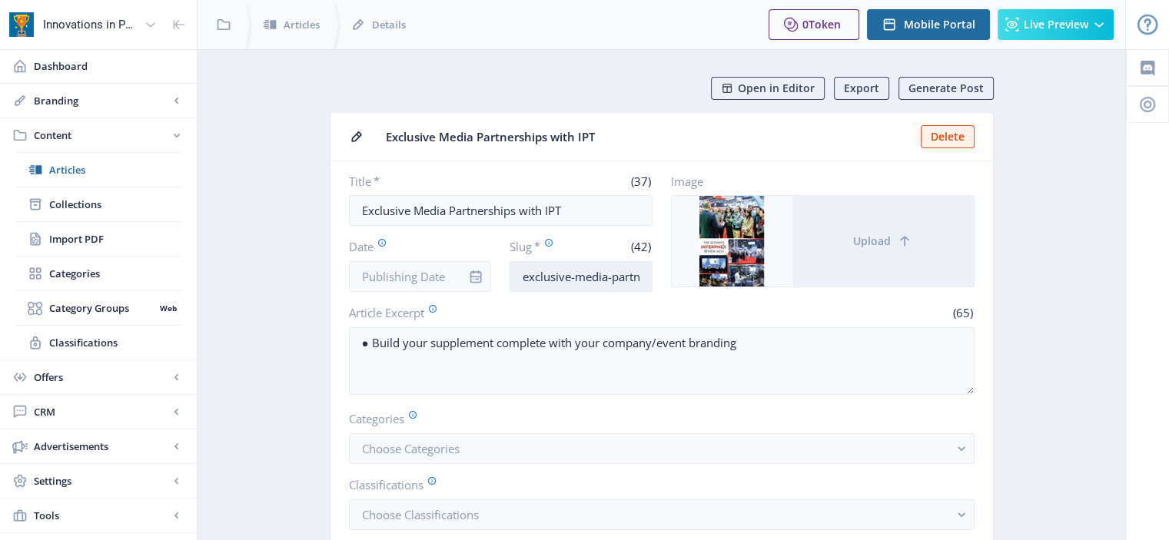
click at [630, 274] on input "exclusive-media-partnerships-with-ipt-de50" at bounding box center [580, 276] width 143 height 31
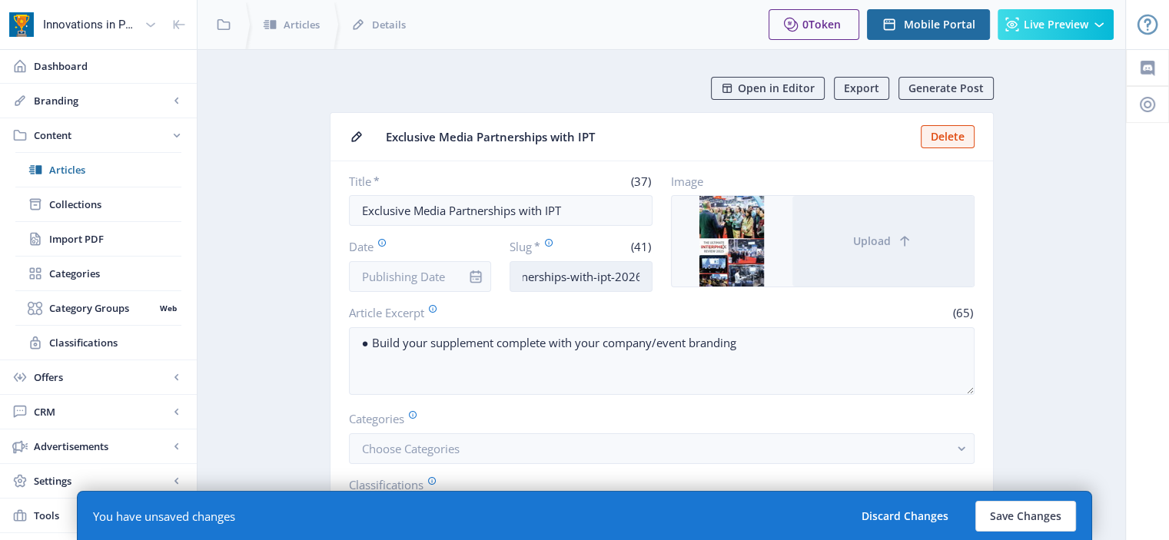
scroll to position [0, 119]
type input "exclusive-media-partnerships-with-ipt-2026"
click at [409, 284] on input "Date" at bounding box center [420, 276] width 143 height 31
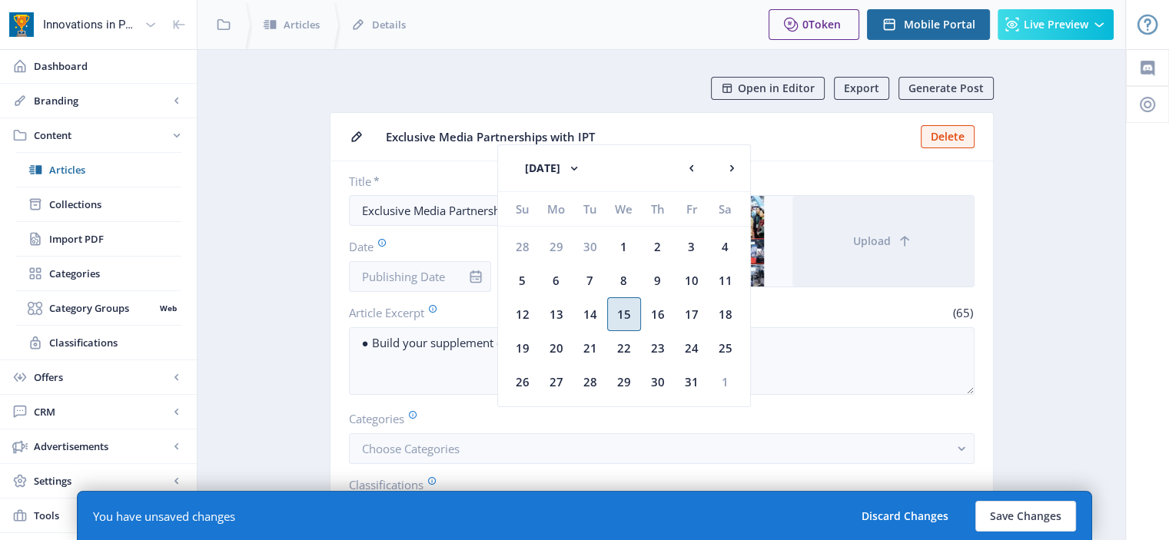
click at [627, 313] on div "15" at bounding box center [624, 314] width 34 height 34
type input "Oct 15, 2025"
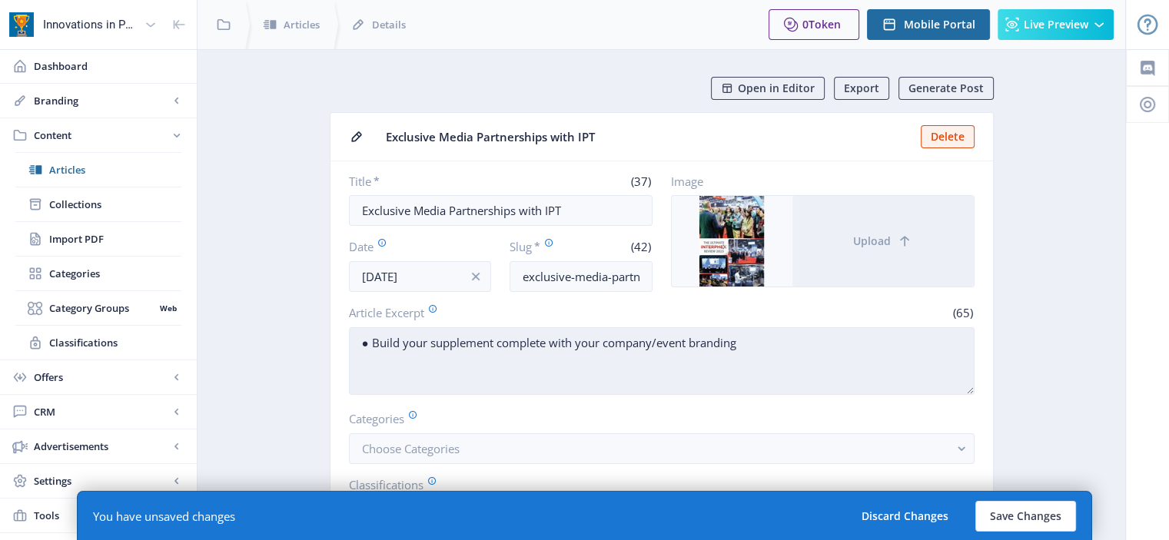
click at [412, 383] on textarea "● Build your supplement complete with your company/event branding" at bounding box center [662, 361] width 626 height 68
click at [369, 342] on textarea "● Build your supplement complete with your company/event branding" at bounding box center [662, 361] width 626 height 68
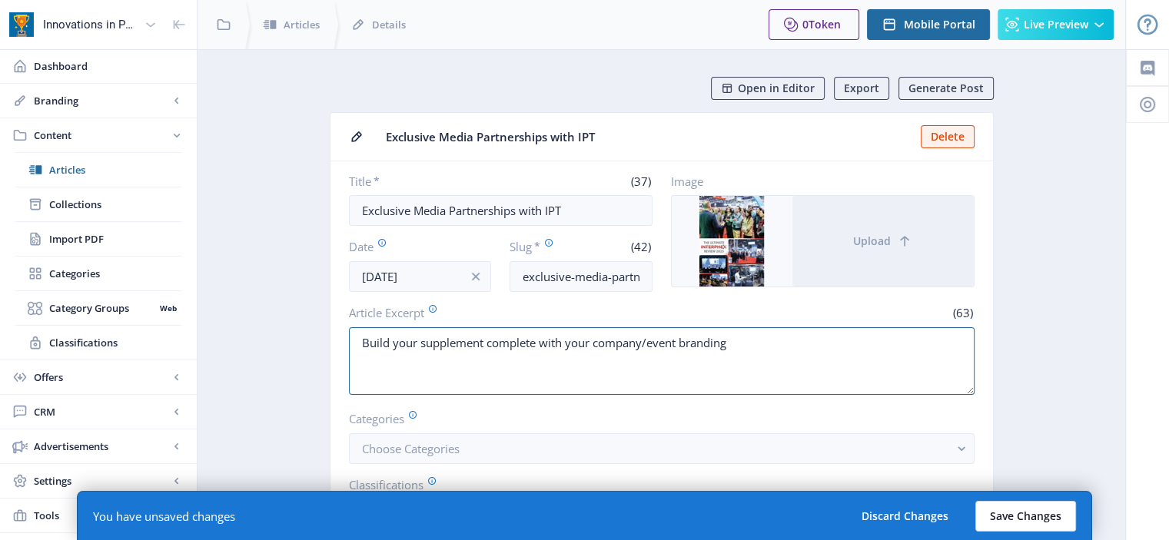
type textarea "Build your supplement complete with your company/event branding"
click at [1024, 519] on button "Save Changes" at bounding box center [1025, 516] width 101 height 31
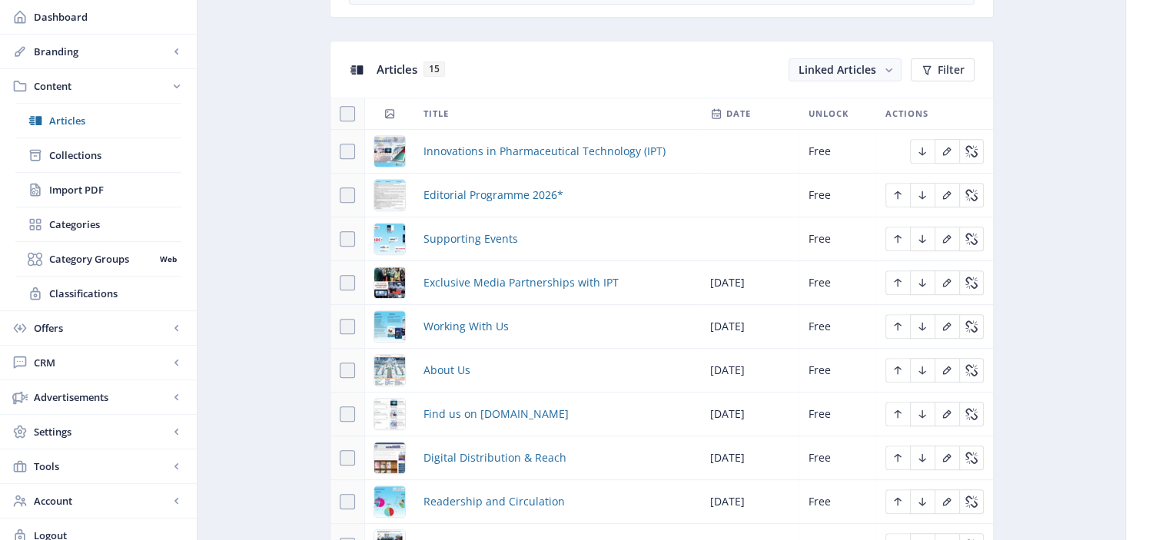
scroll to position [676, 0]
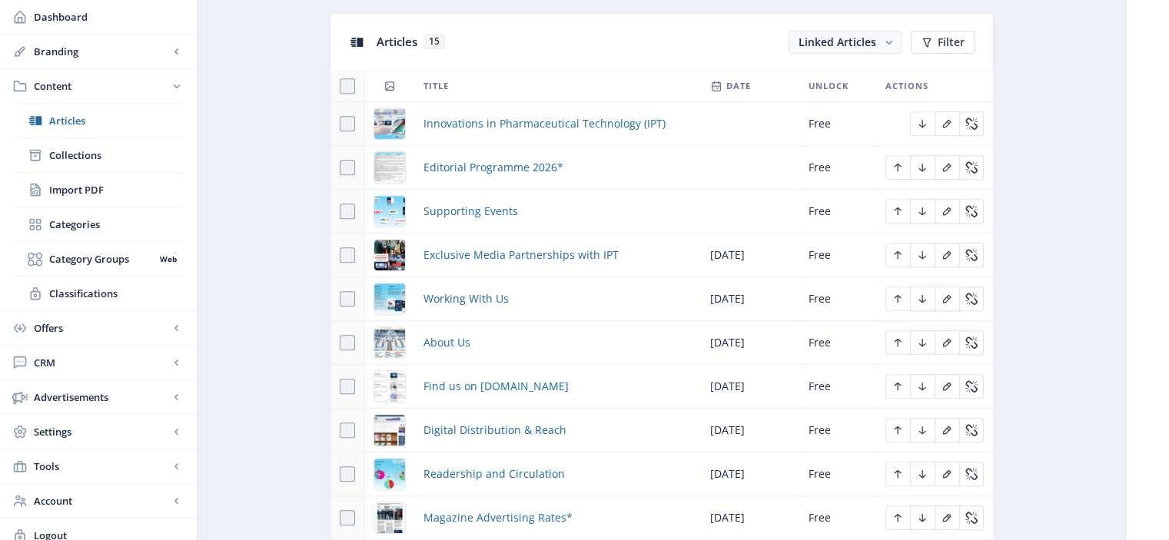
click at [476, 217] on td "Supporting Events" at bounding box center [557, 212] width 287 height 44
click at [489, 206] on span "Supporting Events" at bounding box center [470, 211] width 95 height 18
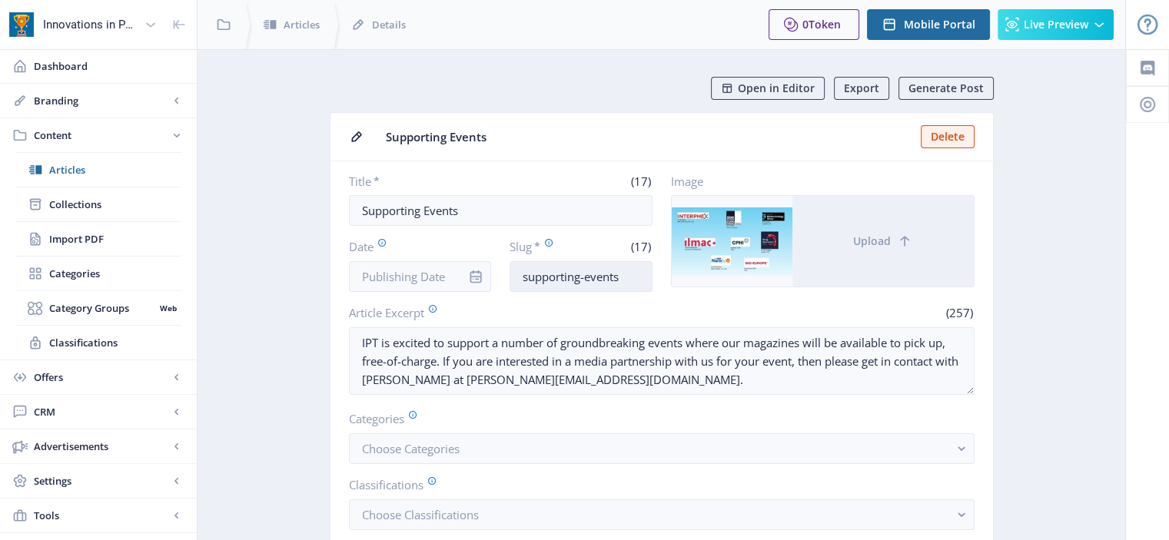
click at [633, 280] on input "supporting-events" at bounding box center [580, 276] width 143 height 31
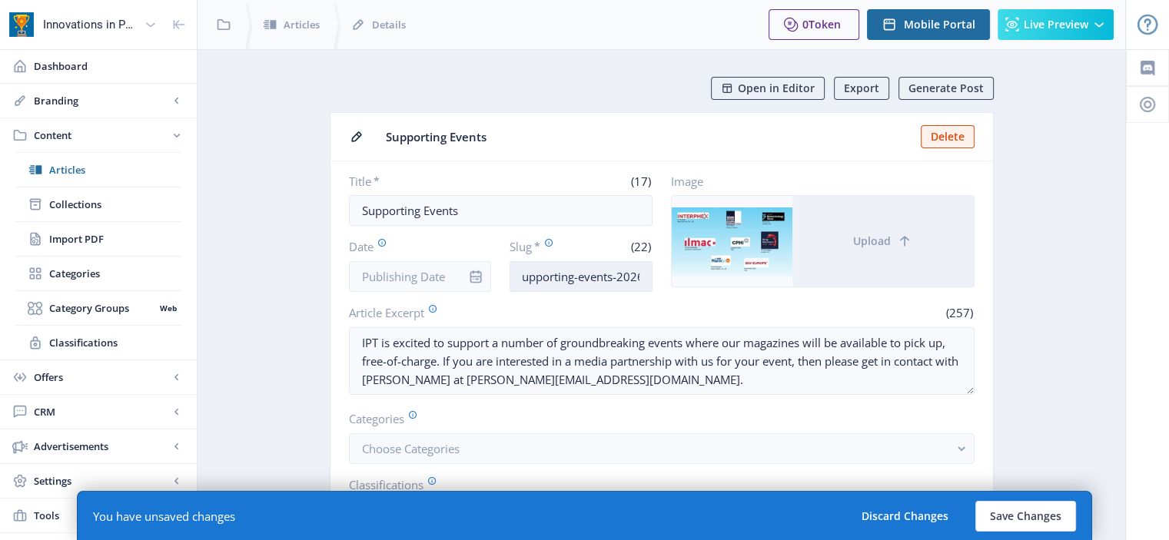
scroll to position [0, 12]
type input "supporting-events-2026"
click at [391, 275] on input "Date" at bounding box center [420, 276] width 143 height 31
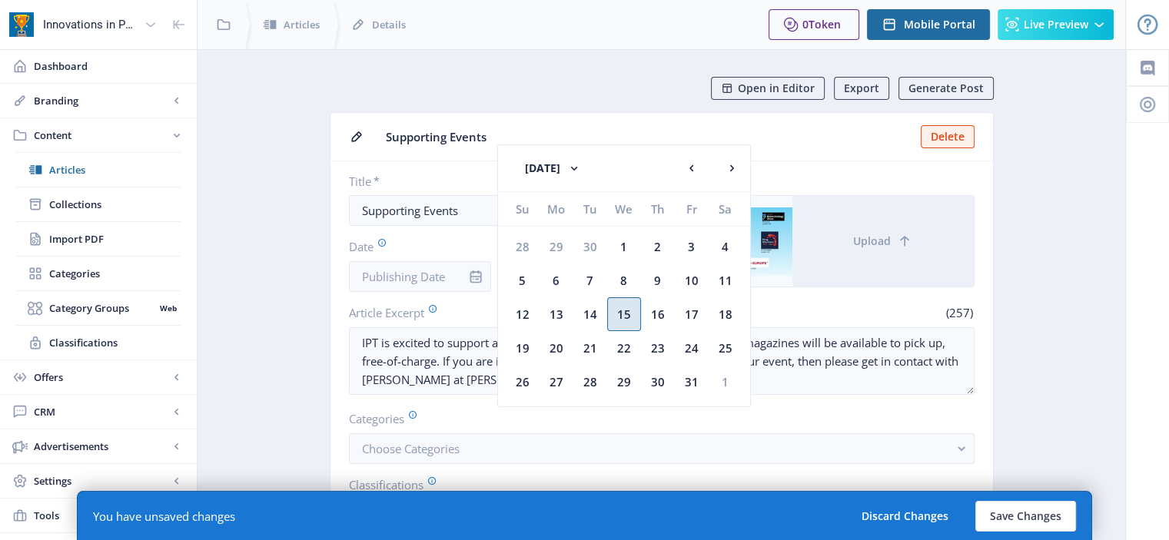
click at [638, 313] on div "15" at bounding box center [624, 314] width 34 height 34
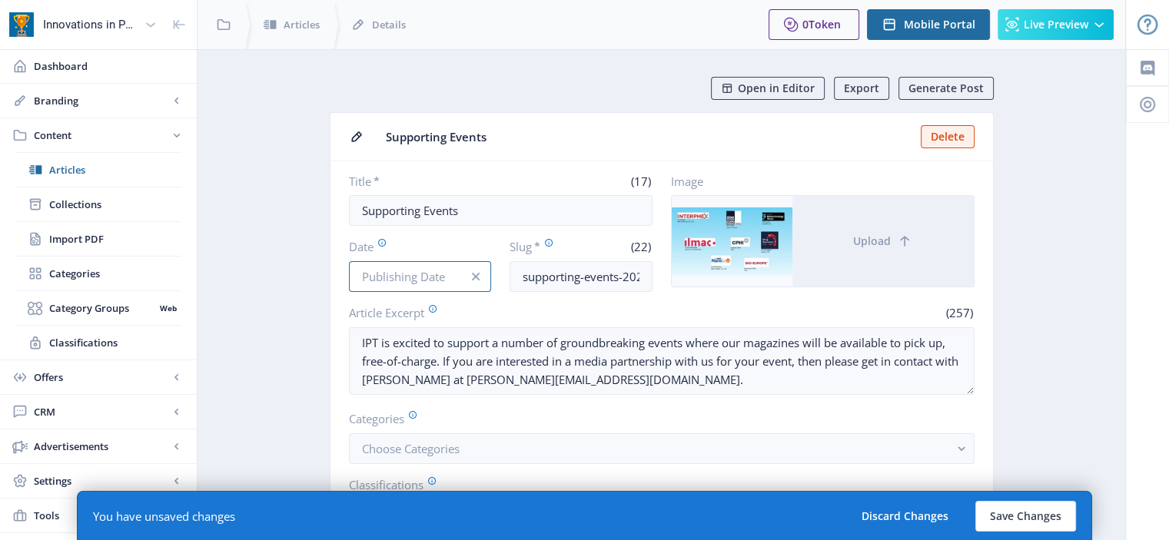
type input "Oct 15, 2025"
click at [1002, 505] on button "Save Changes" at bounding box center [1025, 516] width 101 height 31
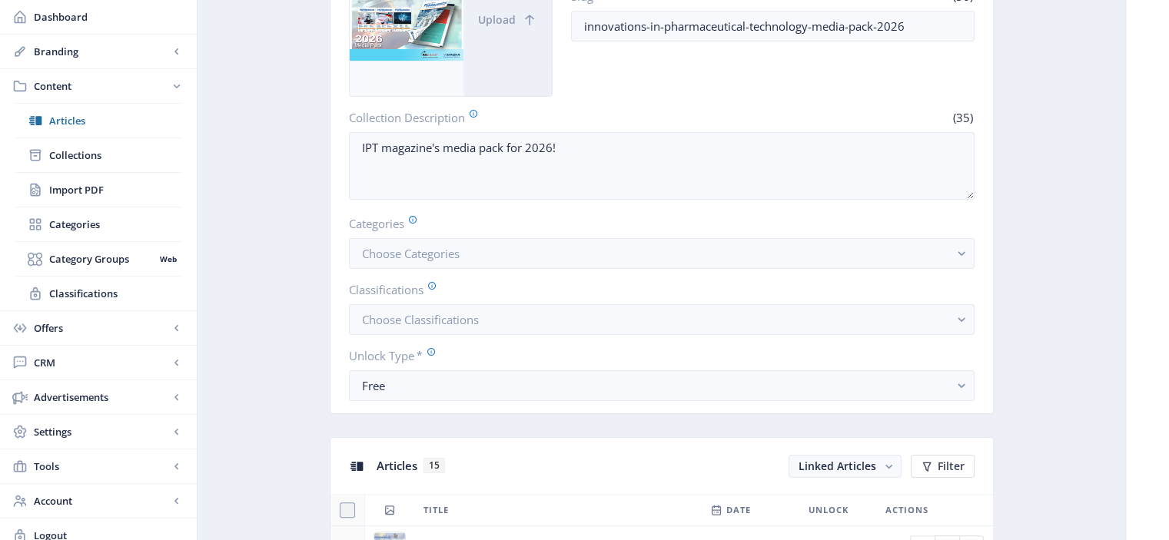
scroll to position [359, 0]
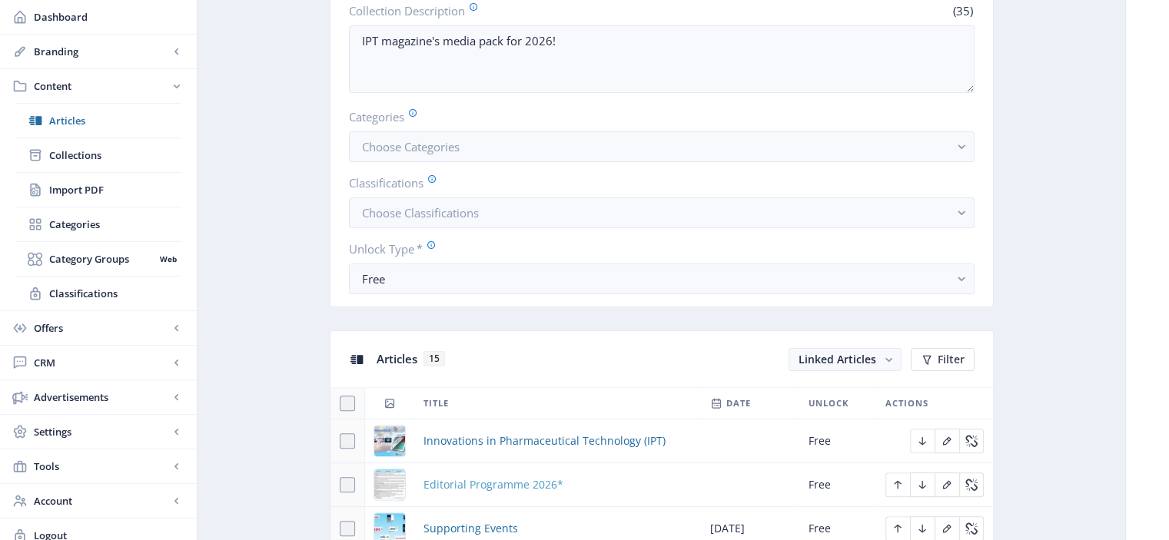
click at [514, 482] on span "Editorial Programme 2026*" at bounding box center [493, 485] width 140 height 18
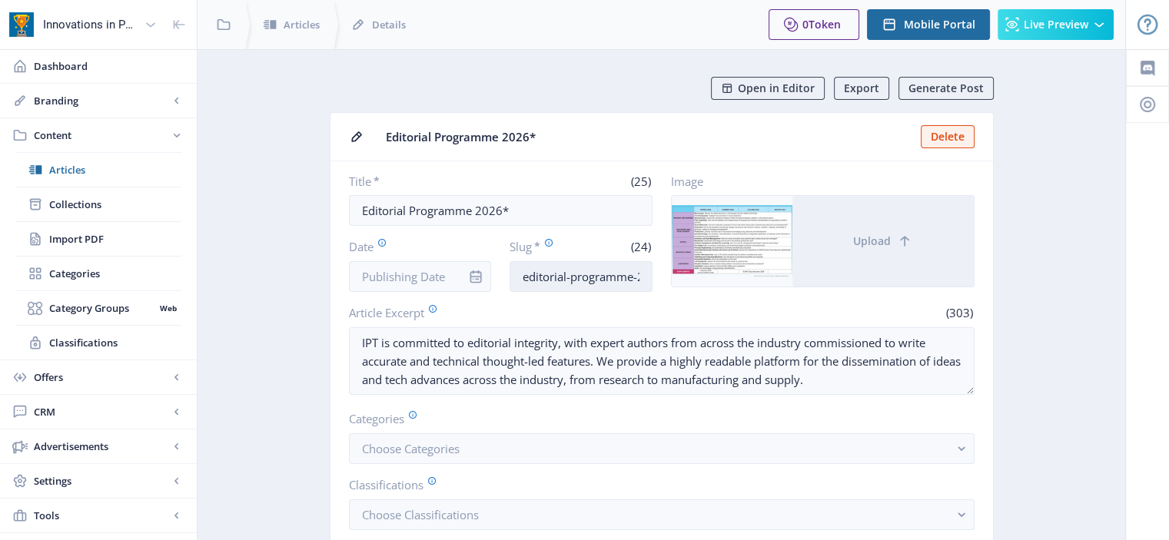
click at [625, 279] on input "editorial-programme-2026" at bounding box center [580, 276] width 143 height 31
click at [397, 284] on input "Date" at bounding box center [420, 276] width 143 height 31
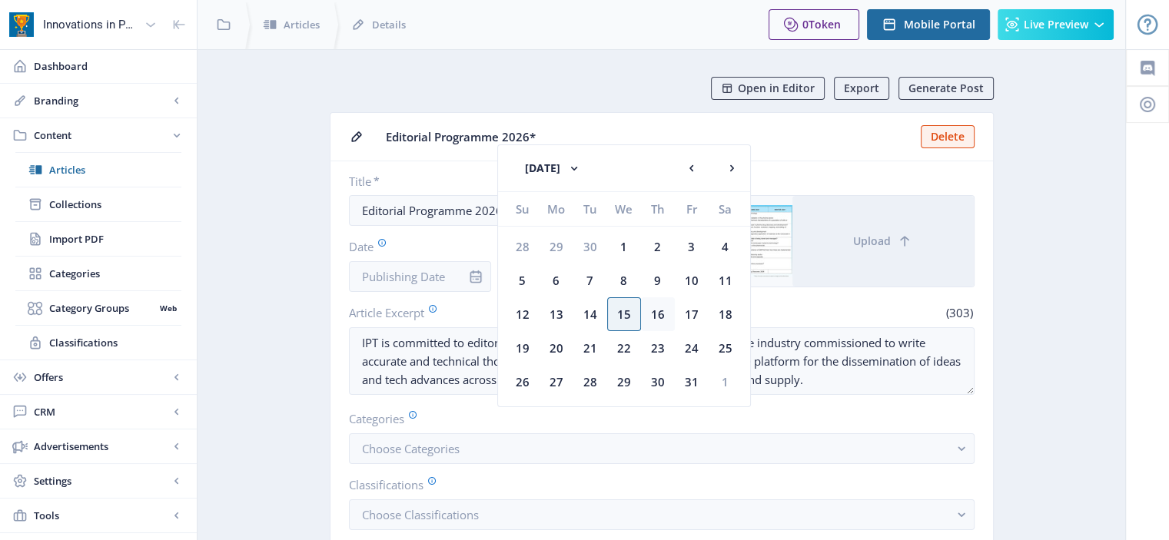
click at [645, 310] on div "16" at bounding box center [658, 314] width 34 height 34
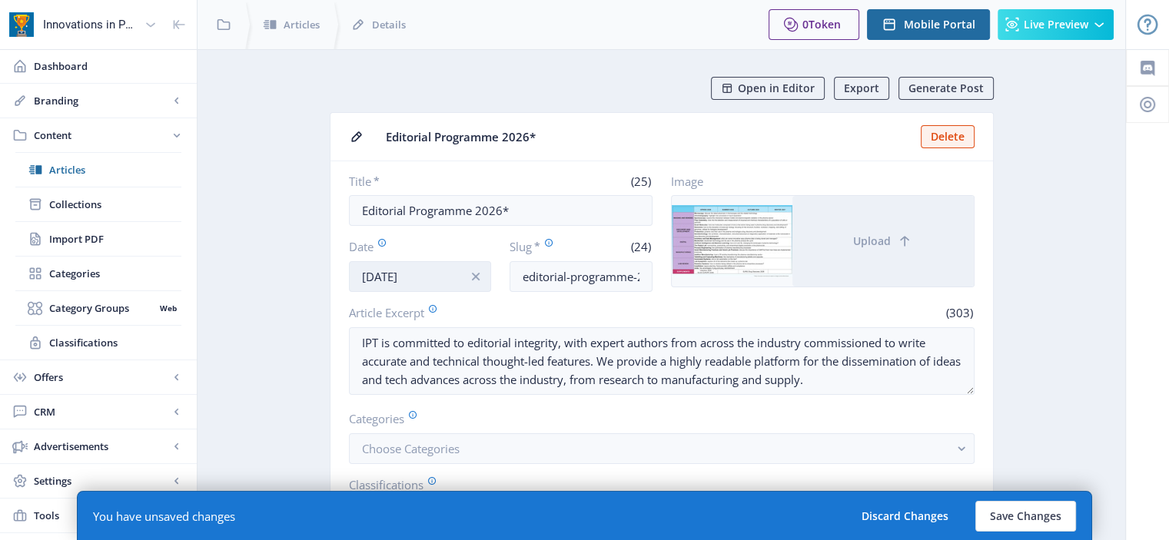
click at [417, 288] on input "Oct 16, 2025" at bounding box center [420, 276] width 143 height 31
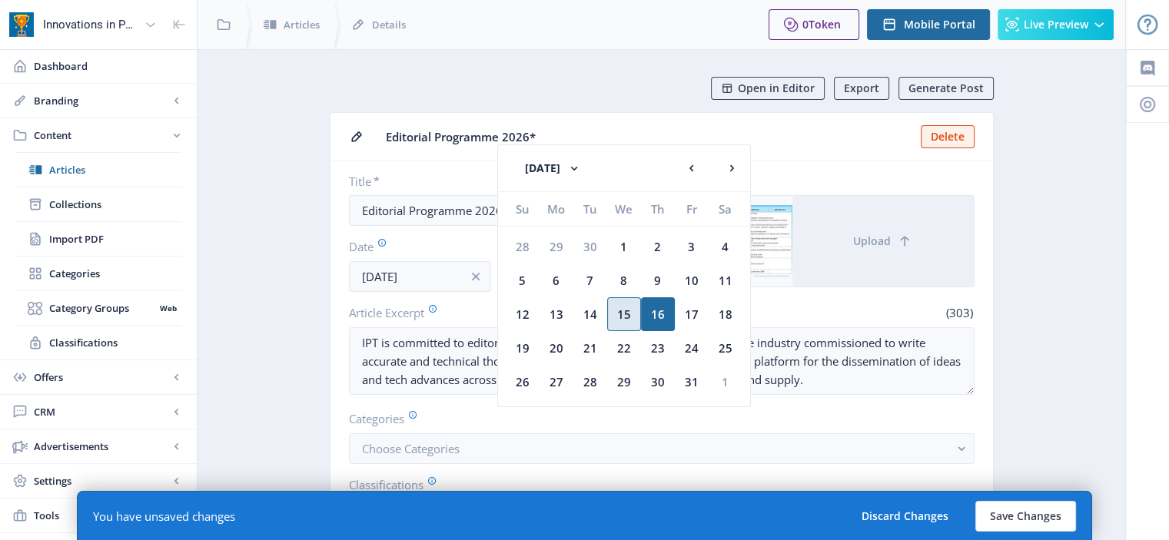
click at [615, 314] on div "15" at bounding box center [624, 314] width 34 height 34
type input "Oct 15, 2025"
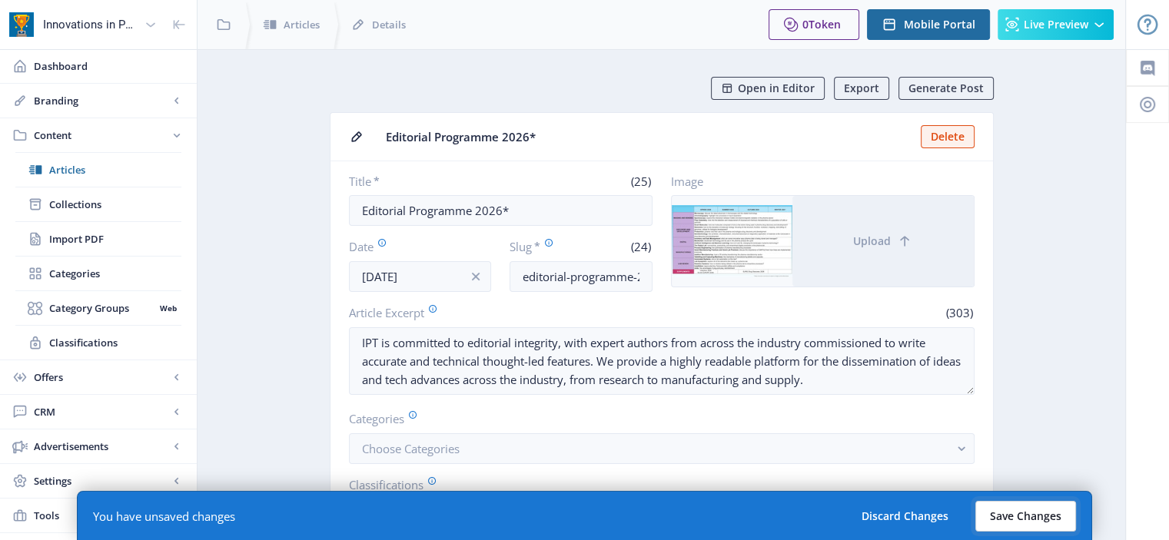
click at [1017, 517] on button "Save Changes" at bounding box center [1025, 516] width 101 height 31
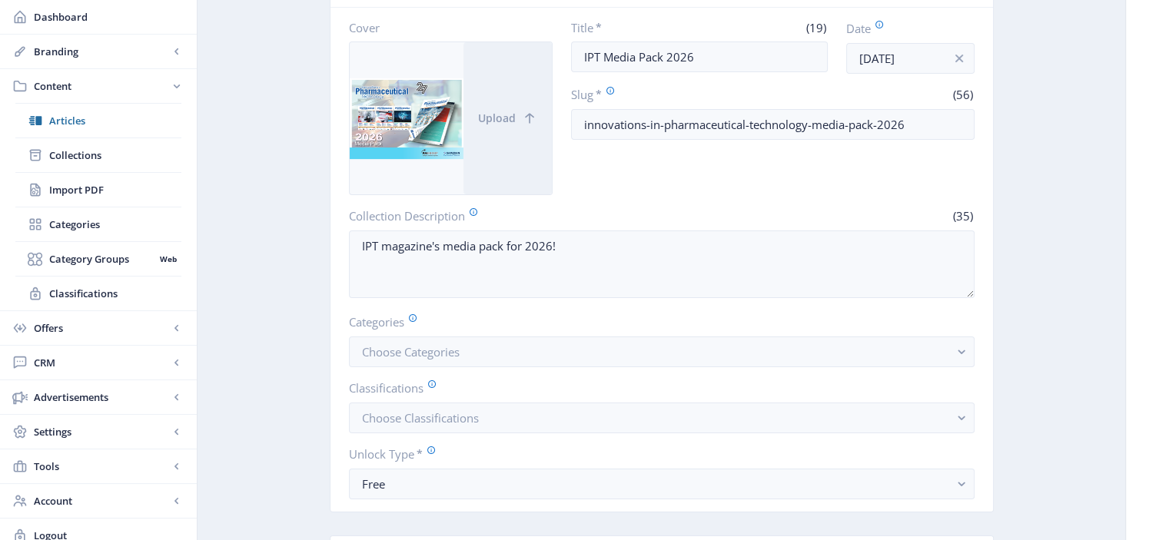
scroll to position [283, 0]
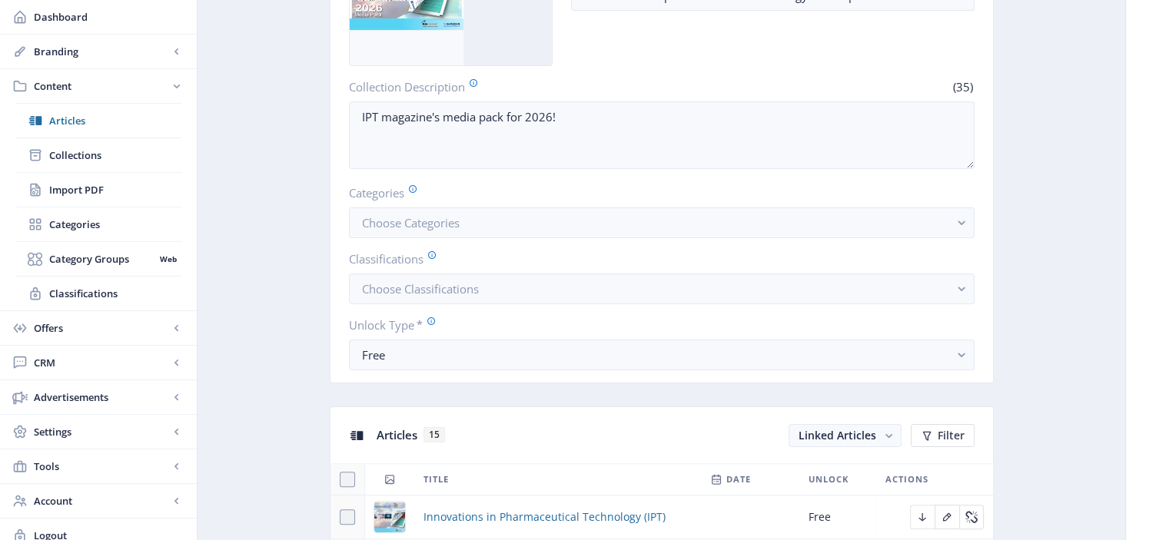
click at [590, 512] on div "You have unsaved changes Discard Changes Save Changes" at bounding box center [584, 515] width 1015 height 49
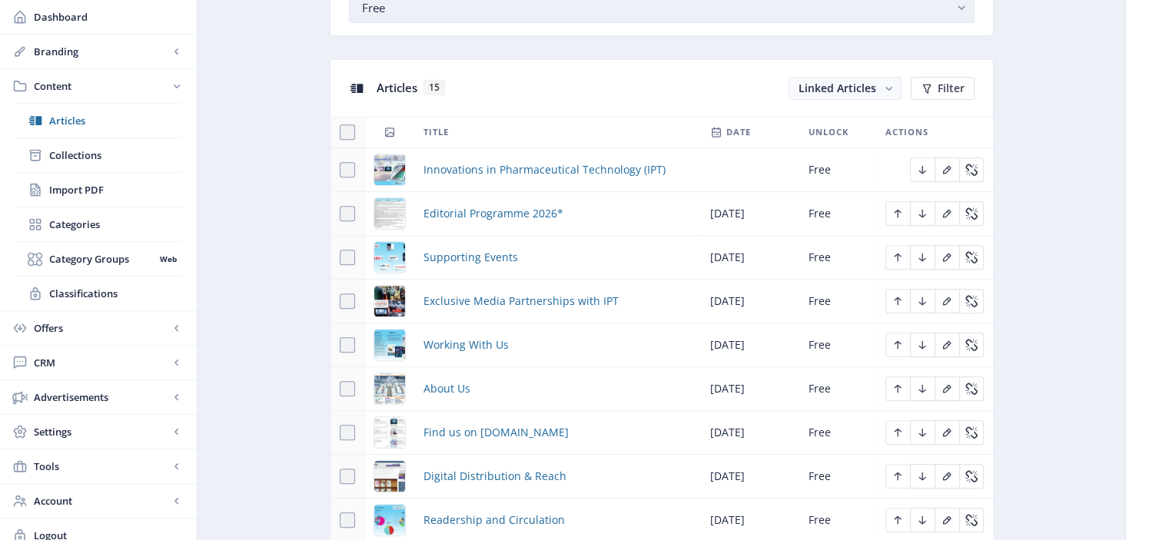
scroll to position [642, 0]
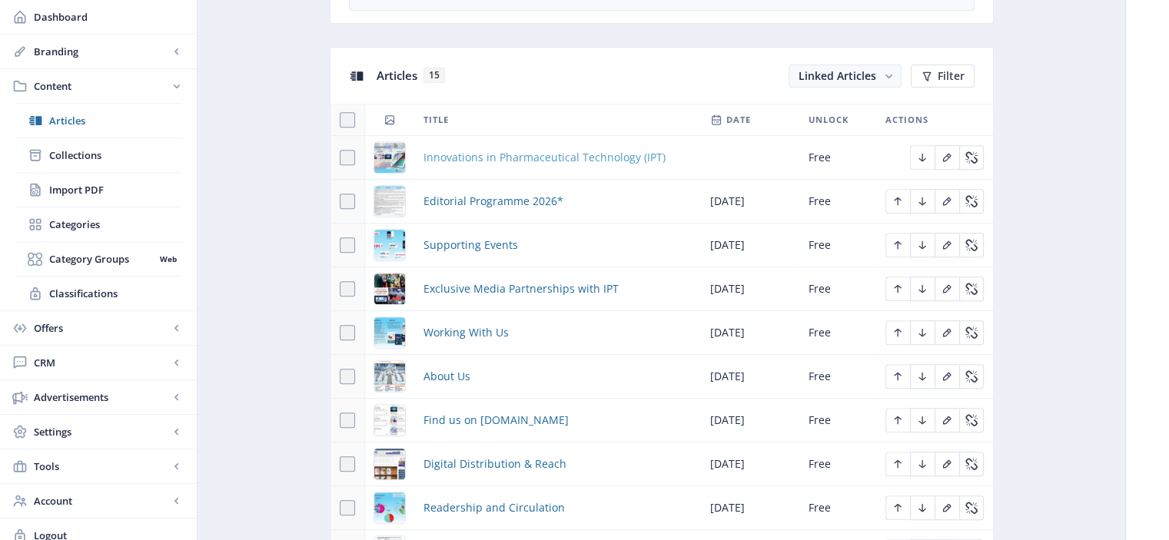
click at [636, 148] on span "Innovations in Pharmaceutical Technology (IPT)" at bounding box center [544, 157] width 242 height 18
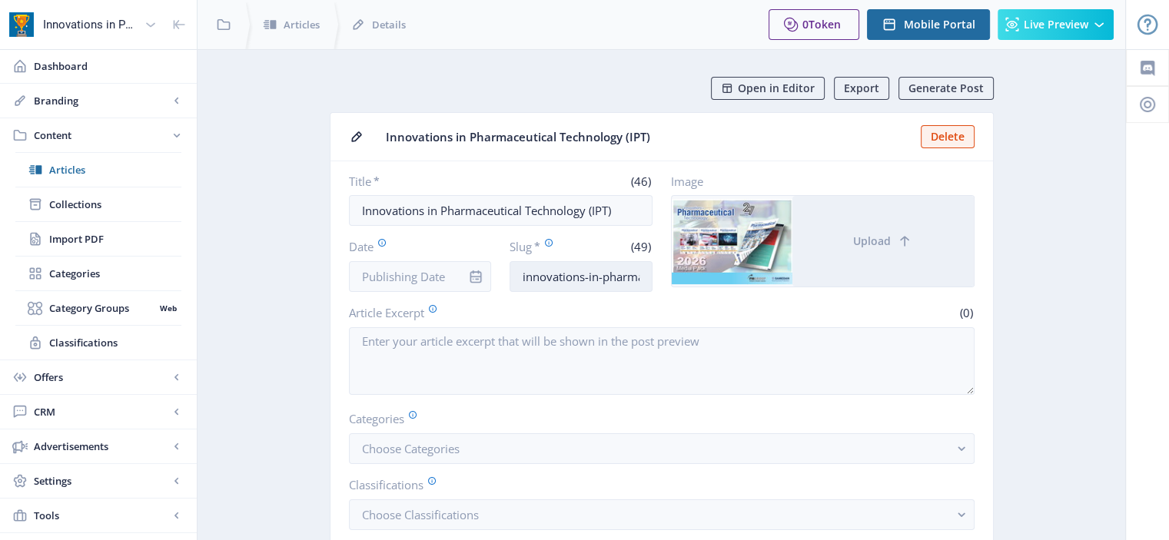
click at [629, 280] on input "innovations-in-pharmaceutical-technology-ipt-e406" at bounding box center [580, 276] width 143 height 31
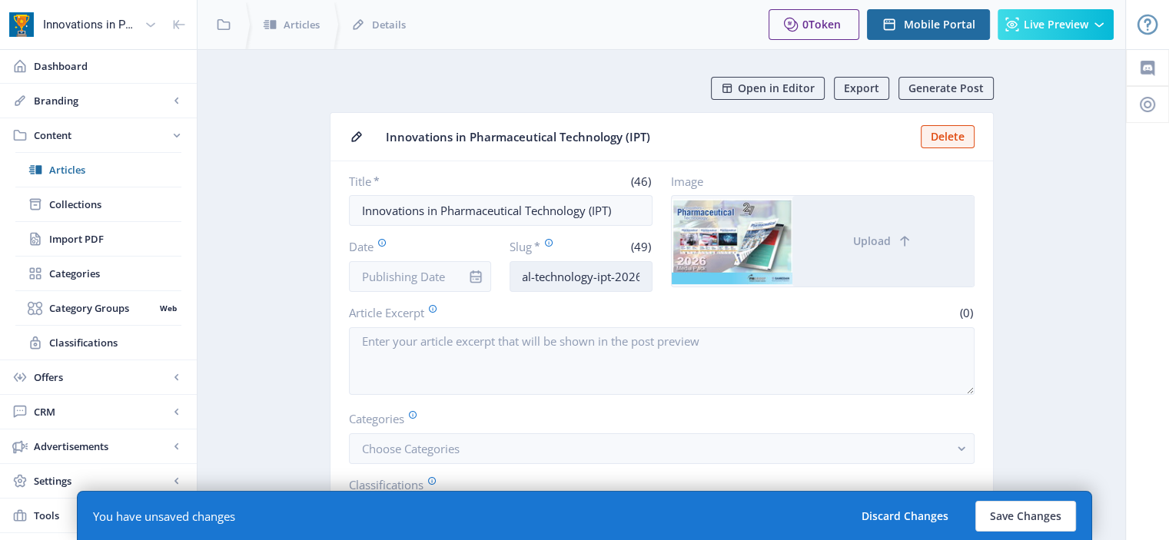
scroll to position [0, 160]
type input "innovations-in-pharmaceutical-technology-ipt-2026"
click at [430, 287] on input "Date" at bounding box center [420, 276] width 143 height 31
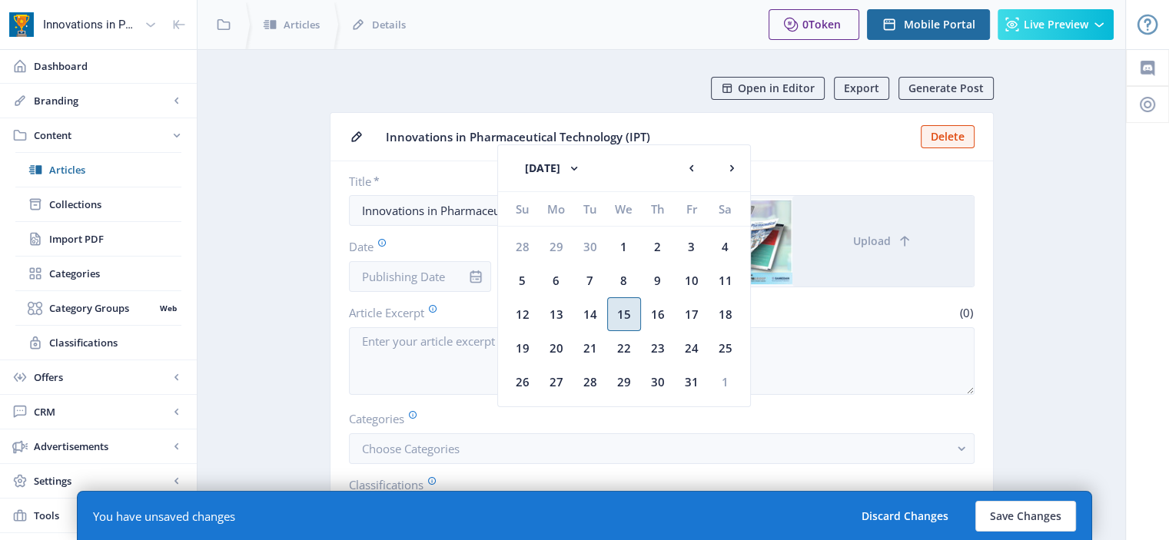
click at [612, 314] on div "15" at bounding box center [624, 314] width 34 height 34
type input "Oct 15, 2025"
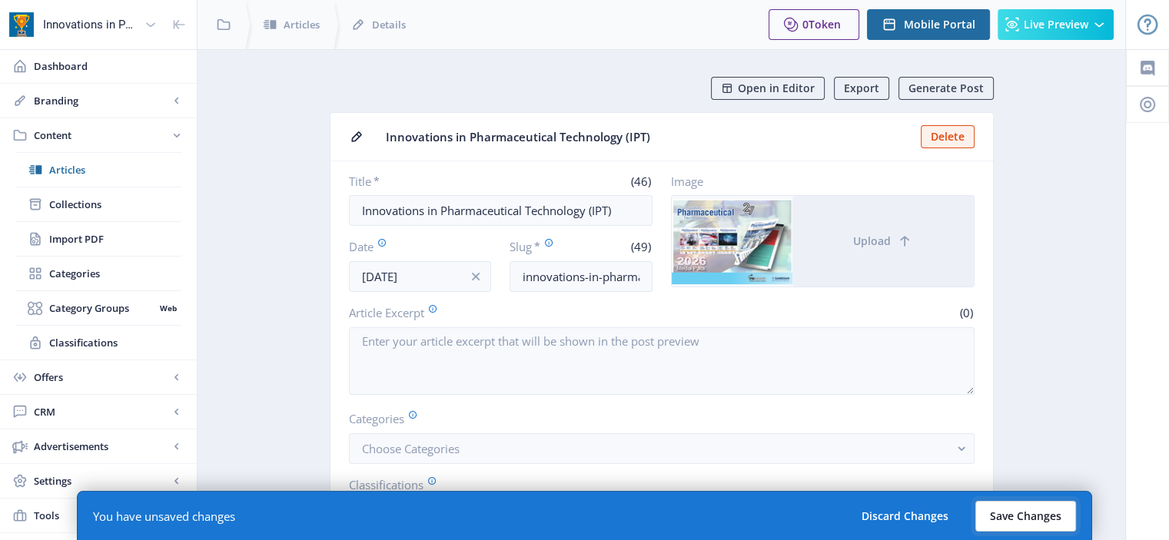
click at [1058, 521] on button "Save Changes" at bounding box center [1025, 516] width 101 height 31
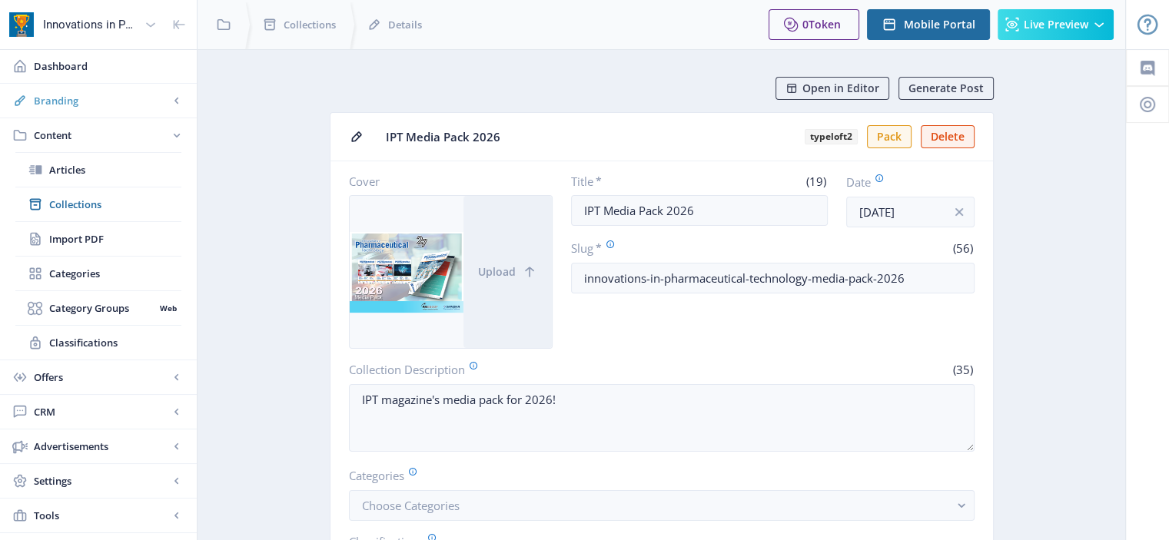
click at [95, 90] on link "Branding" at bounding box center [98, 101] width 197 height 34
click at [129, 178] on link "Appearance" at bounding box center [98, 170] width 166 height 34
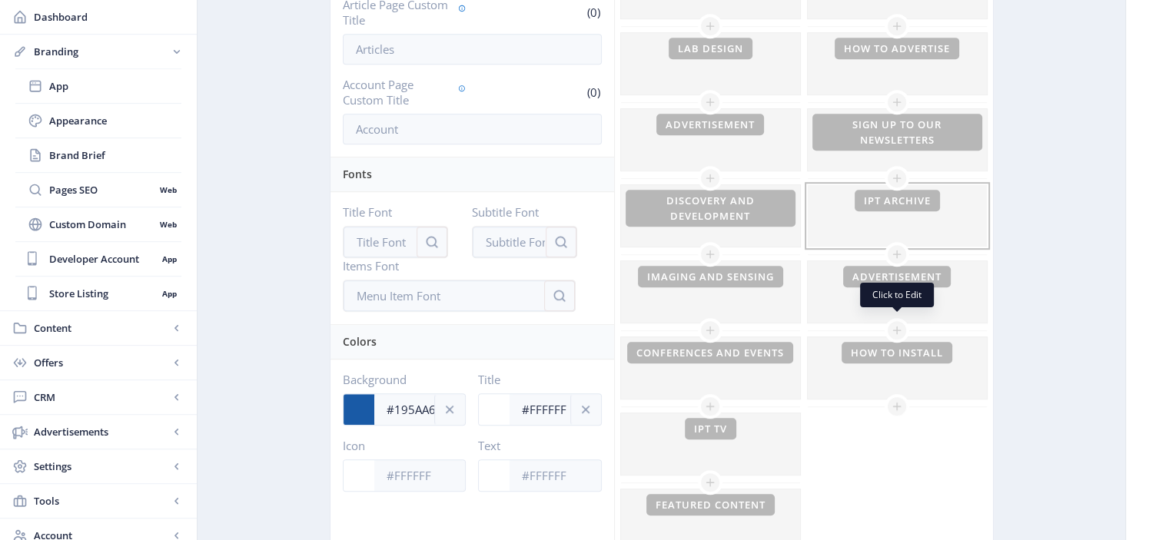
scroll to position [841, 0]
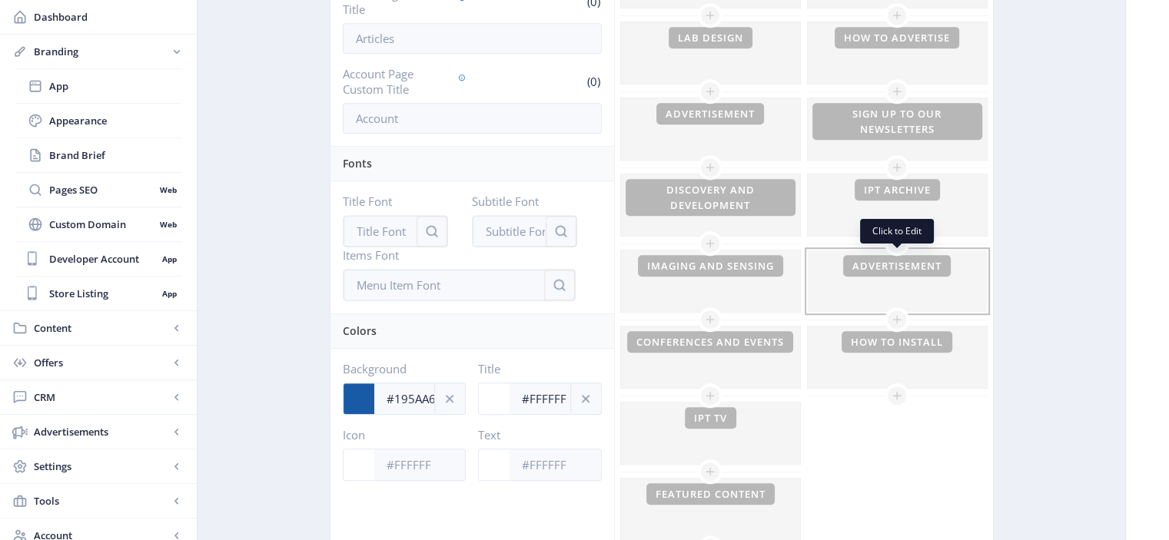
click at [924, 293] on div at bounding box center [897, 281] width 179 height 61
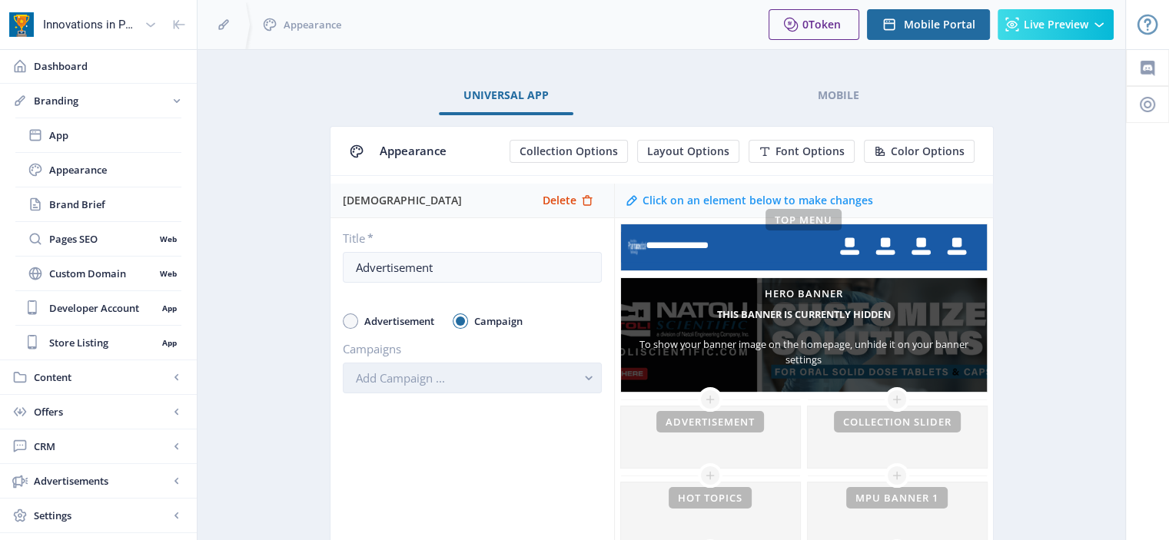
click at [554, 388] on button "Add Campaign ..." at bounding box center [472, 378] width 259 height 31
